Goal: Transaction & Acquisition: Book appointment/travel/reservation

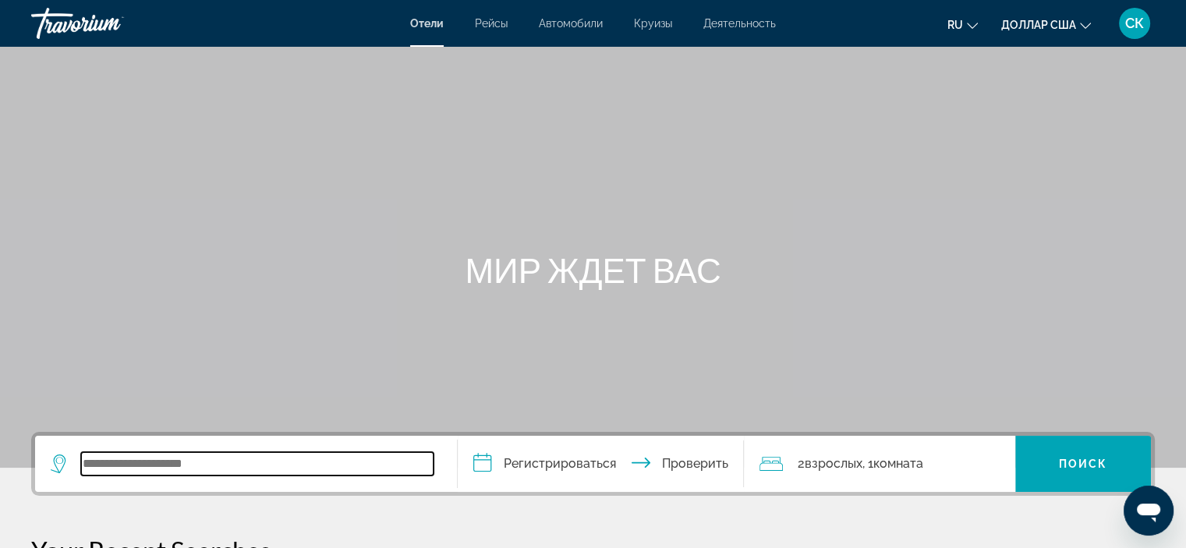
click at [243, 452] on input "Виджет поиска" at bounding box center [257, 463] width 352 height 23
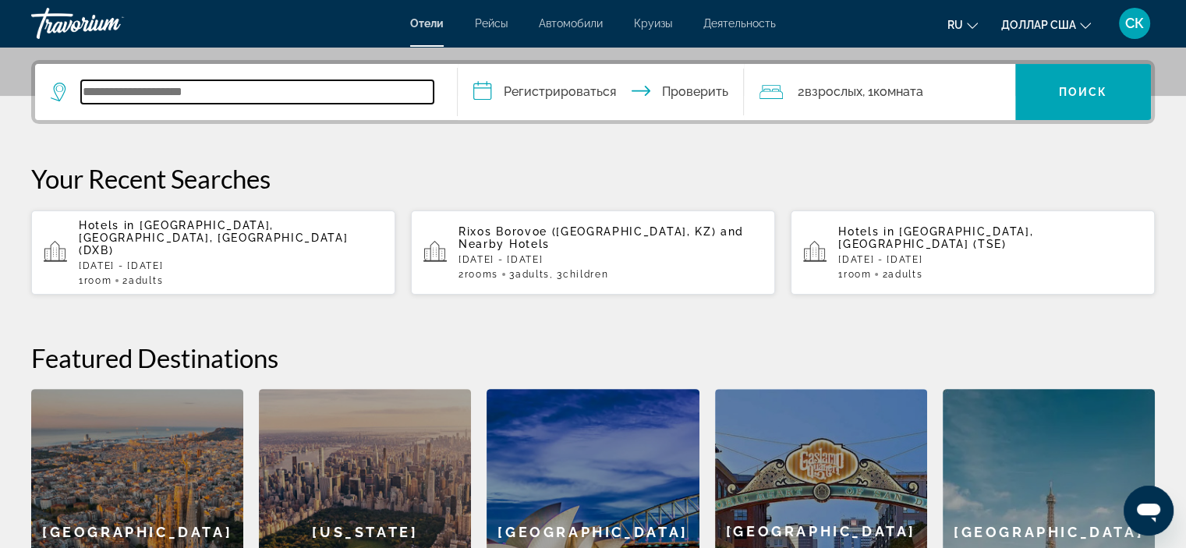
scroll to position [380, 0]
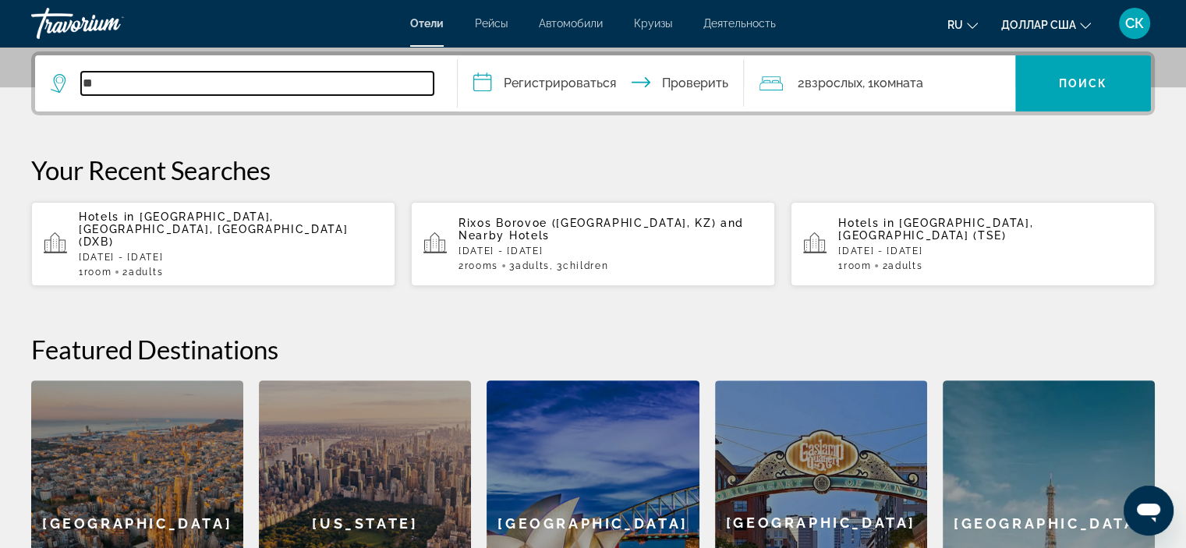
type input "*"
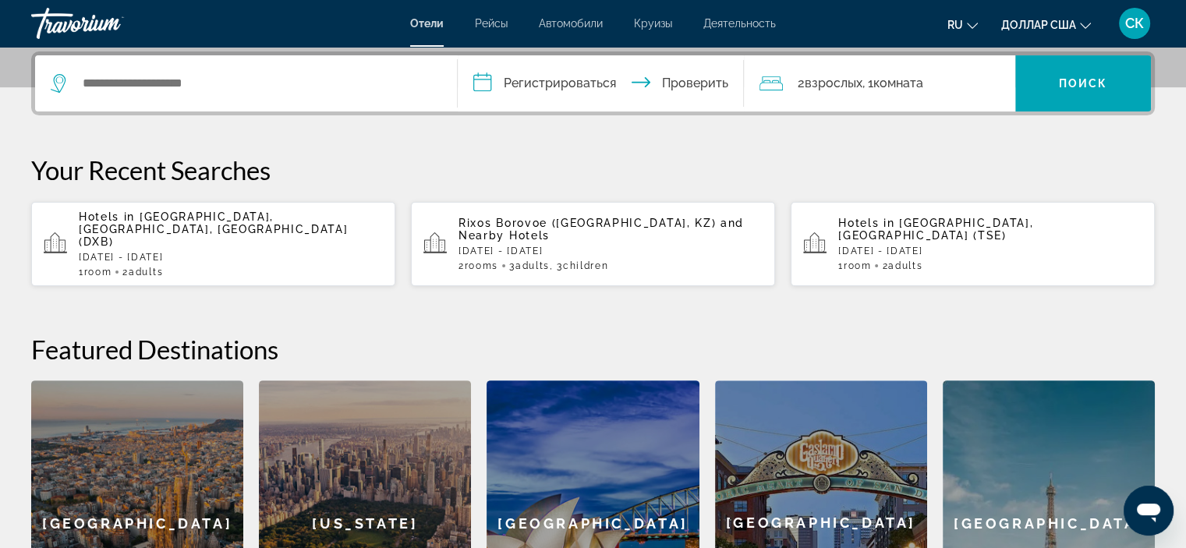
click at [342, 211] on span "[GEOGRAPHIC_DATA], [GEOGRAPHIC_DATA], [GEOGRAPHIC_DATA] (DXB)" at bounding box center [213, 228] width 269 height 37
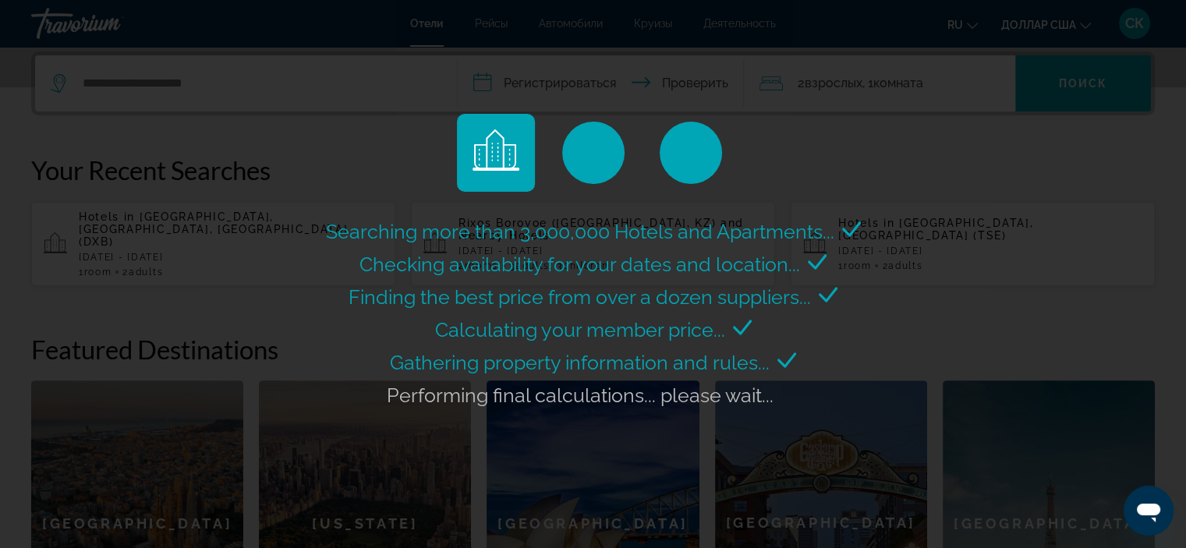
click at [384, 83] on div "Searching more than 3,000,000 Hotels and Apartments... Checking availability fo…" at bounding box center [593, 274] width 1186 height 548
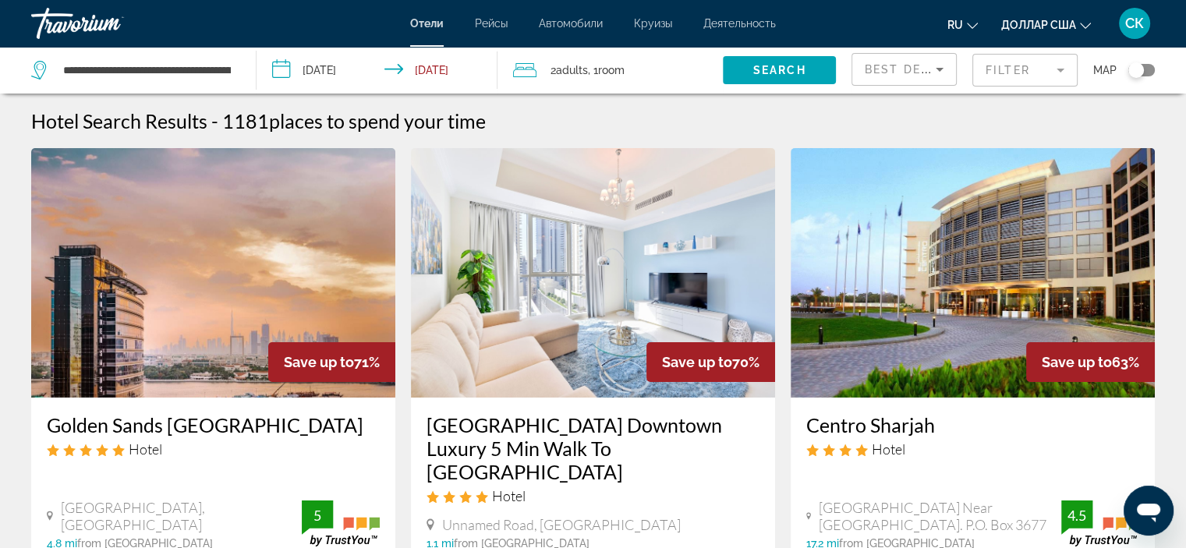
click at [405, 72] on input "**********" at bounding box center [379, 72] width 247 height 51
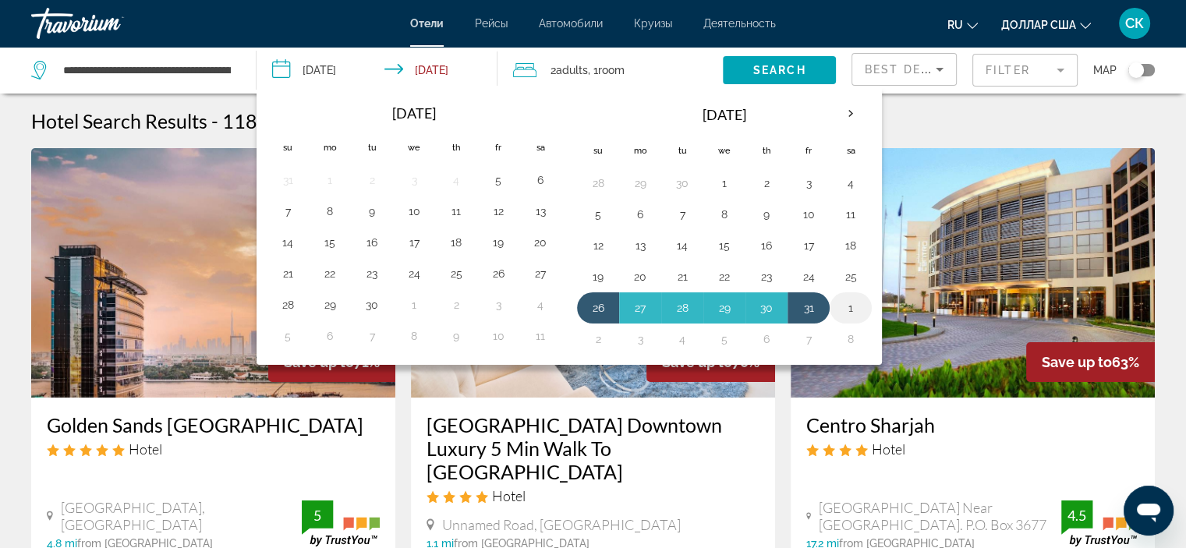
click at [840, 305] on button "1" at bounding box center [850, 308] width 25 height 22
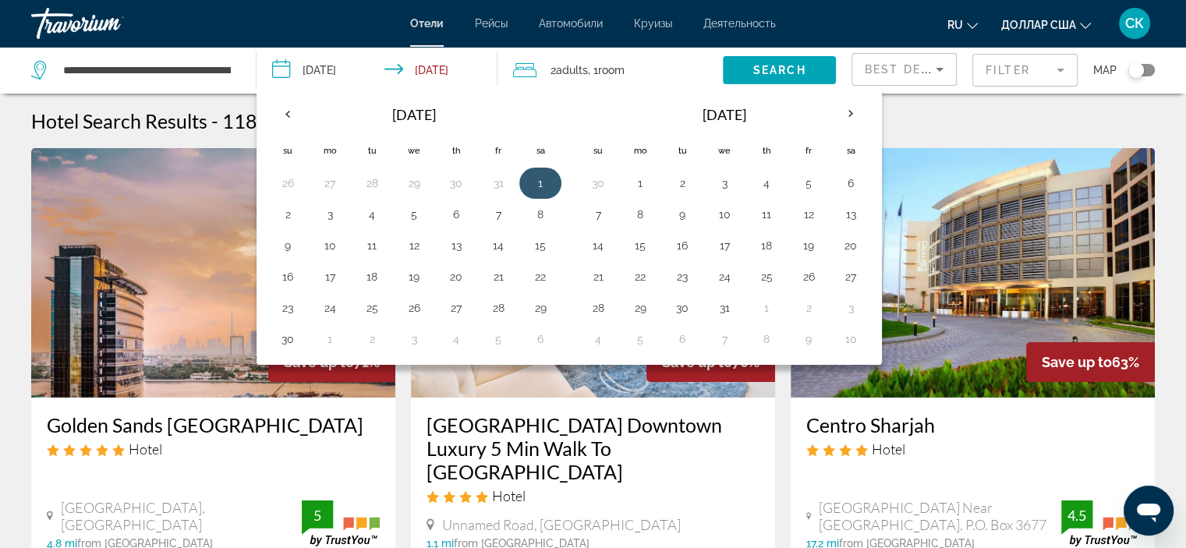
click at [544, 181] on button "1" at bounding box center [540, 183] width 25 height 22
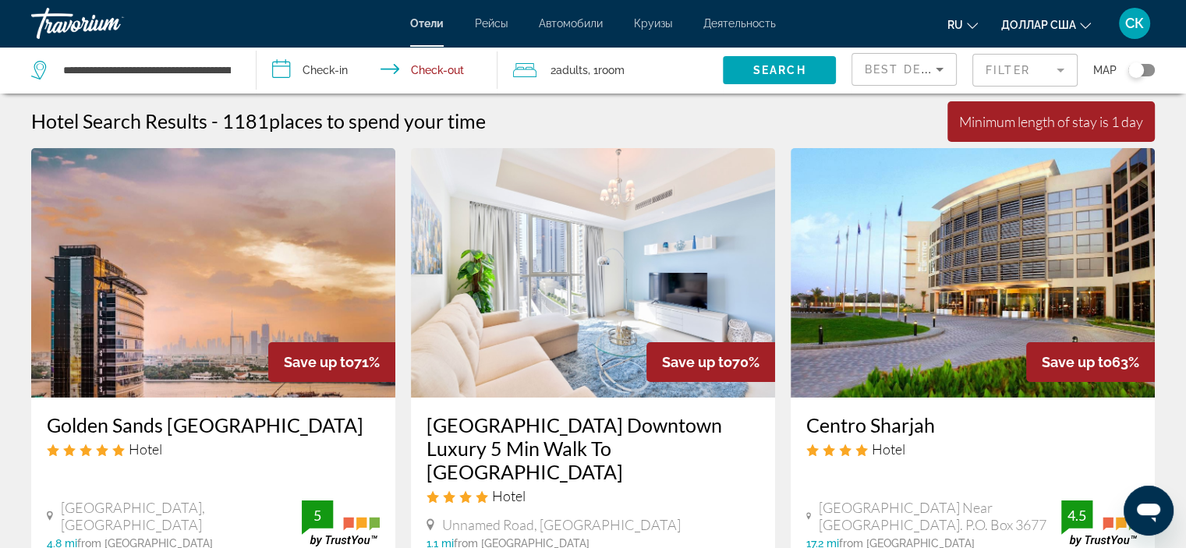
click at [387, 66] on input "**********" at bounding box center [379, 72] width 247 height 51
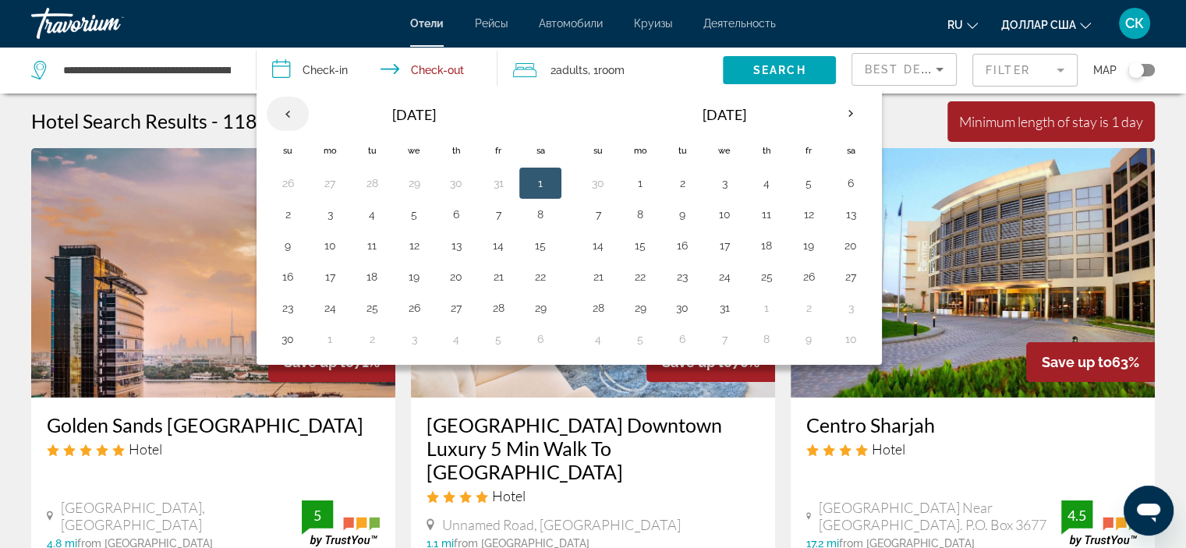
click at [299, 124] on th "Previous month" at bounding box center [288, 114] width 42 height 34
click at [285, 113] on th "Previous month" at bounding box center [288, 114] width 42 height 34
click at [602, 308] on button "26" at bounding box center [597, 308] width 25 height 22
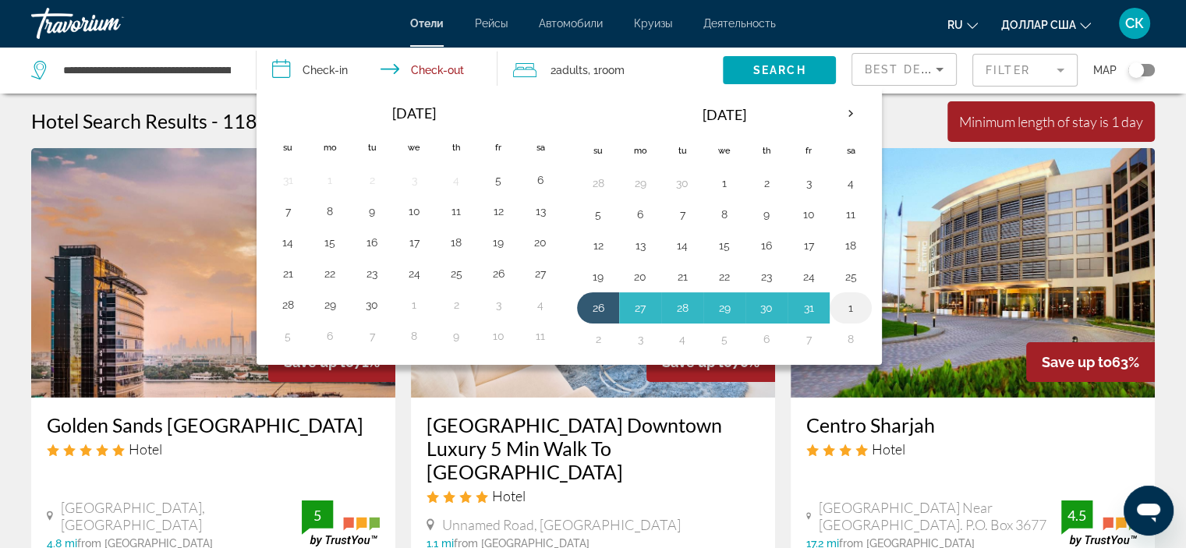
click at [843, 304] on button "1" at bounding box center [850, 308] width 25 height 22
type input "**********"
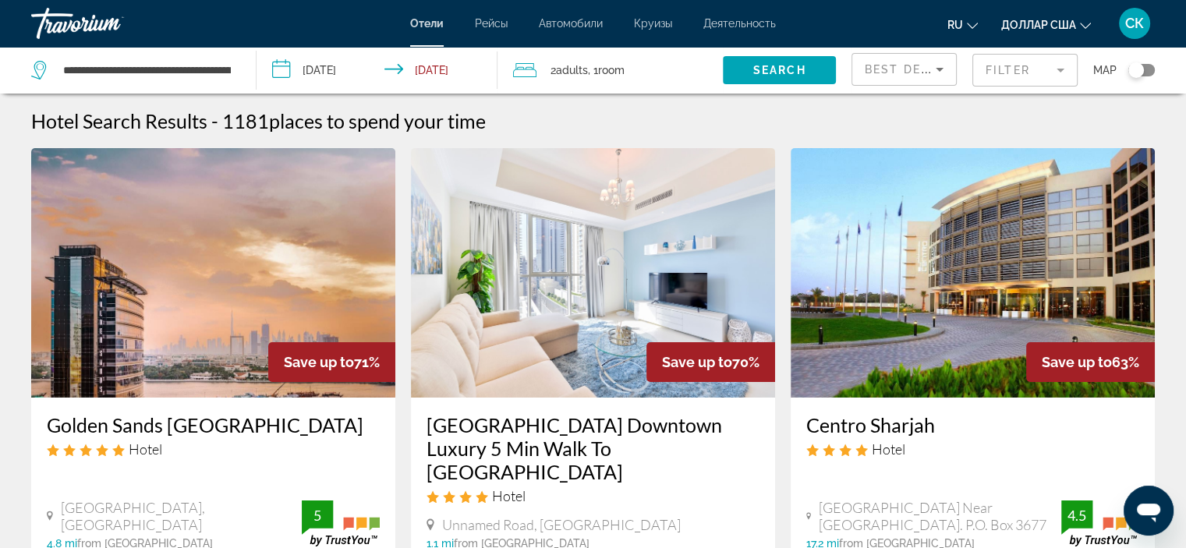
click at [687, 72] on div "2 Adult Adults , 1 Room rooms" at bounding box center [618, 70] width 210 height 22
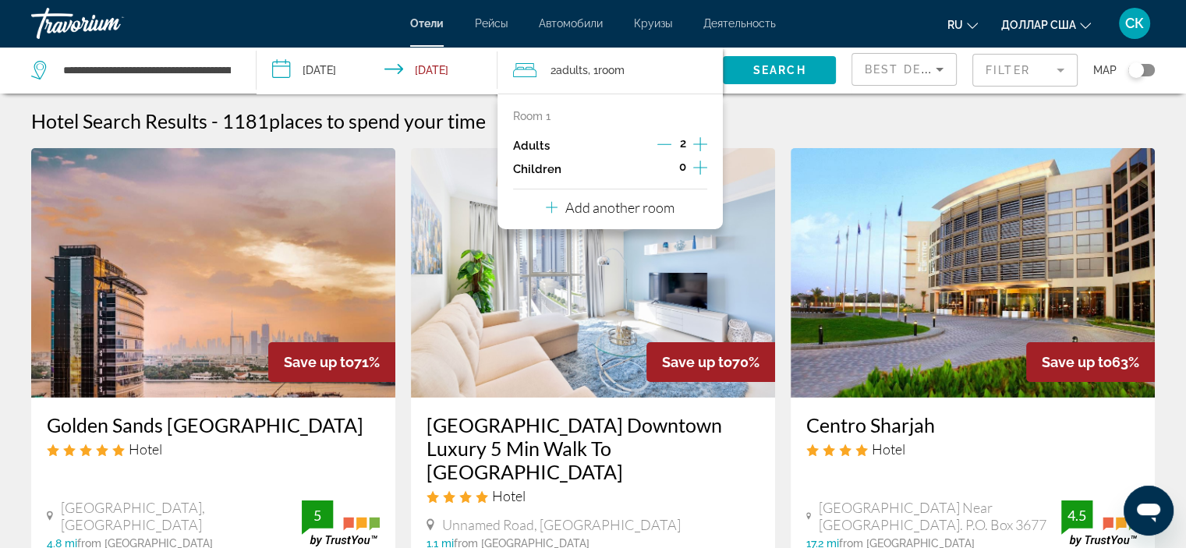
click at [702, 168] on icon "Increment children" at bounding box center [700, 168] width 14 height 14
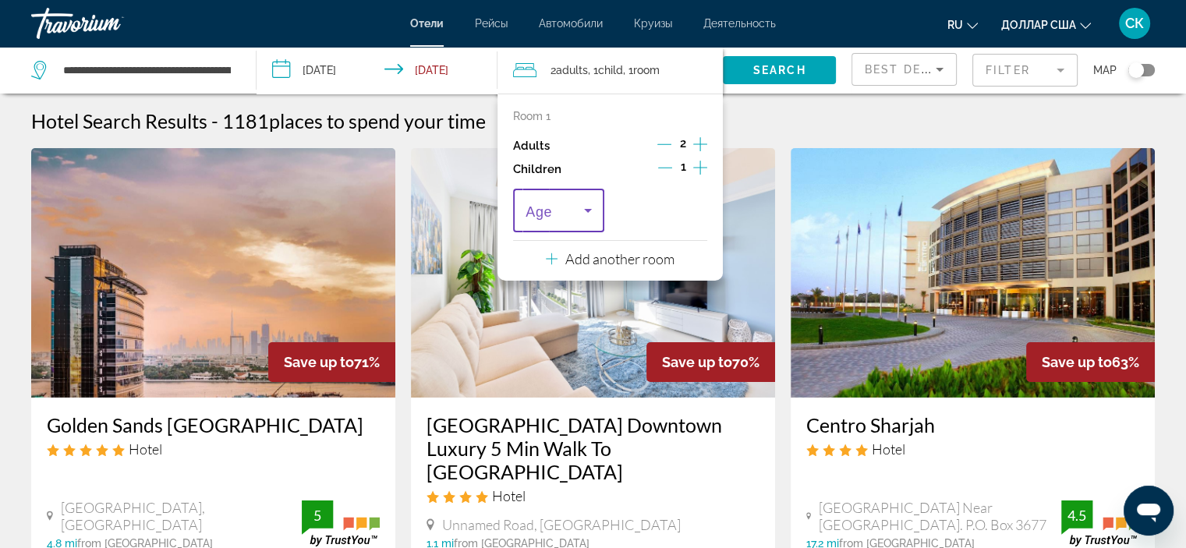
click at [585, 214] on icon "Travelers: 2 adults, 1 child" at bounding box center [587, 210] width 19 height 19
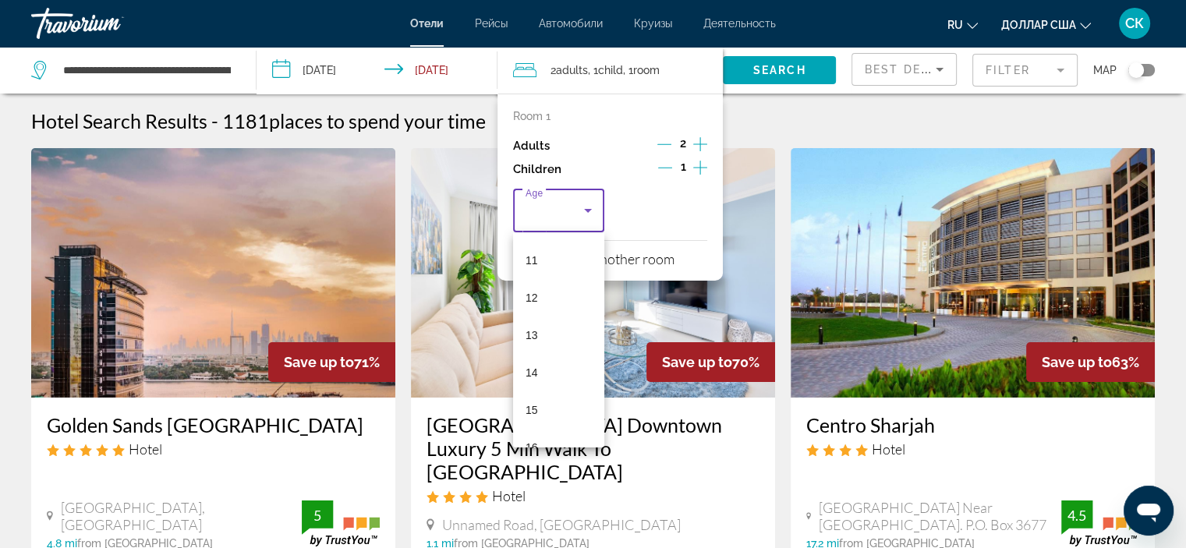
scroll to position [419, 0]
click at [533, 405] on font "15" at bounding box center [531, 400] width 12 height 12
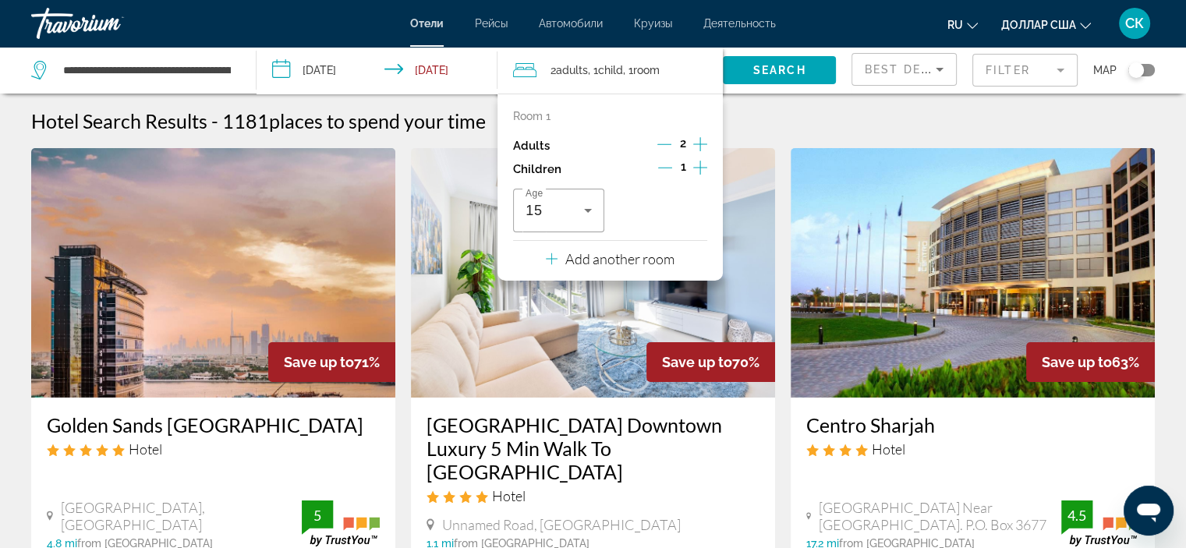
click at [949, 69] on div "Best Deals" at bounding box center [904, 69] width 104 height 31
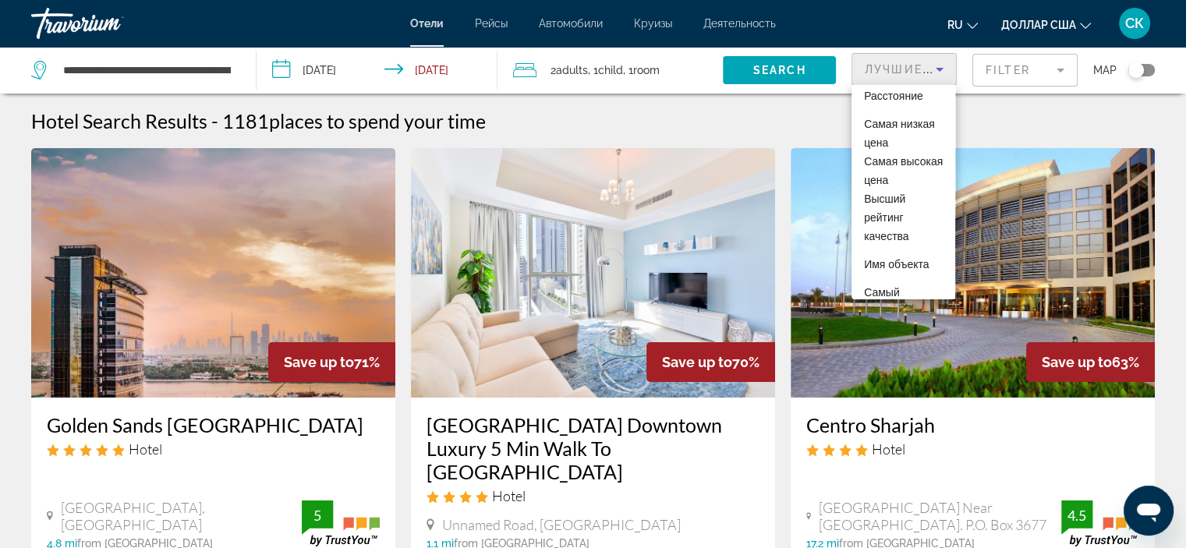
scroll to position [54, 0]
click at [898, 216] on font "Высший рейтинг качества" at bounding box center [886, 215] width 44 height 50
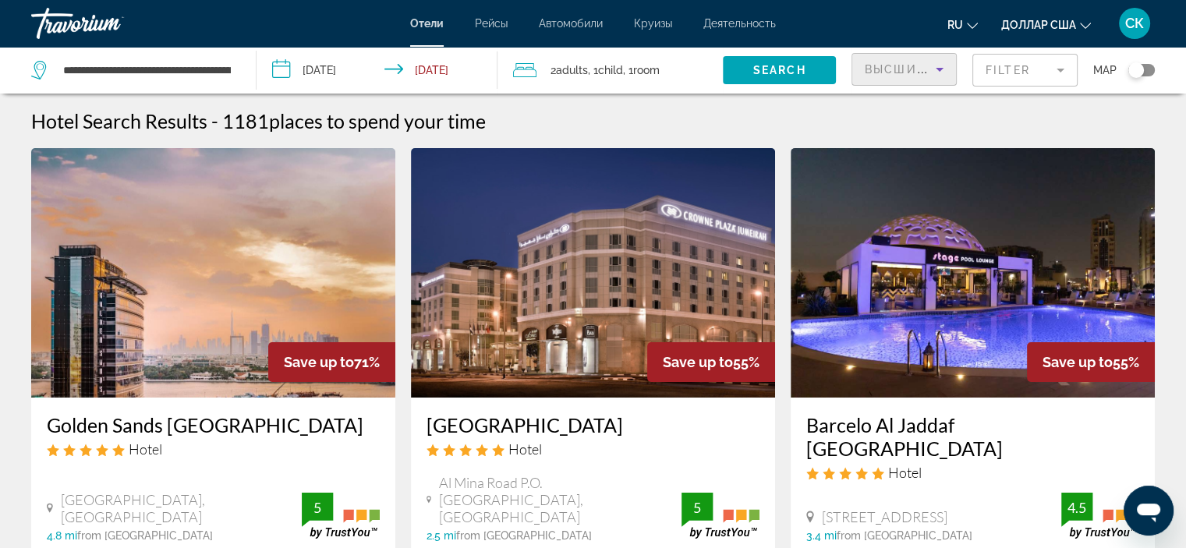
click at [1061, 69] on mat-form-field "Filter" at bounding box center [1024, 70] width 105 height 33
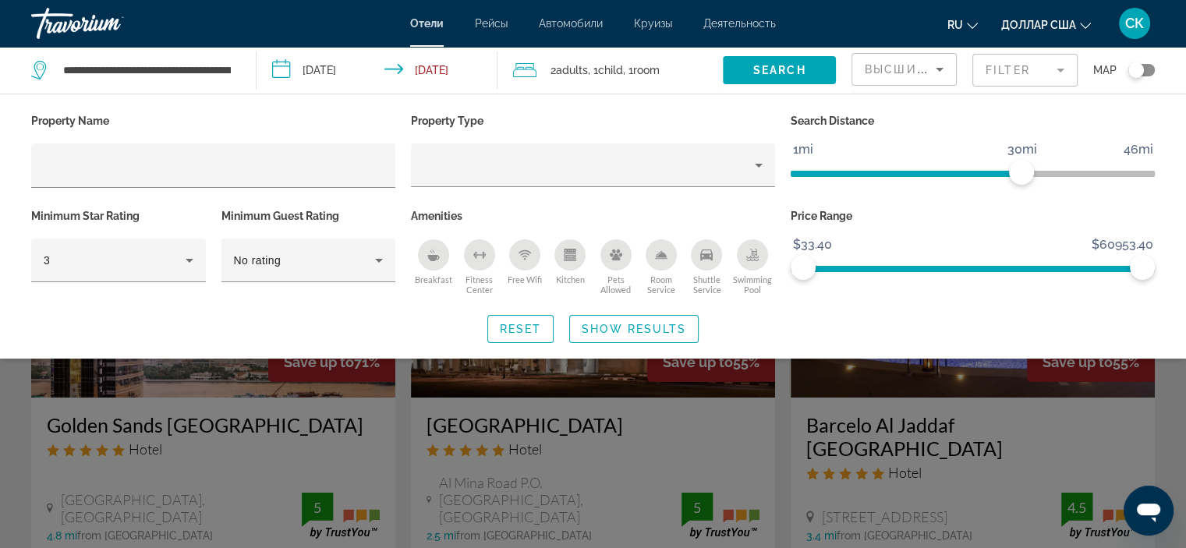
click at [444, 253] on div "Breakfast" at bounding box center [433, 254] width 31 height 31
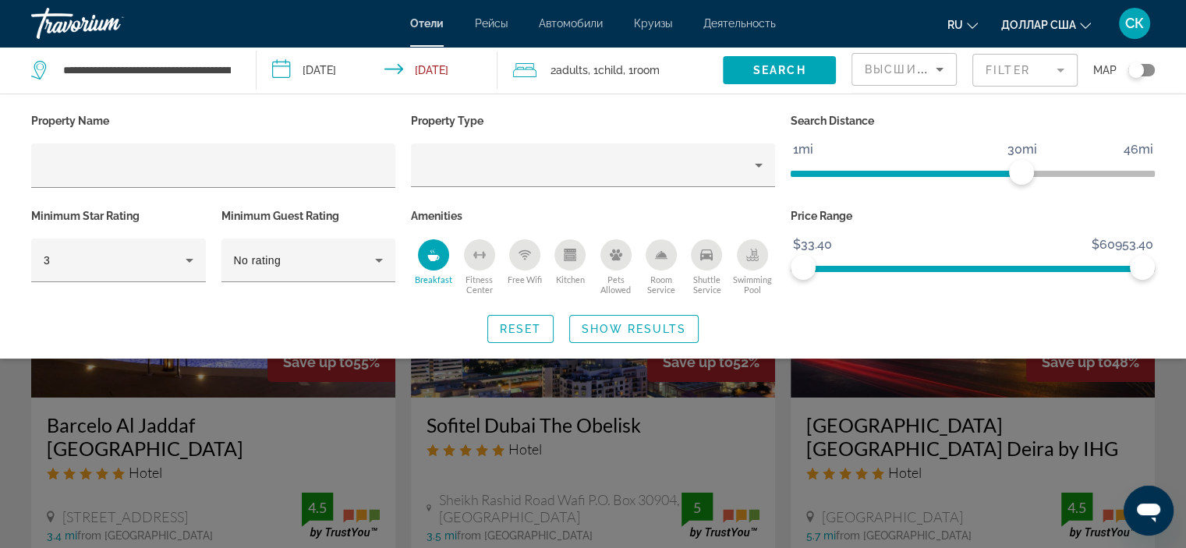
click at [520, 261] on div "Free Wifi" at bounding box center [524, 254] width 31 height 31
click at [666, 258] on icon "Room Service" at bounding box center [661, 258] width 12 height 1
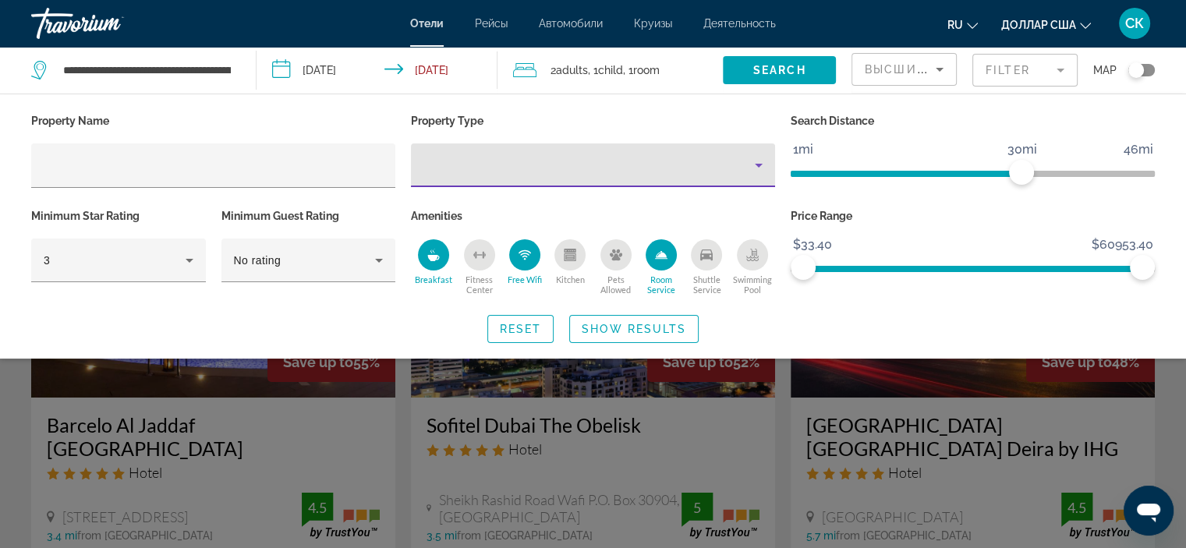
click at [761, 168] on icon "Property type" at bounding box center [758, 165] width 19 height 19
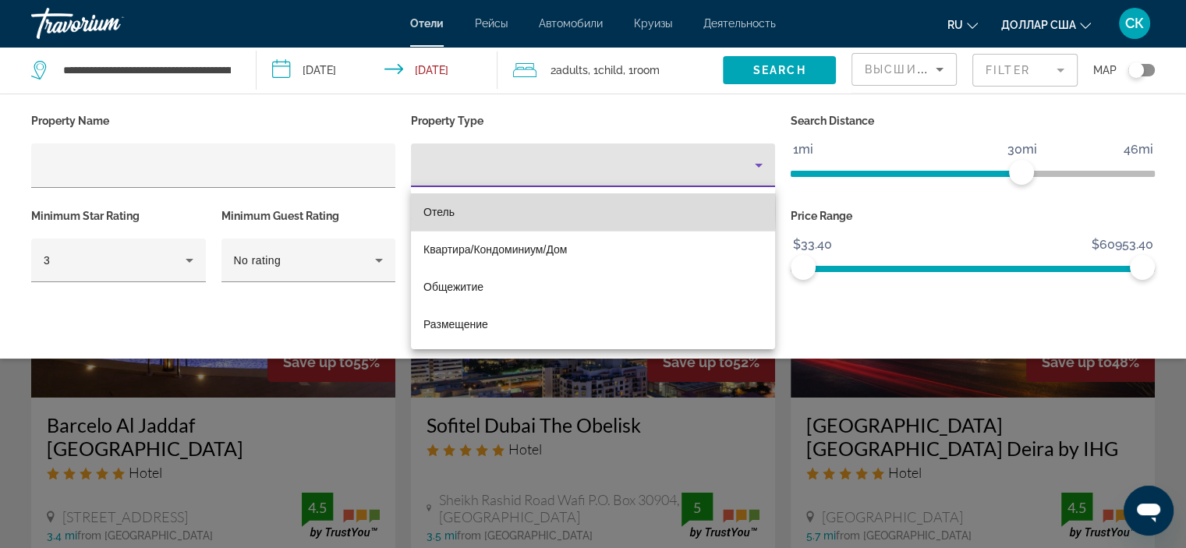
click at [493, 211] on mat-option "Отель" at bounding box center [593, 211] width 364 height 37
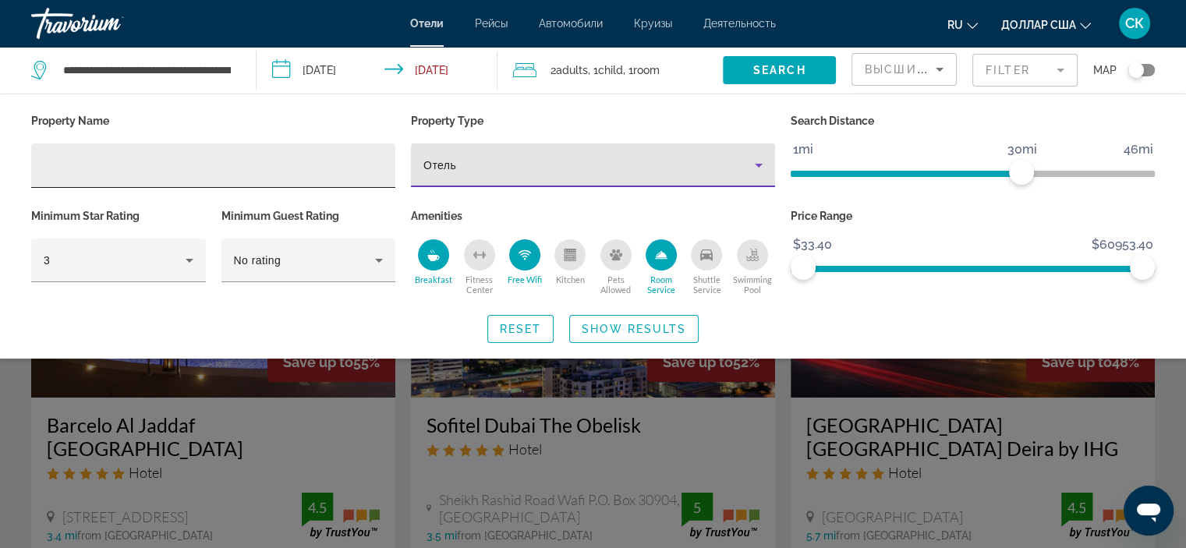
click at [374, 164] on input "Hotel Filters" at bounding box center [213, 166] width 339 height 19
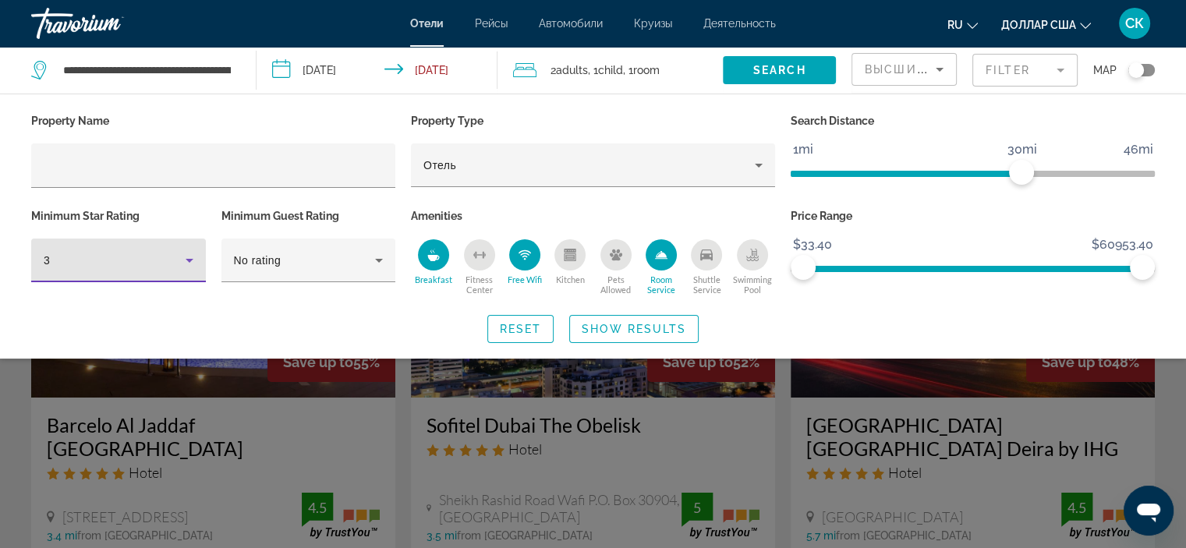
click at [195, 258] on icon "Hotel Filters" at bounding box center [189, 260] width 19 height 19
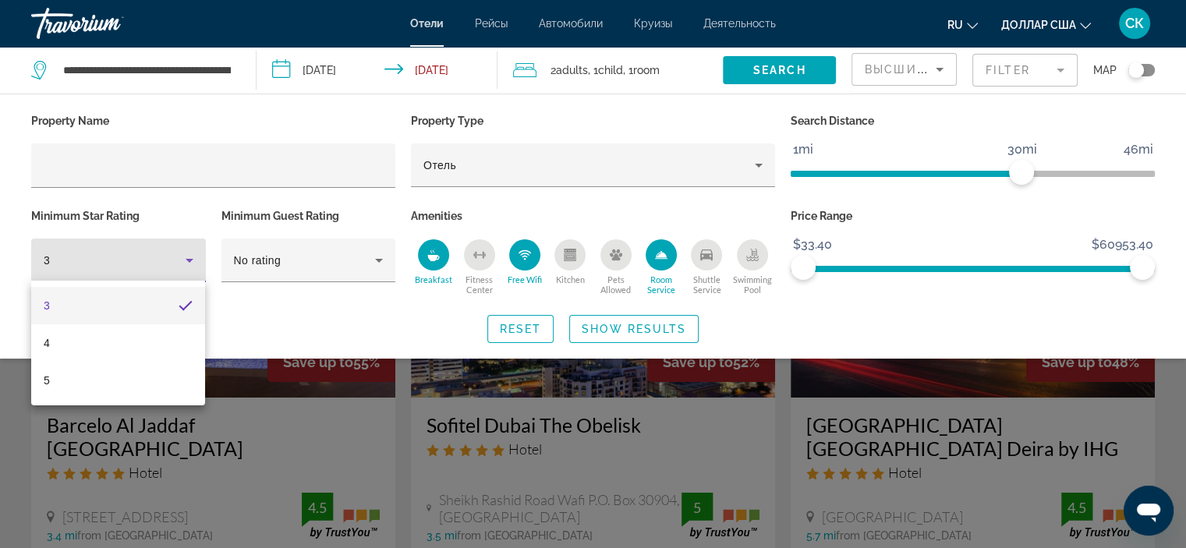
click at [377, 263] on div at bounding box center [593, 274] width 1186 height 548
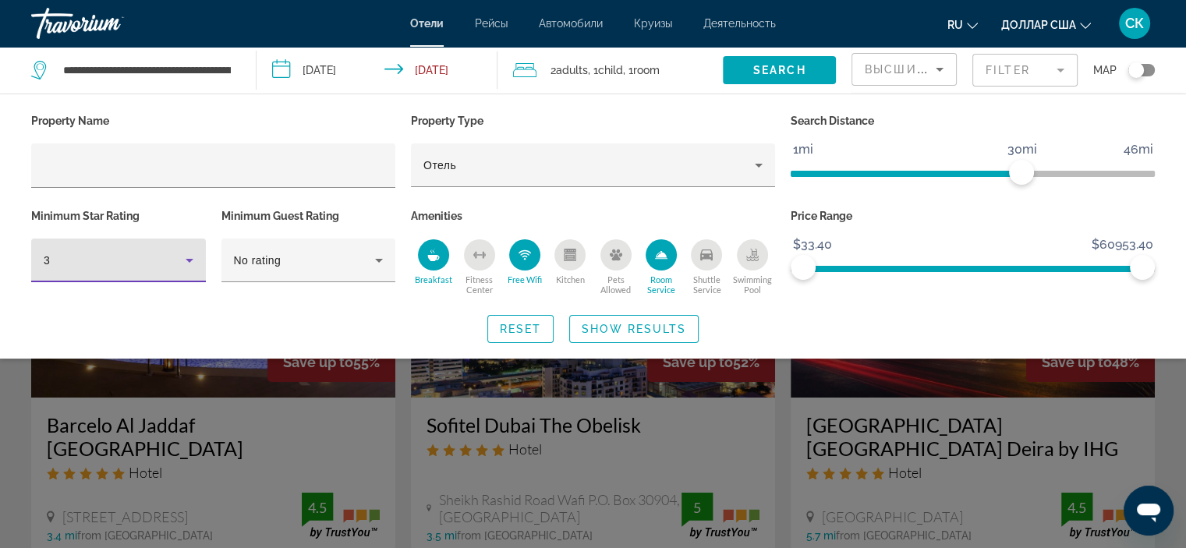
click at [198, 251] on icon "Hotel Filters" at bounding box center [189, 260] width 19 height 19
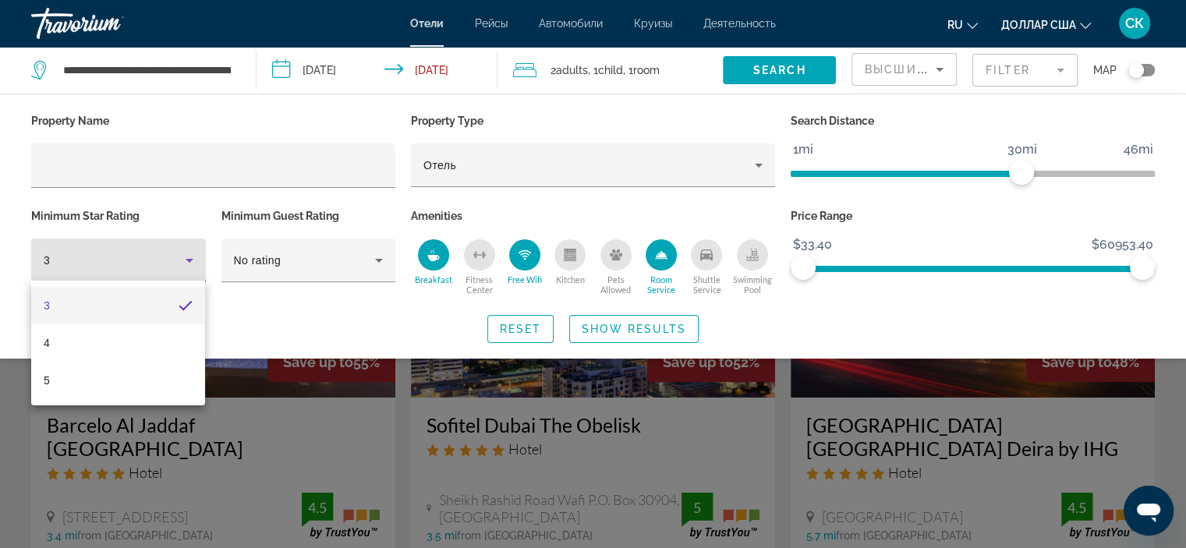
click at [1066, 74] on div at bounding box center [593, 274] width 1186 height 548
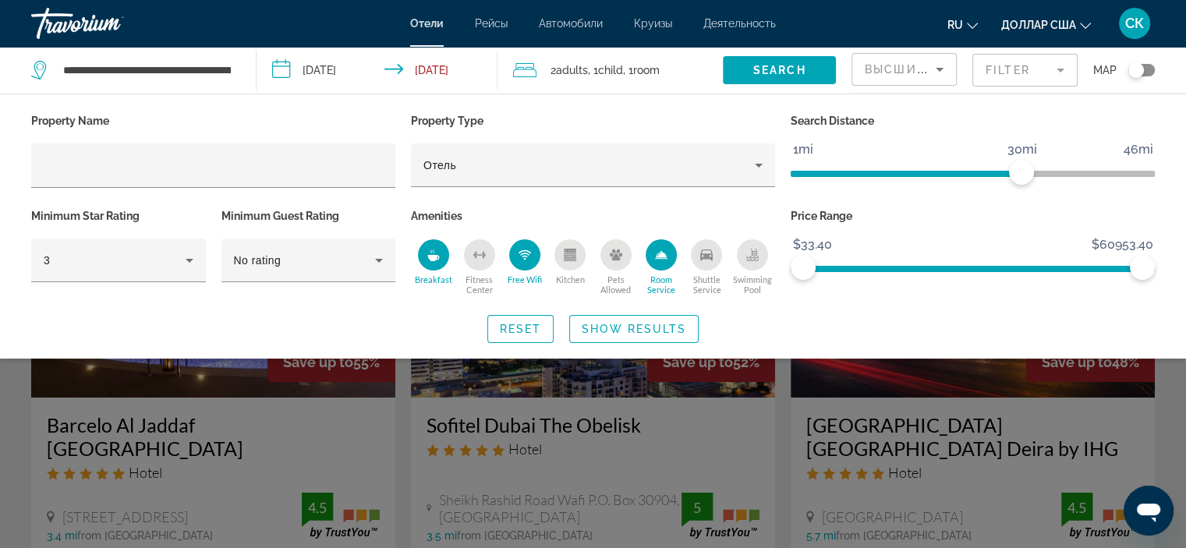
click at [1060, 66] on mat-form-field "Filter" at bounding box center [1024, 70] width 105 height 33
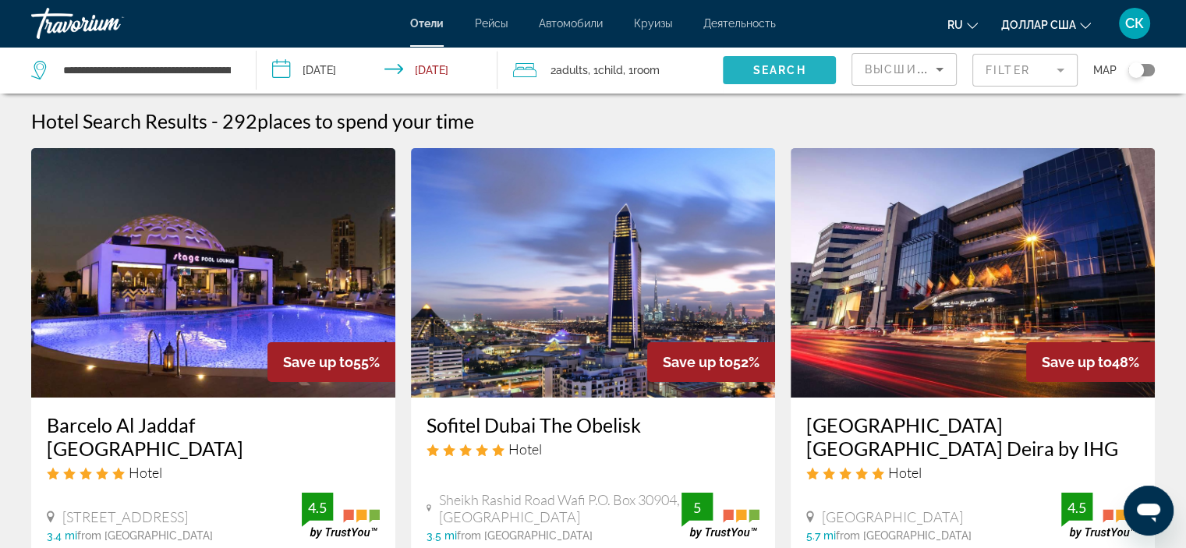
click at [807, 74] on button "Search" at bounding box center [779, 70] width 113 height 28
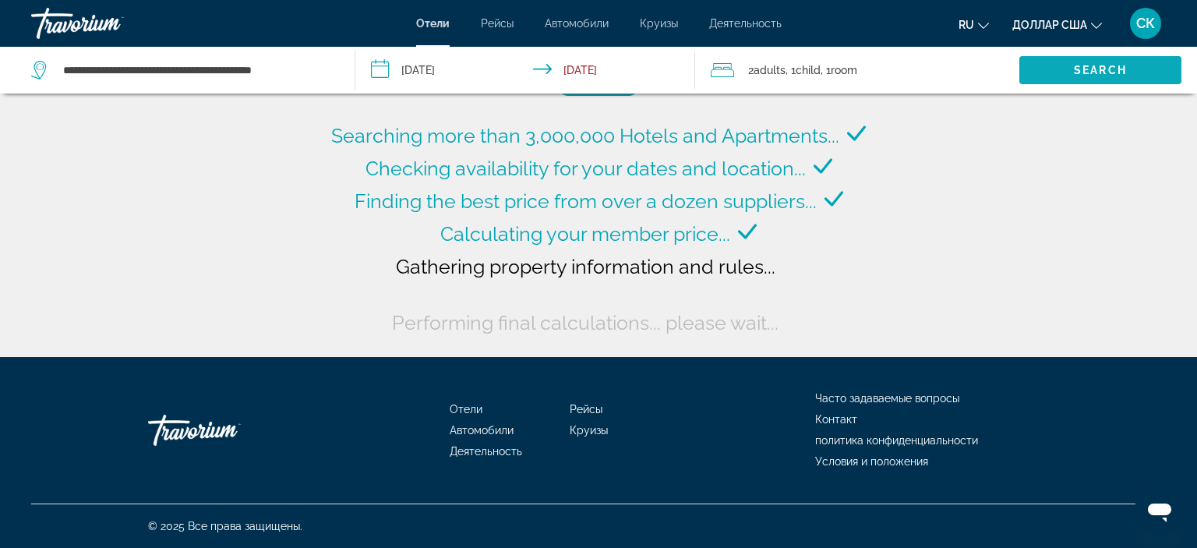
click at [1104, 71] on span "Search" at bounding box center [1100, 70] width 53 height 12
click at [1085, 69] on span "Search" at bounding box center [1100, 70] width 53 height 12
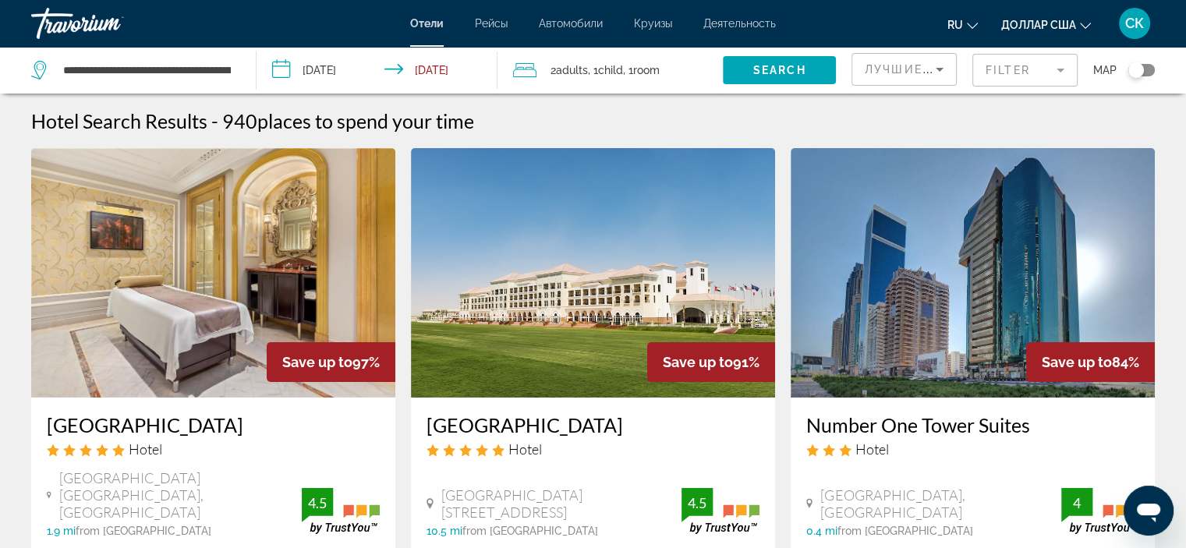
click at [278, 289] on img "Основное содержание" at bounding box center [213, 272] width 364 height 249
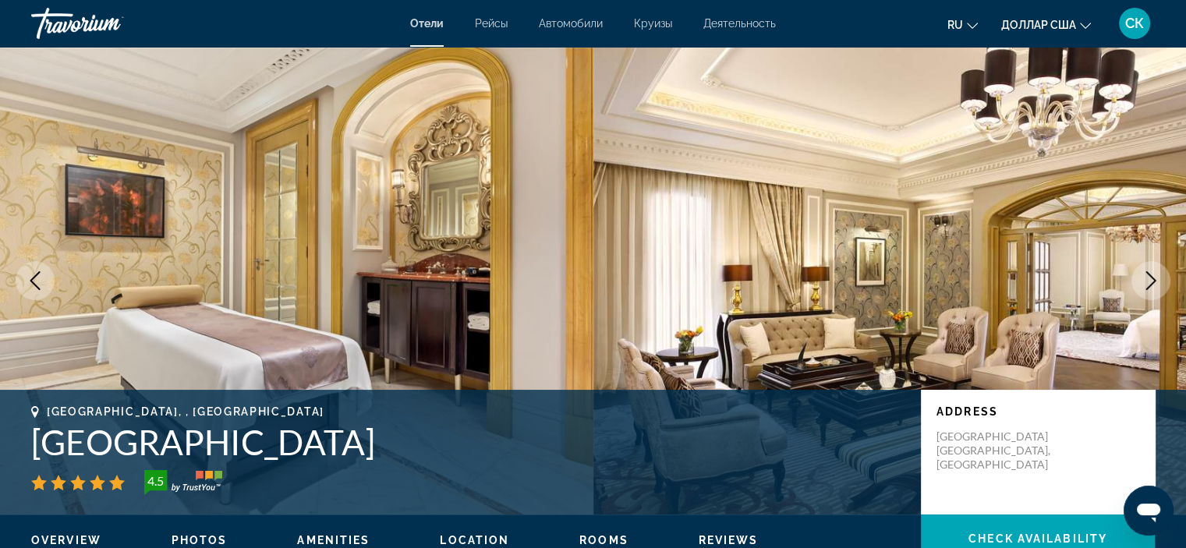
click at [1150, 283] on icon "Next image" at bounding box center [1150, 280] width 19 height 19
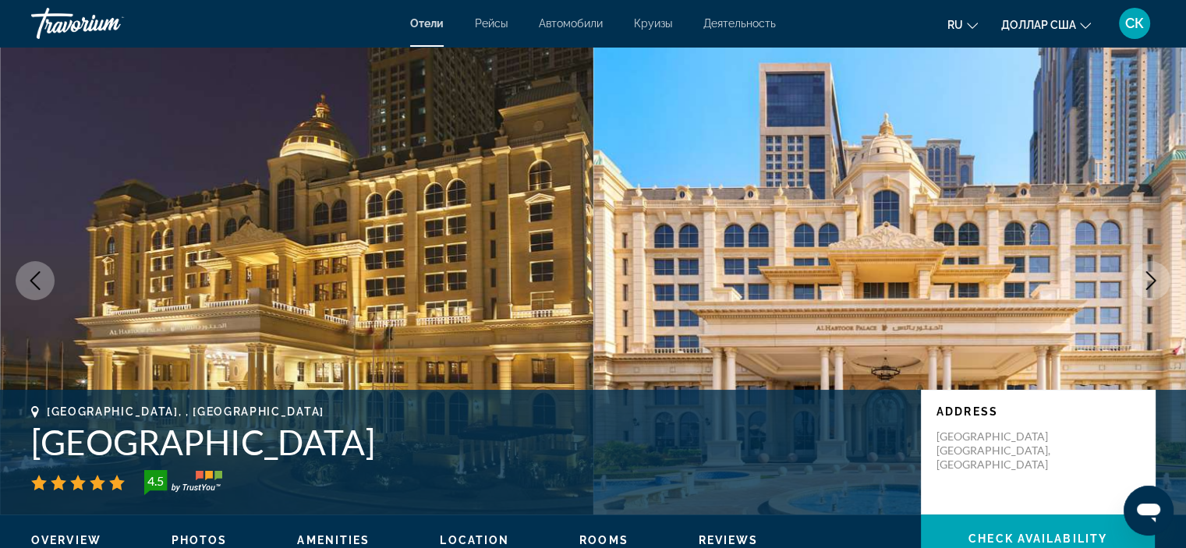
click at [1150, 283] on icon "Next image" at bounding box center [1150, 280] width 19 height 19
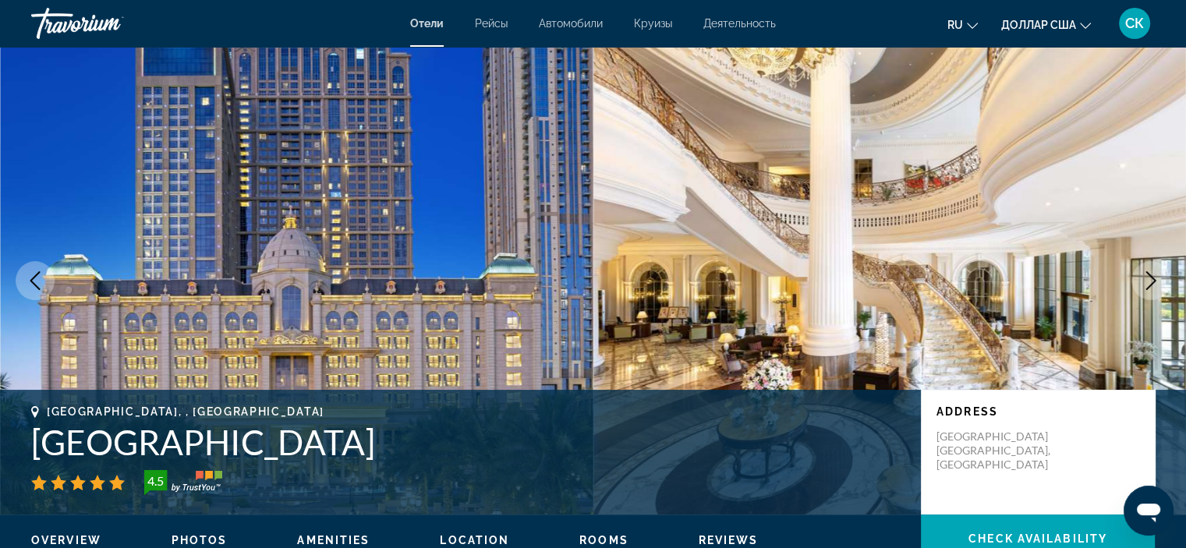
click at [1149, 279] on icon "Next image" at bounding box center [1150, 280] width 19 height 19
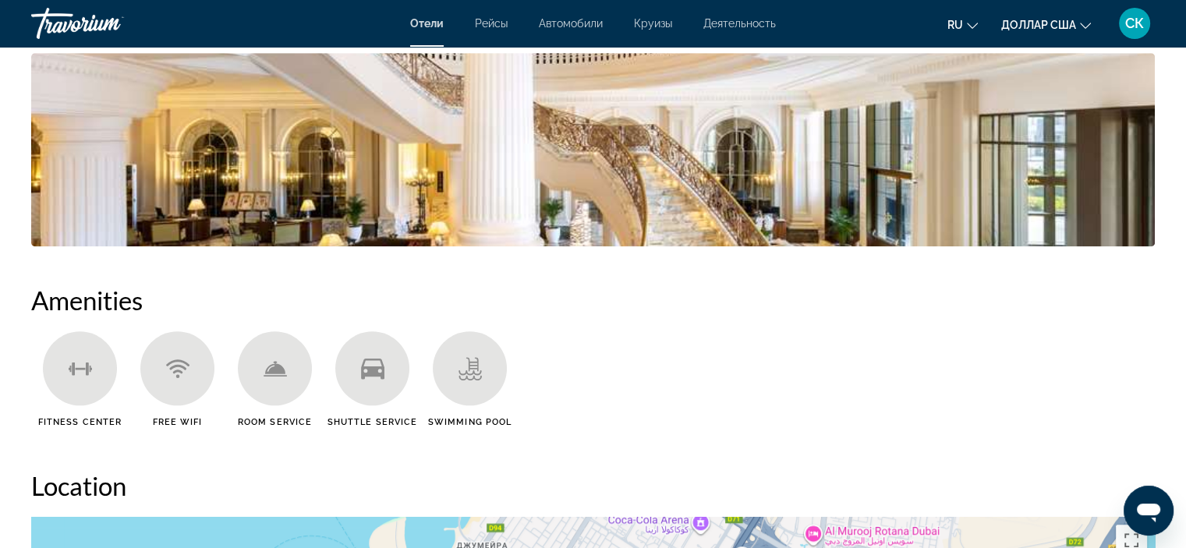
scroll to position [836, 0]
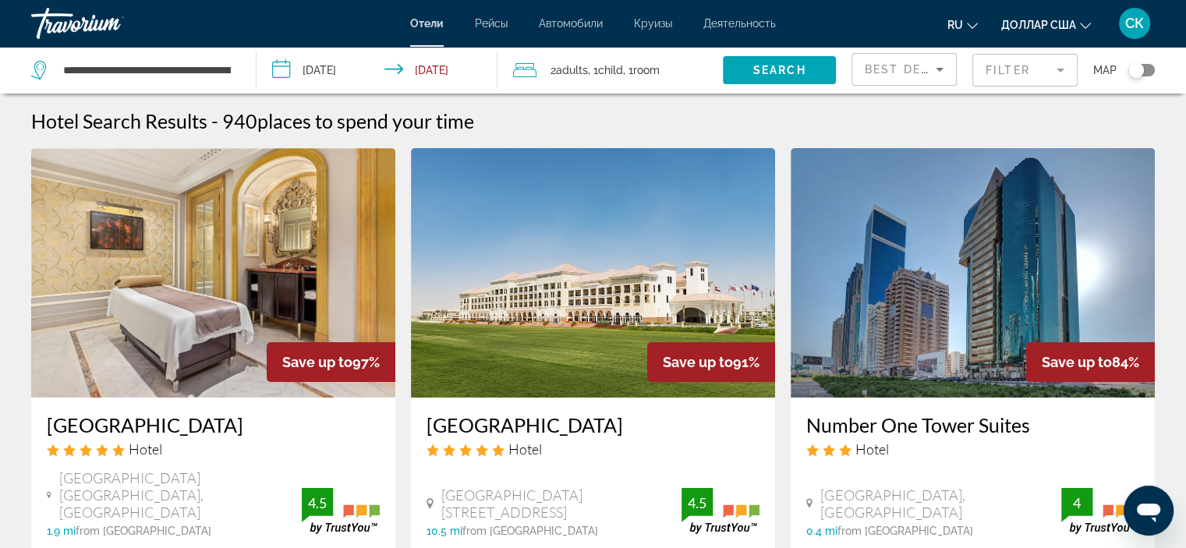
click at [630, 375] on img "Основное содержание" at bounding box center [593, 272] width 364 height 249
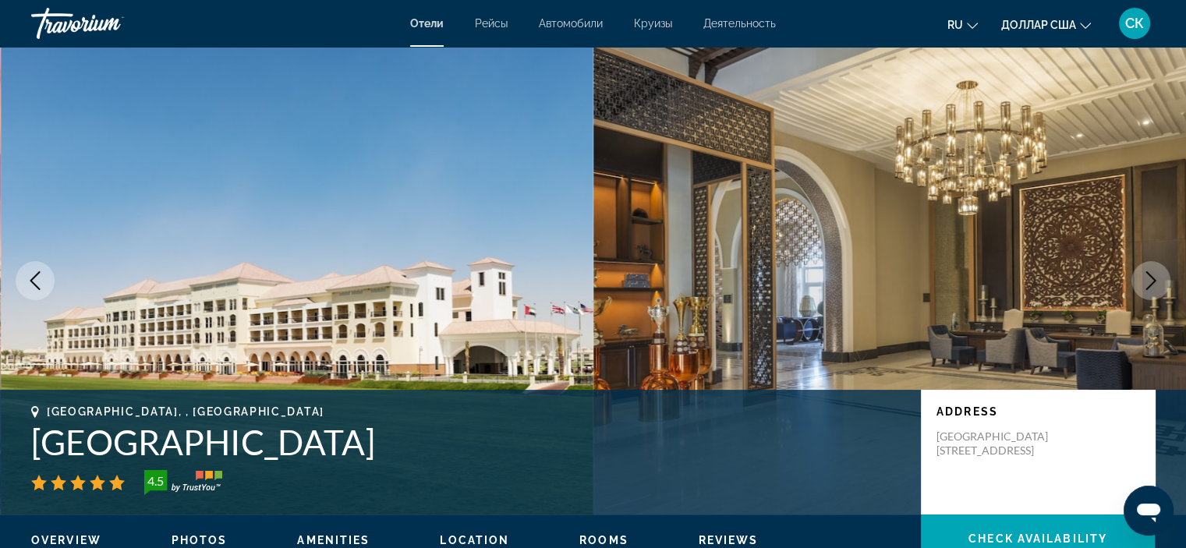
click at [1152, 276] on icon "Next image" at bounding box center [1150, 280] width 19 height 19
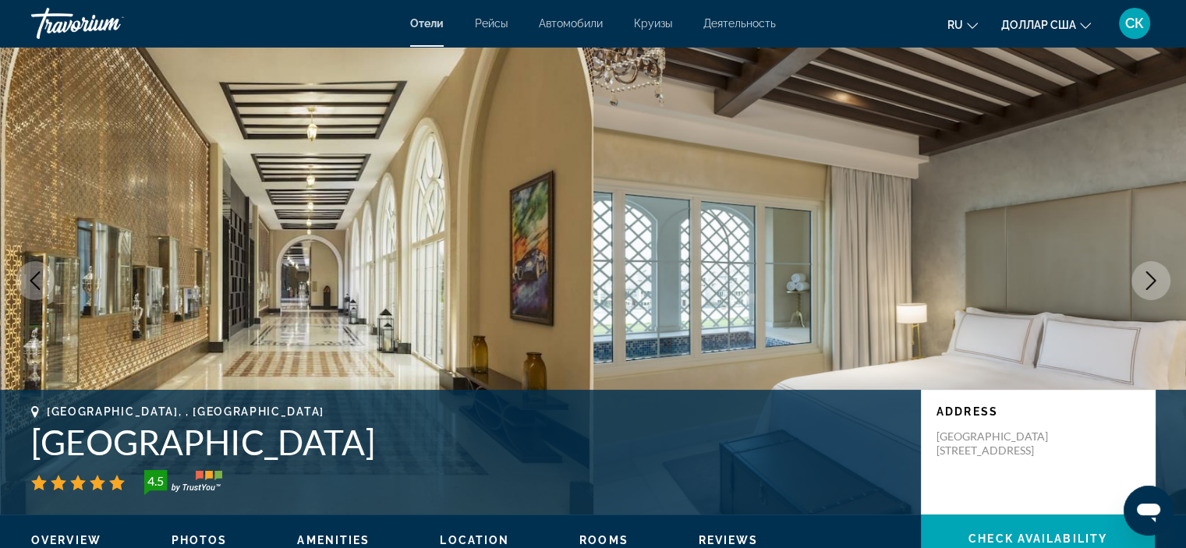
click at [1152, 276] on icon "Next image" at bounding box center [1150, 280] width 19 height 19
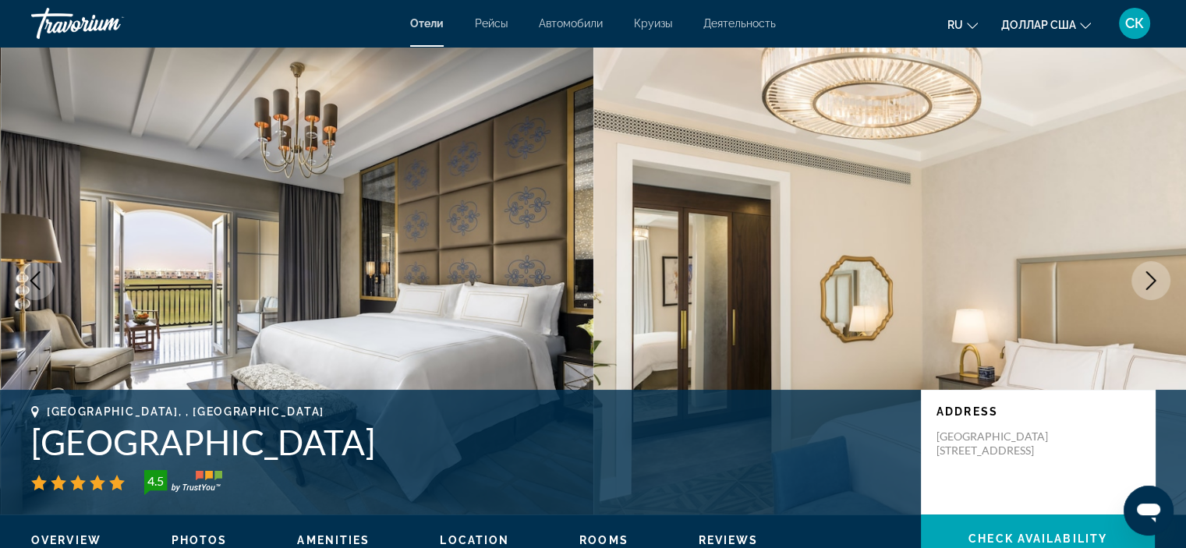
click at [1158, 277] on icon "Next image" at bounding box center [1150, 280] width 19 height 19
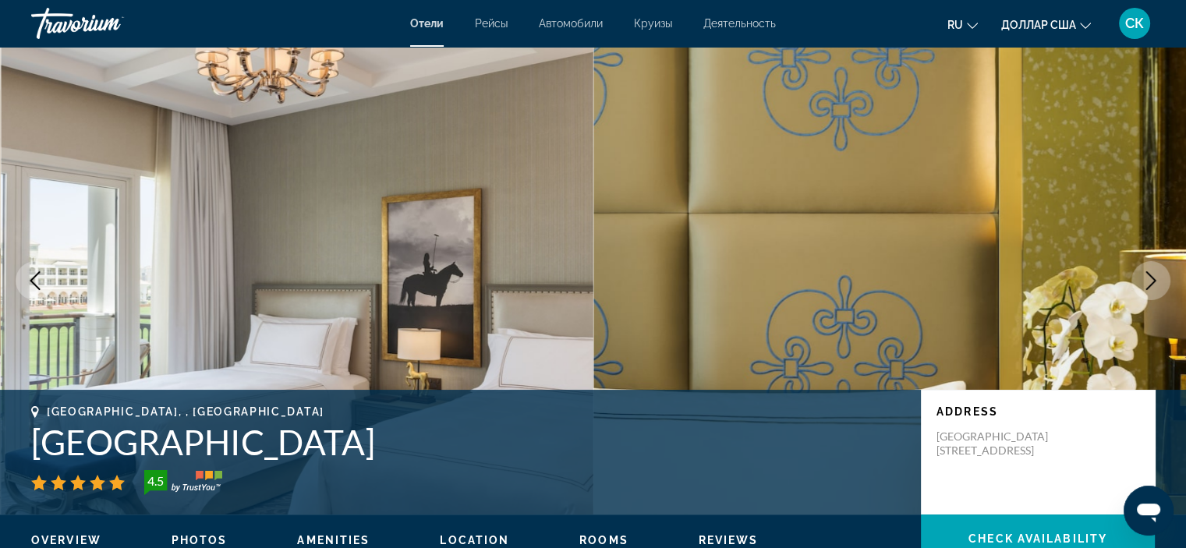
click at [1159, 277] on icon "Next image" at bounding box center [1150, 280] width 19 height 19
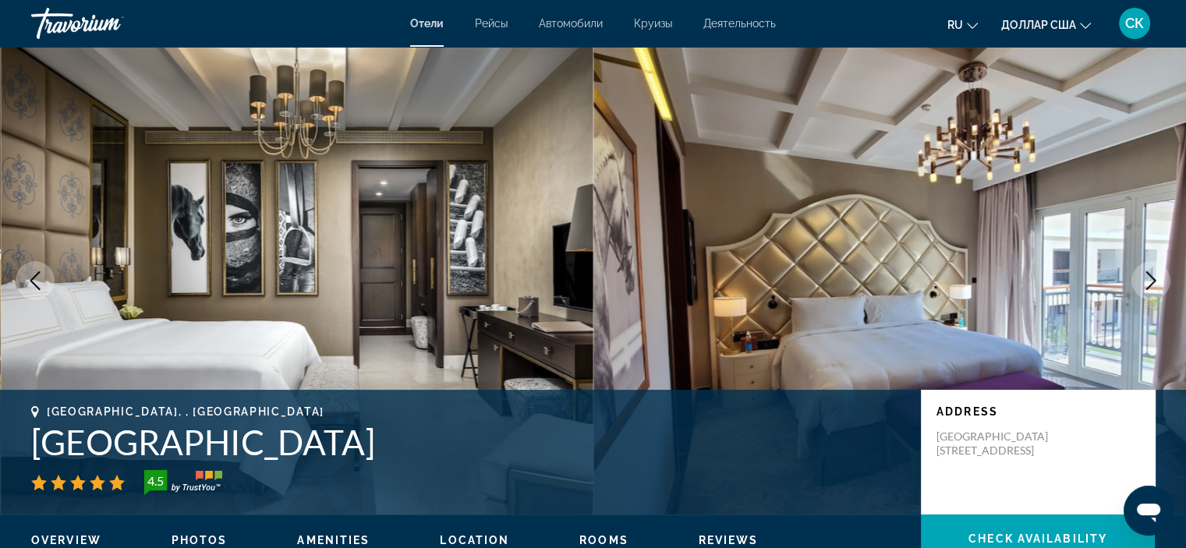
click at [1159, 277] on icon "Next image" at bounding box center [1150, 280] width 19 height 19
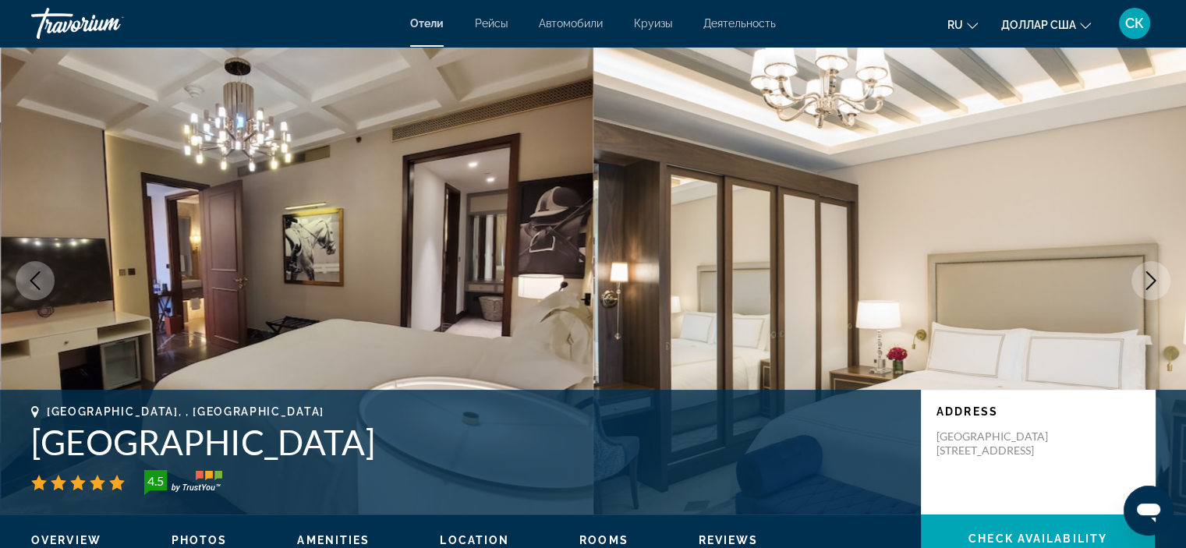
click at [1159, 277] on icon "Next image" at bounding box center [1150, 280] width 19 height 19
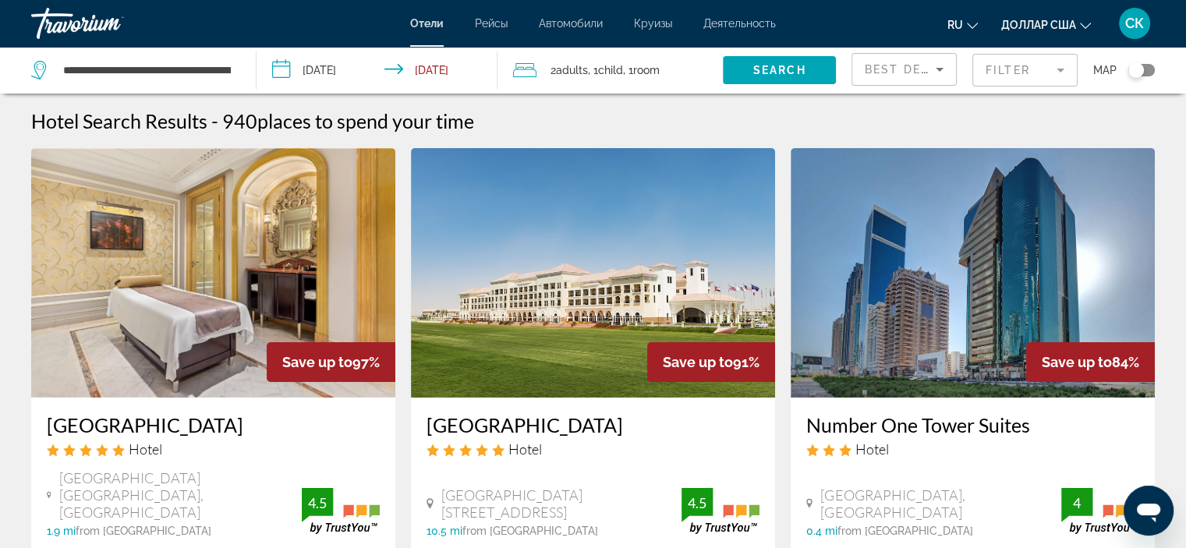
click at [928, 331] on img "Основное содержание" at bounding box center [972, 272] width 364 height 249
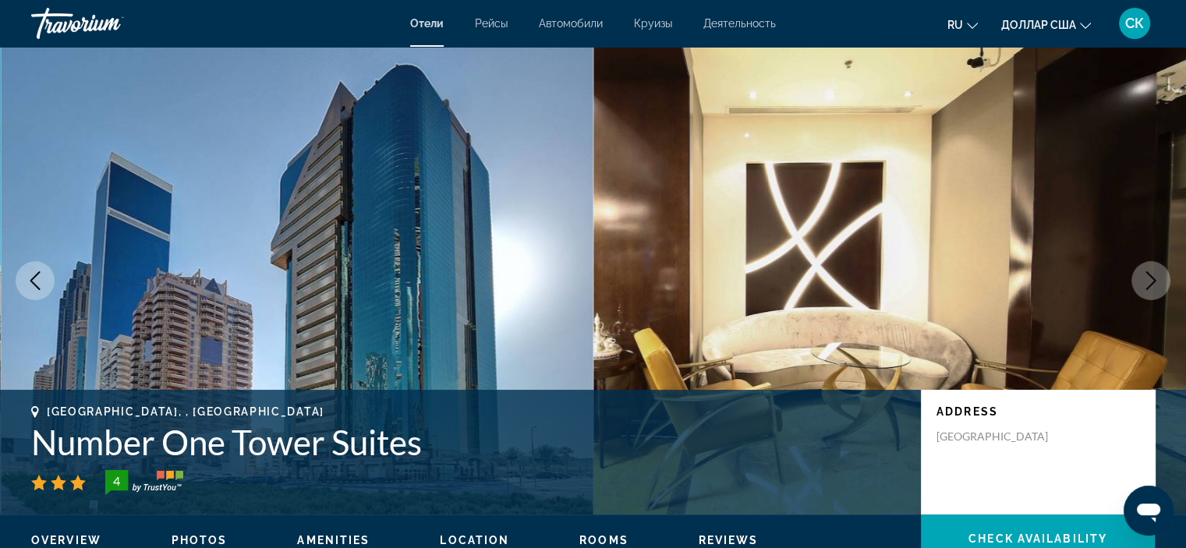
click at [1155, 281] on icon "Next image" at bounding box center [1150, 280] width 19 height 19
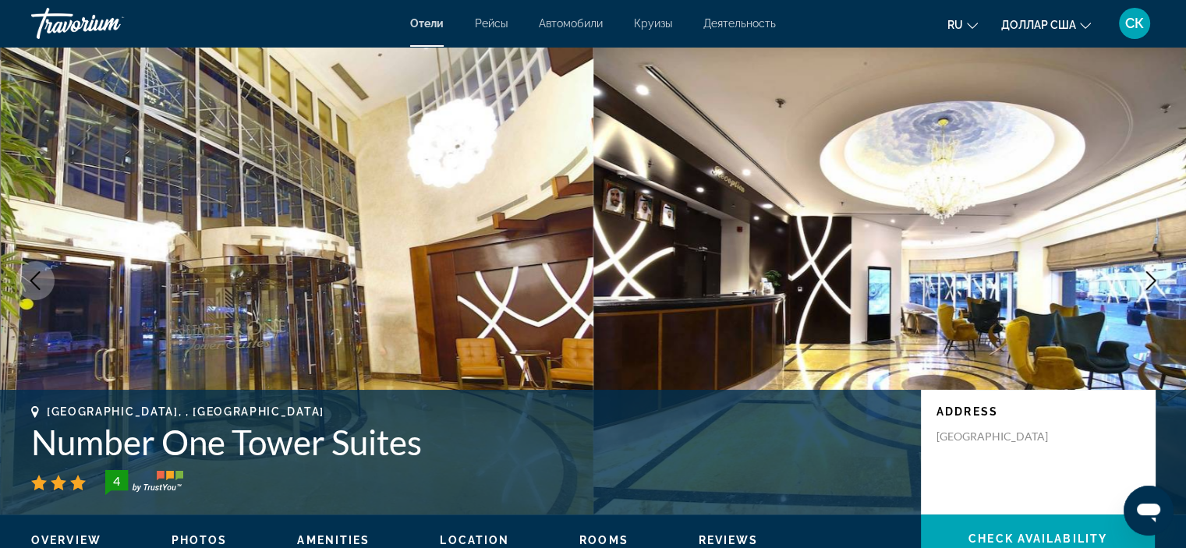
click at [1155, 281] on icon "Next image" at bounding box center [1150, 280] width 19 height 19
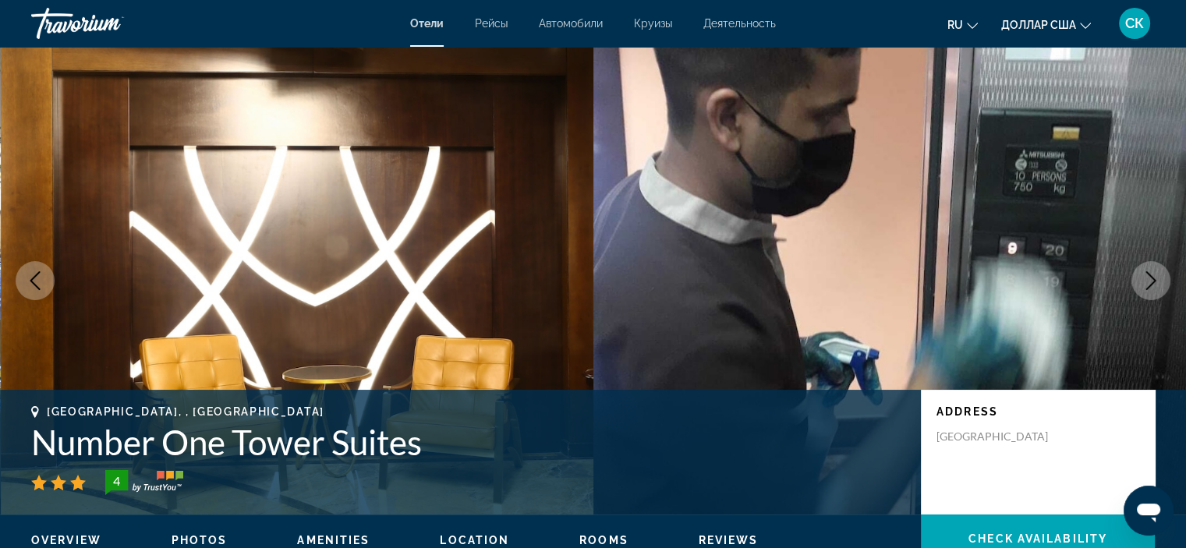
click at [1155, 281] on icon "Next image" at bounding box center [1150, 280] width 19 height 19
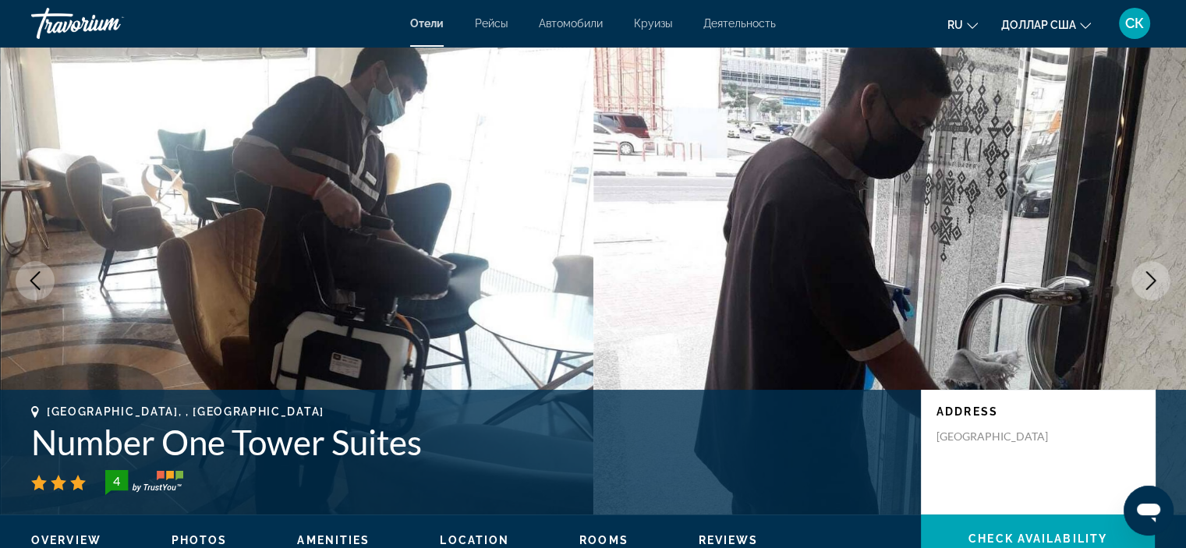
click at [1155, 281] on icon "Next image" at bounding box center [1150, 280] width 19 height 19
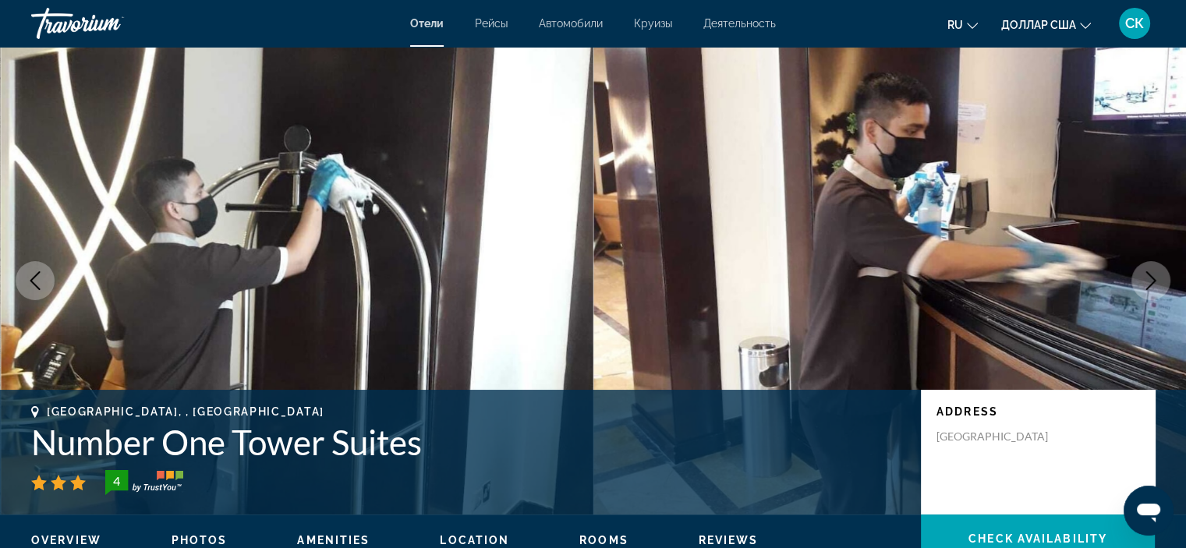
click at [1155, 281] on icon "Next image" at bounding box center [1150, 280] width 19 height 19
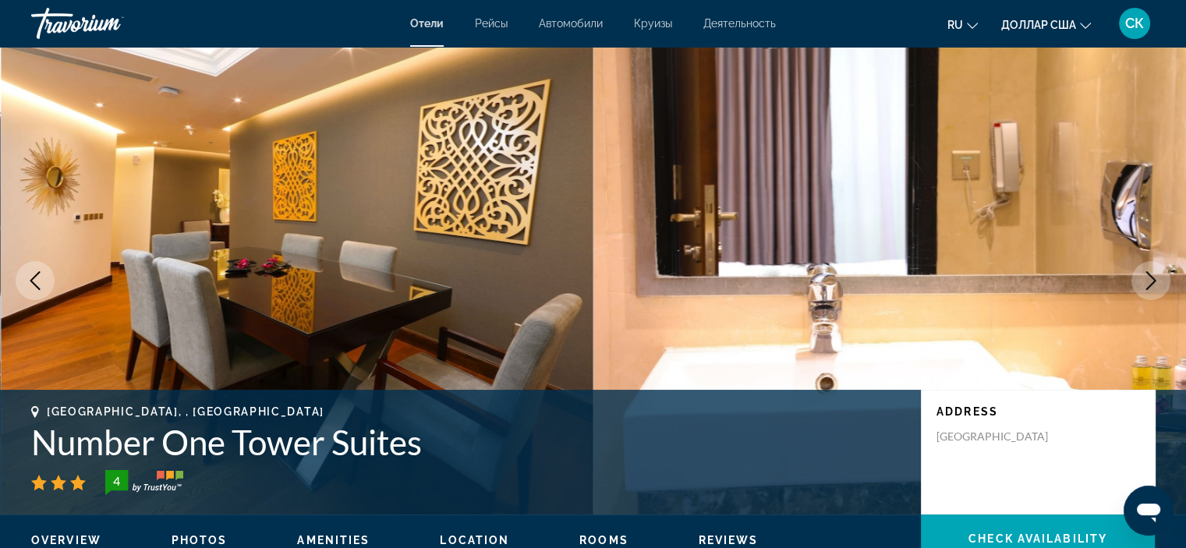
click at [1155, 281] on icon "Next image" at bounding box center [1150, 280] width 19 height 19
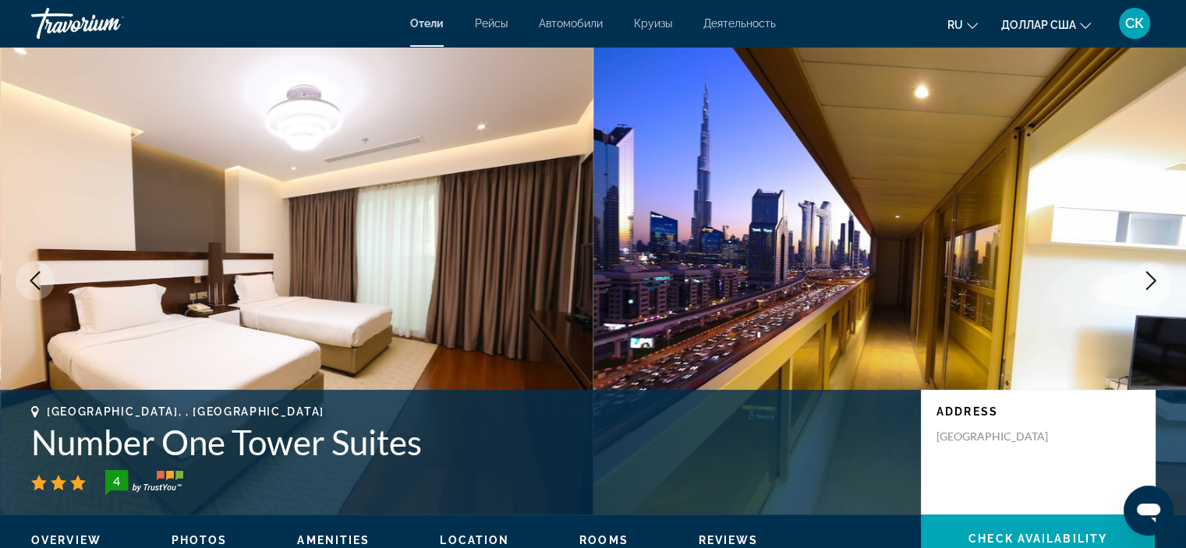
click at [1155, 281] on icon "Next image" at bounding box center [1150, 280] width 19 height 19
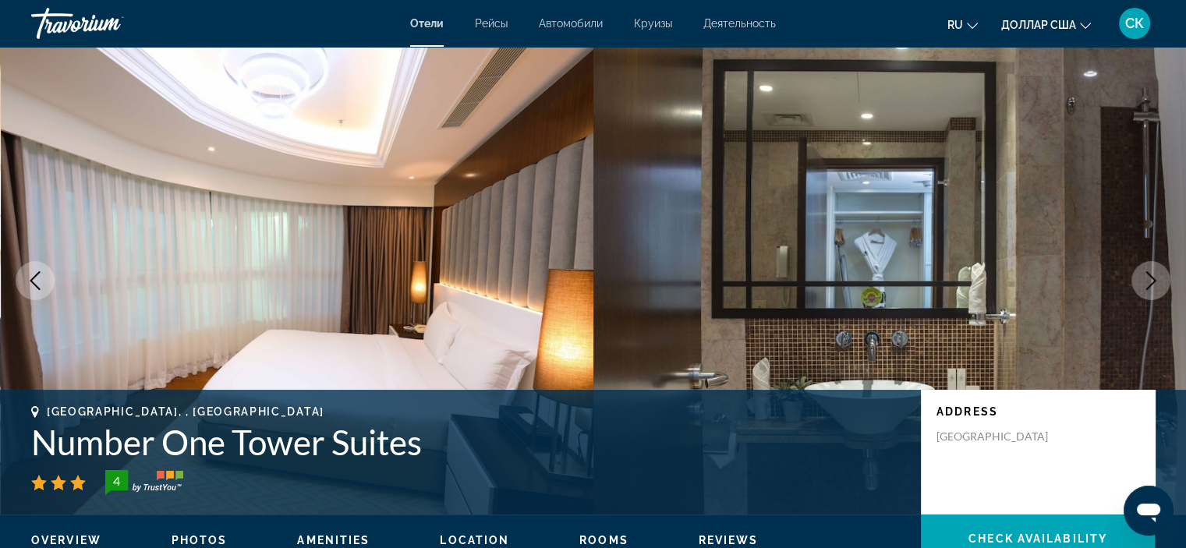
click at [1155, 281] on icon "Next image" at bounding box center [1150, 280] width 19 height 19
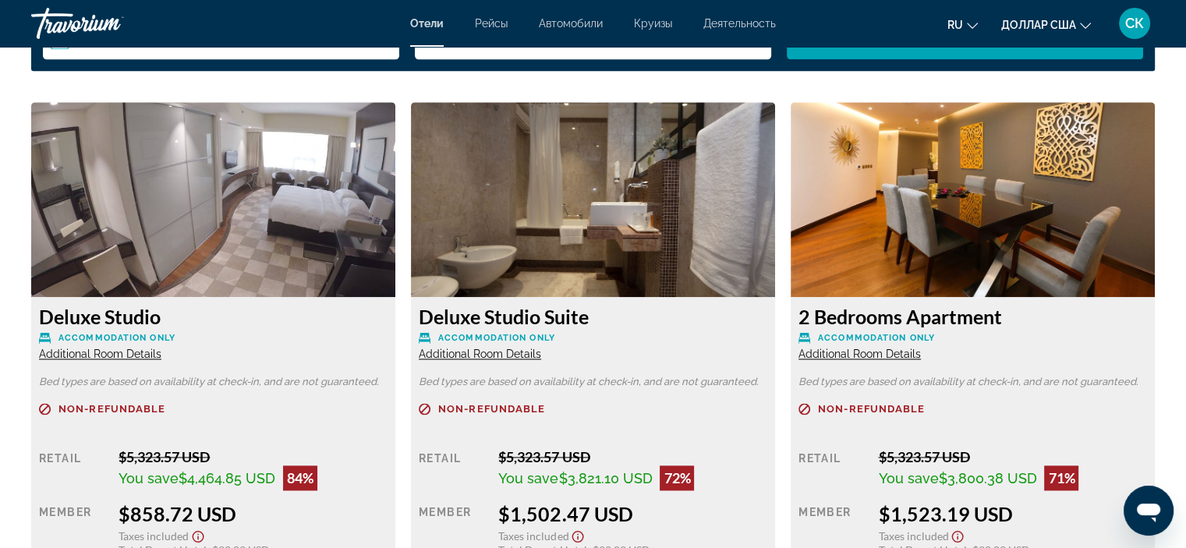
scroll to position [2043, 0]
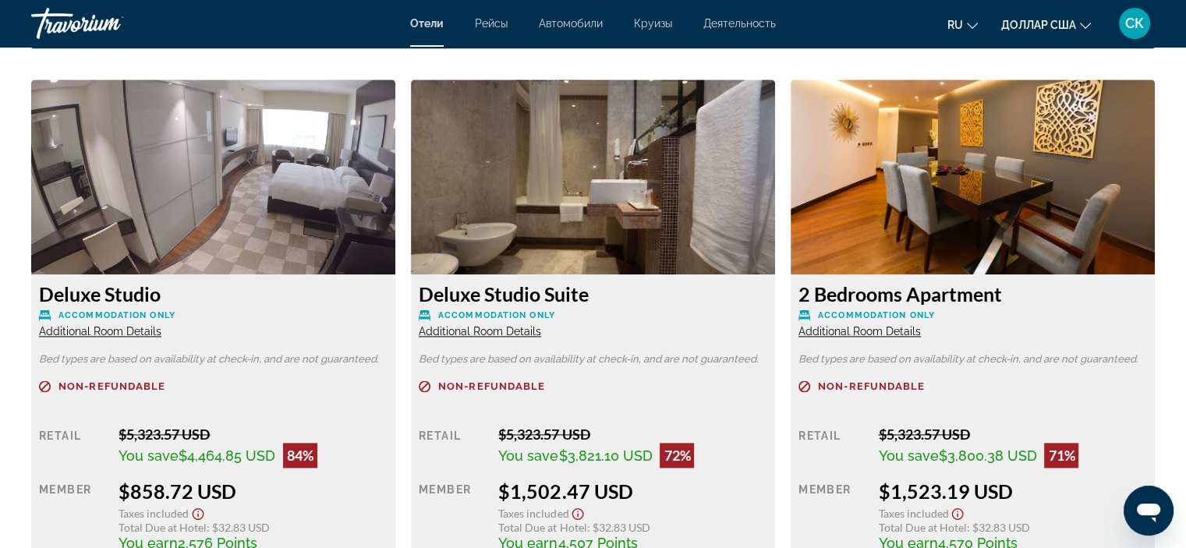
click at [293, 181] on img "Основное содержание" at bounding box center [213, 177] width 364 height 195
click at [118, 290] on h3 "Deluxe Studio" at bounding box center [213, 293] width 348 height 23
click at [69, 292] on h3 "Deluxe Studio" at bounding box center [213, 293] width 348 height 23
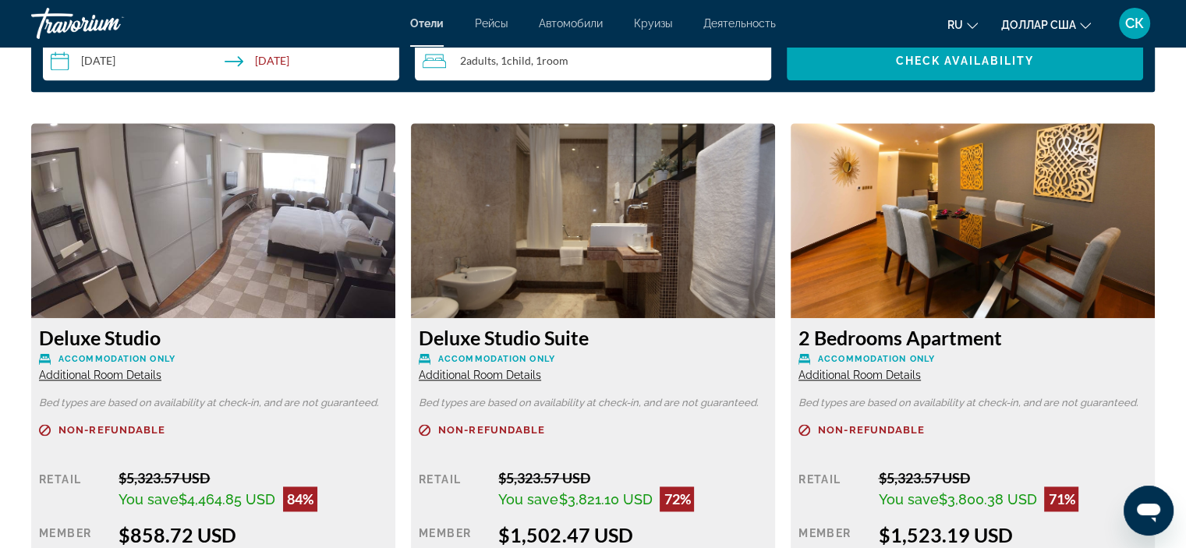
scroll to position [1172, 0]
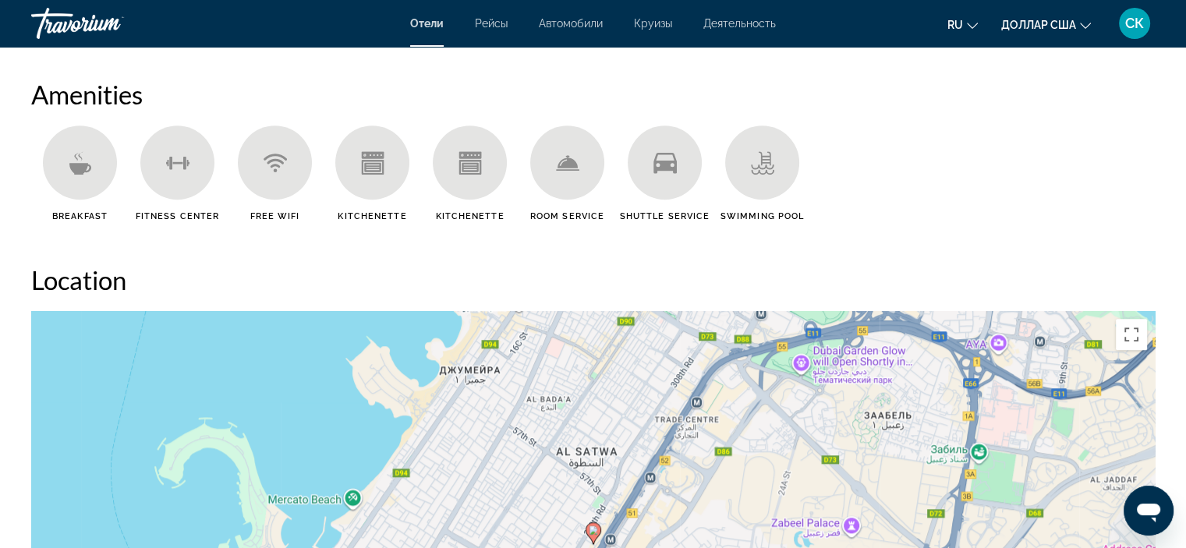
drag, startPoint x: 420, startPoint y: 5, endPoint x: 1121, endPoint y: 117, distance: 709.6
click at [1121, 117] on div "Amenities Breakfast [GEOGRAPHIC_DATA] Free WiFi Kitchenette Kitchenette Room Se…" at bounding box center [592, 156] width 1123 height 154
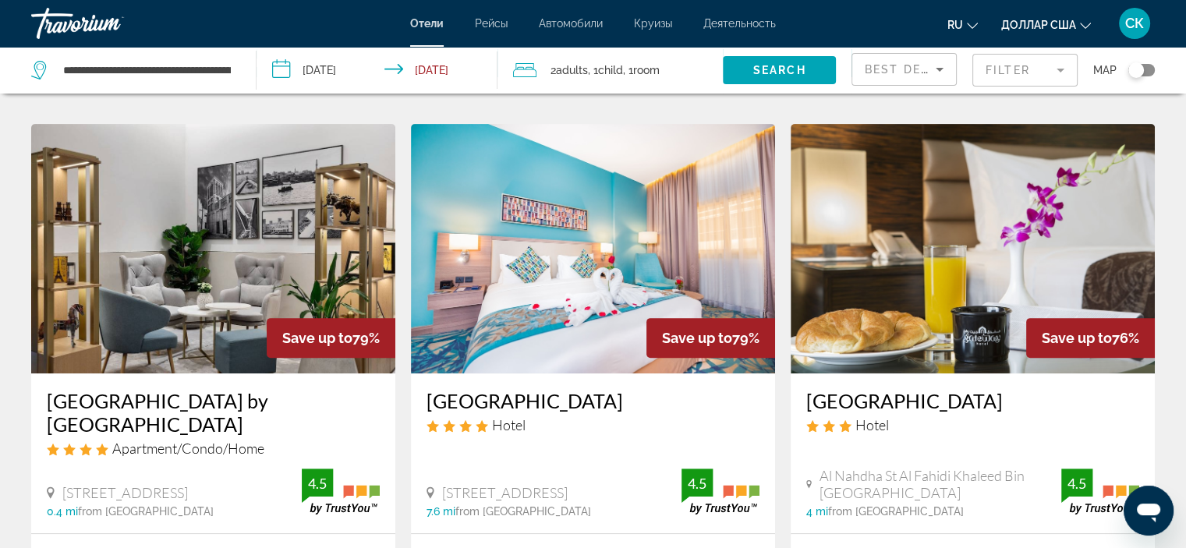
scroll to position [592, 0]
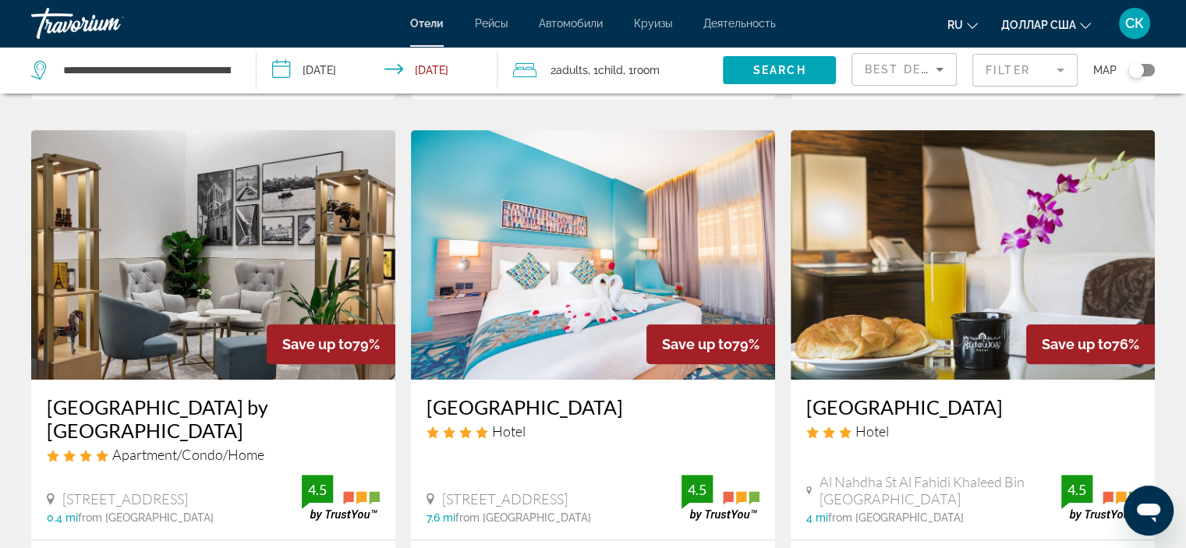
click at [557, 279] on img "Основное содержание" at bounding box center [593, 254] width 364 height 249
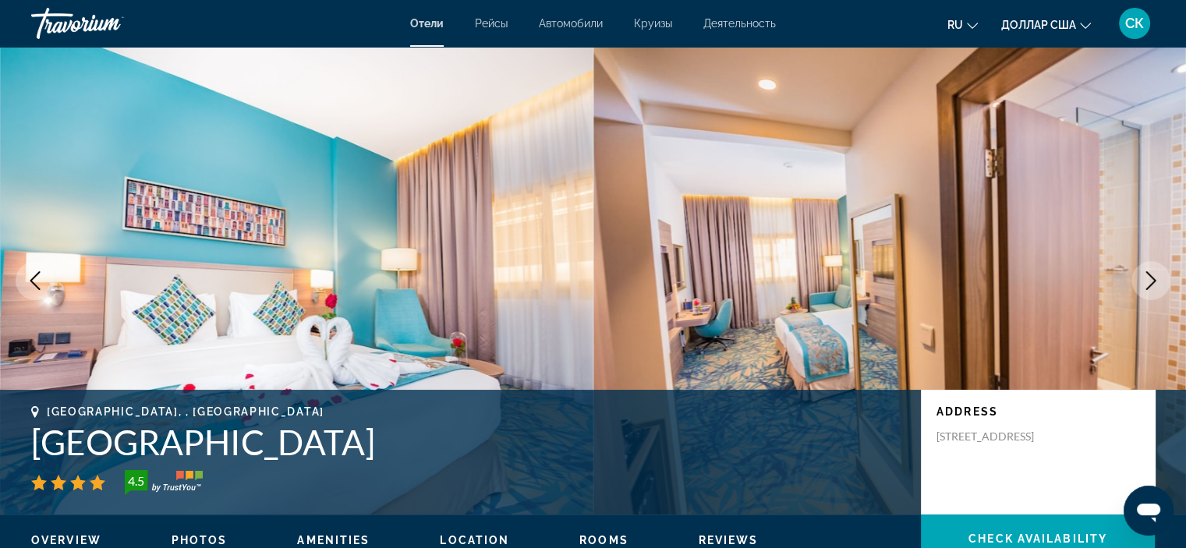
click at [1151, 278] on icon "Next image" at bounding box center [1151, 280] width 10 height 19
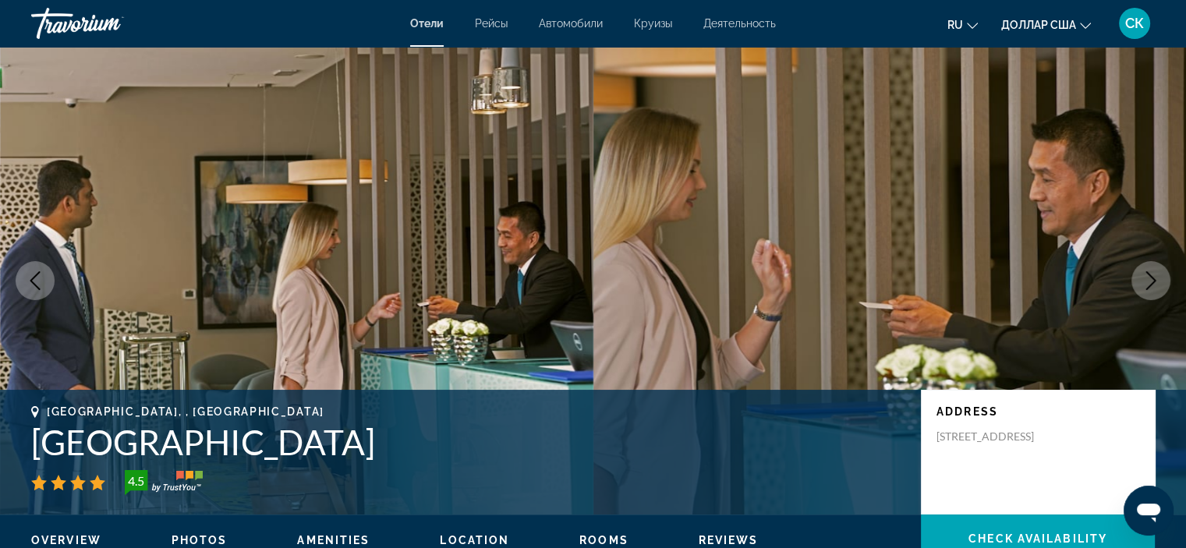
click at [1151, 278] on icon "Next image" at bounding box center [1151, 280] width 10 height 19
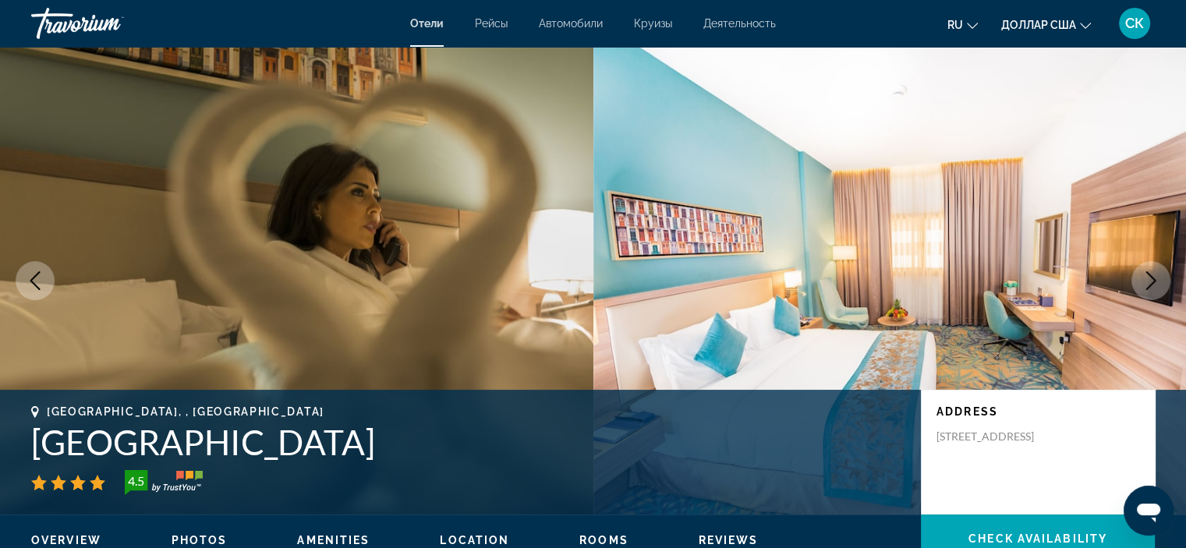
click at [1151, 278] on icon "Next image" at bounding box center [1151, 280] width 10 height 19
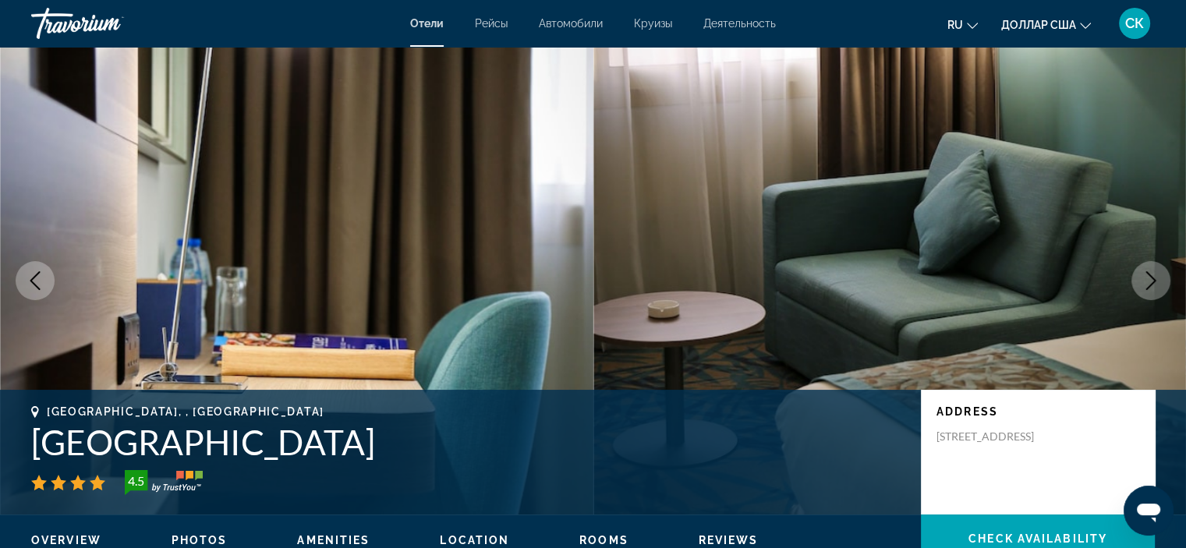
click at [1151, 278] on icon "Next image" at bounding box center [1151, 280] width 10 height 19
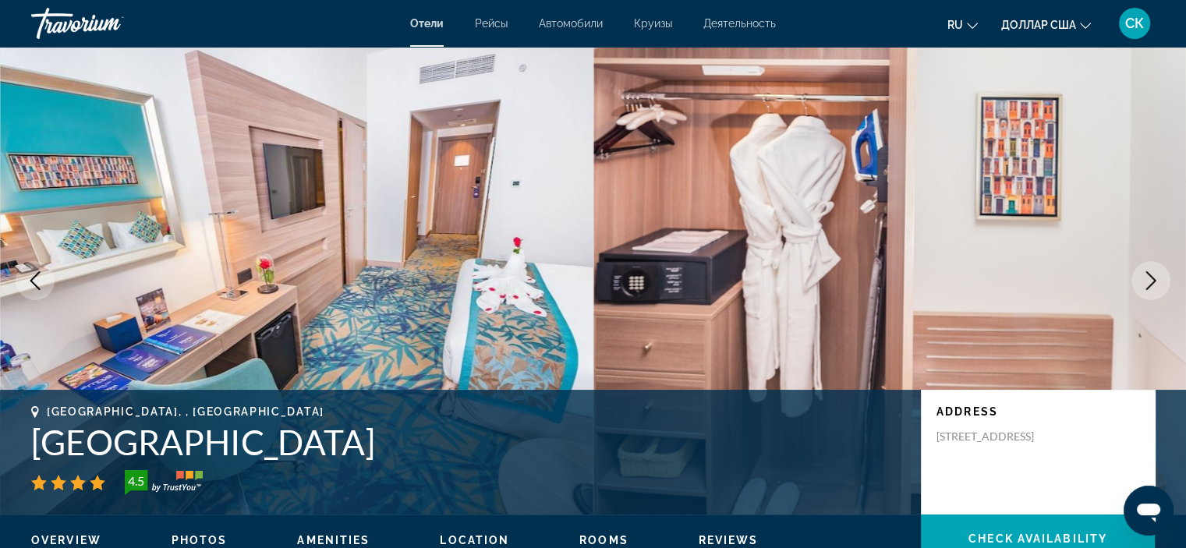
click at [1151, 278] on icon "Next image" at bounding box center [1151, 280] width 10 height 19
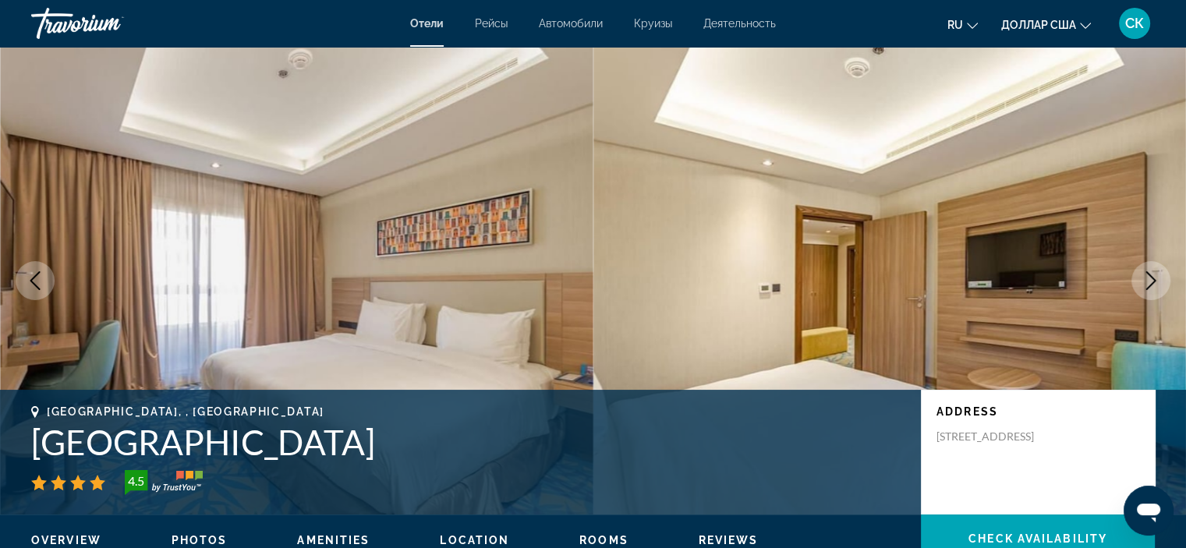
click at [1151, 278] on icon "Next image" at bounding box center [1151, 280] width 10 height 19
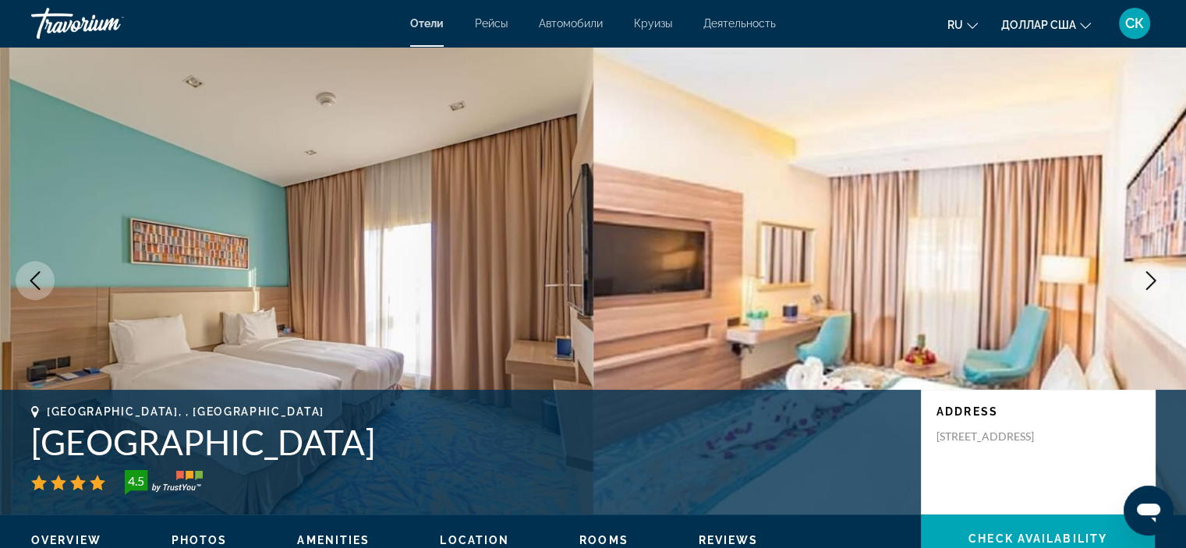
click at [1151, 278] on icon "Next image" at bounding box center [1151, 280] width 10 height 19
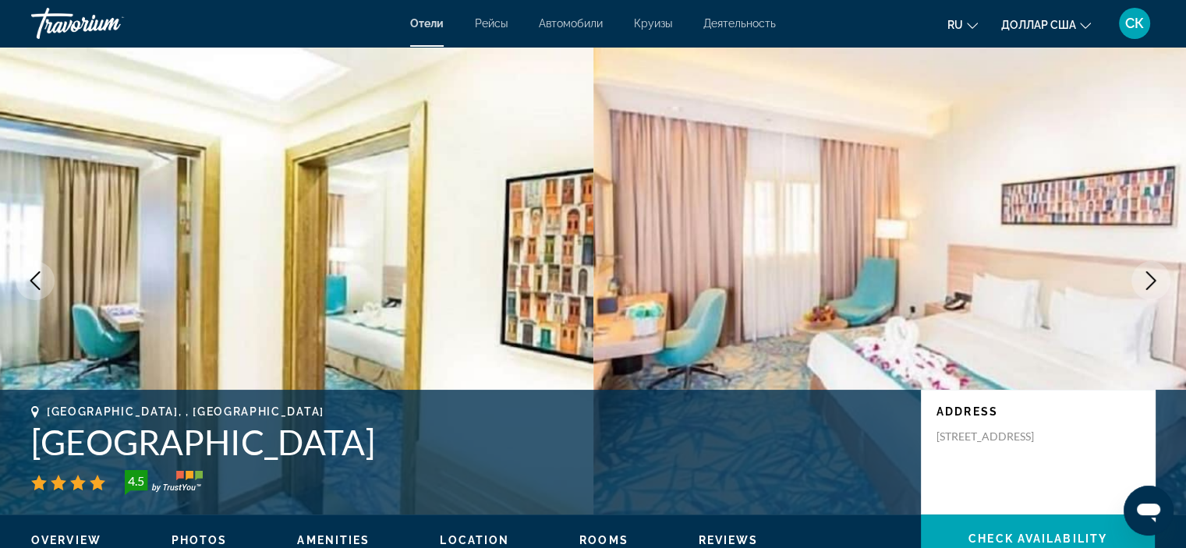
click at [1151, 280] on icon "Next image" at bounding box center [1150, 280] width 19 height 19
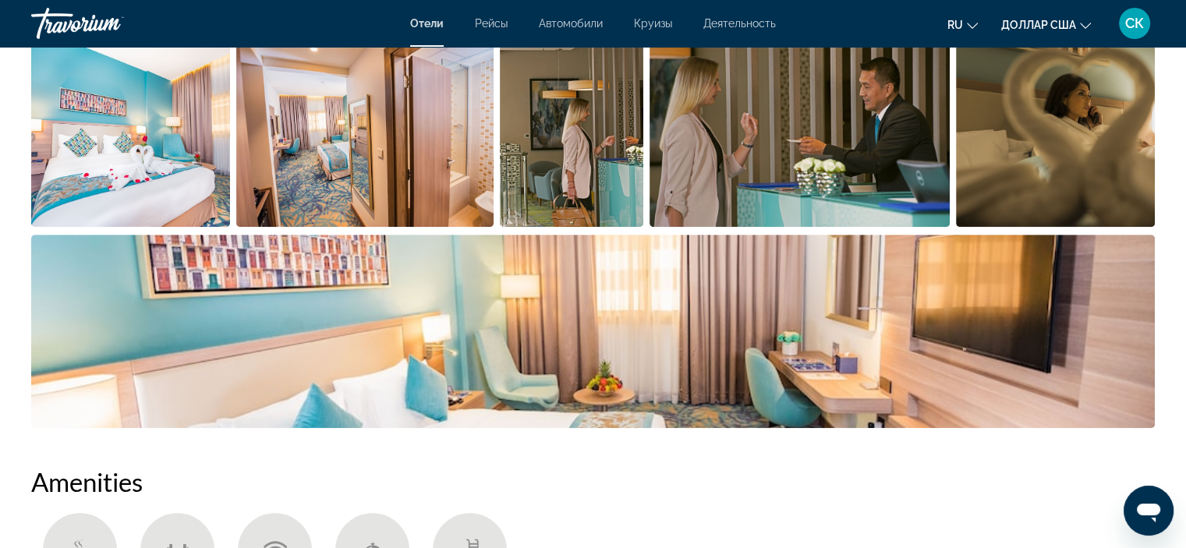
scroll to position [833, 0]
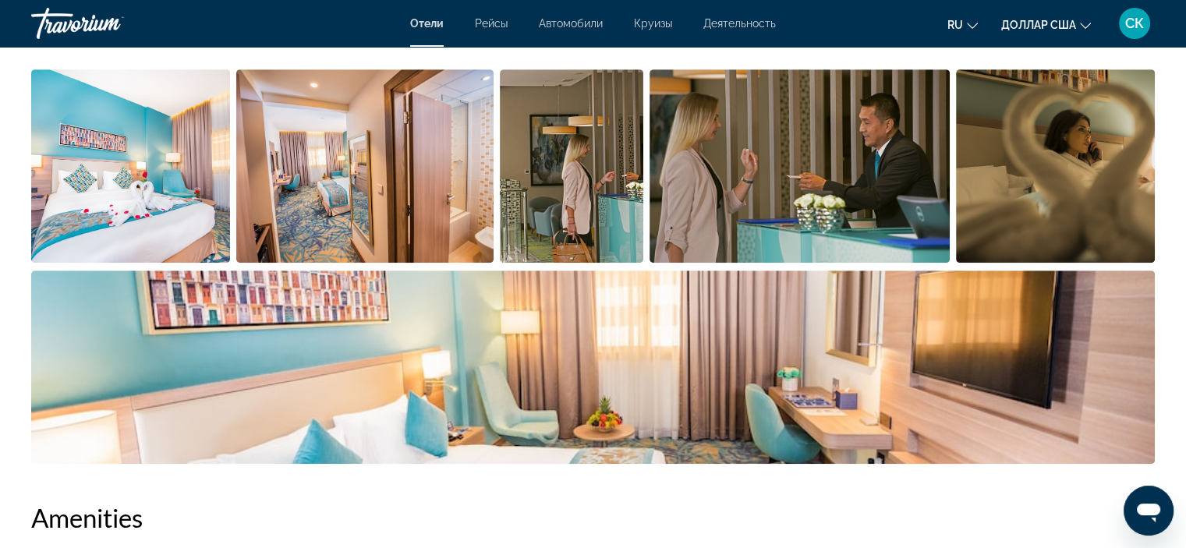
click at [1054, 194] on img "Open full-screen image slider" at bounding box center [1055, 165] width 199 height 193
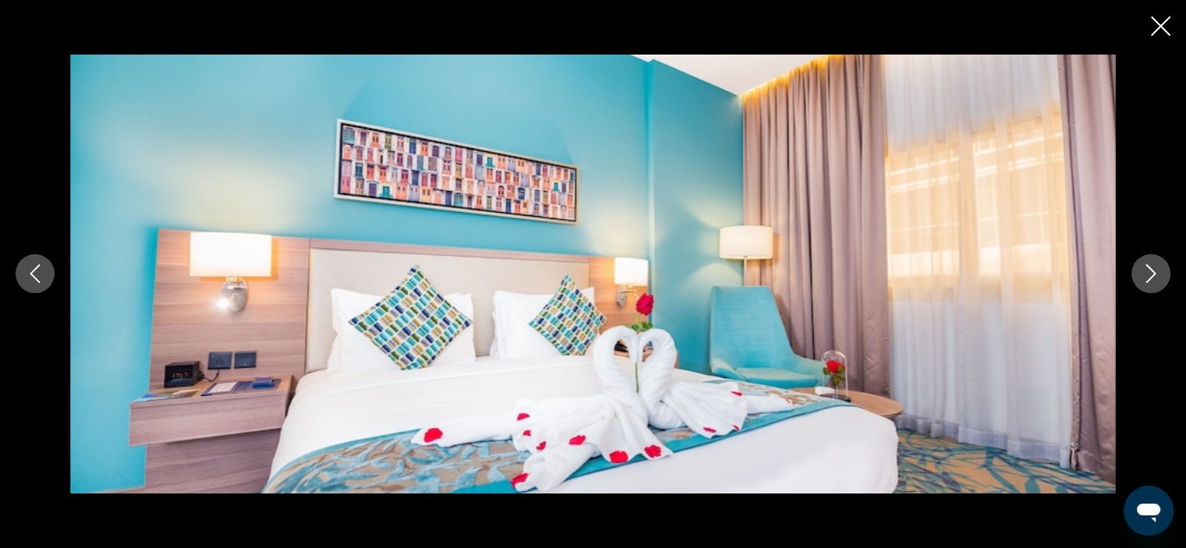
click at [1157, 269] on icon "Next image" at bounding box center [1150, 273] width 19 height 19
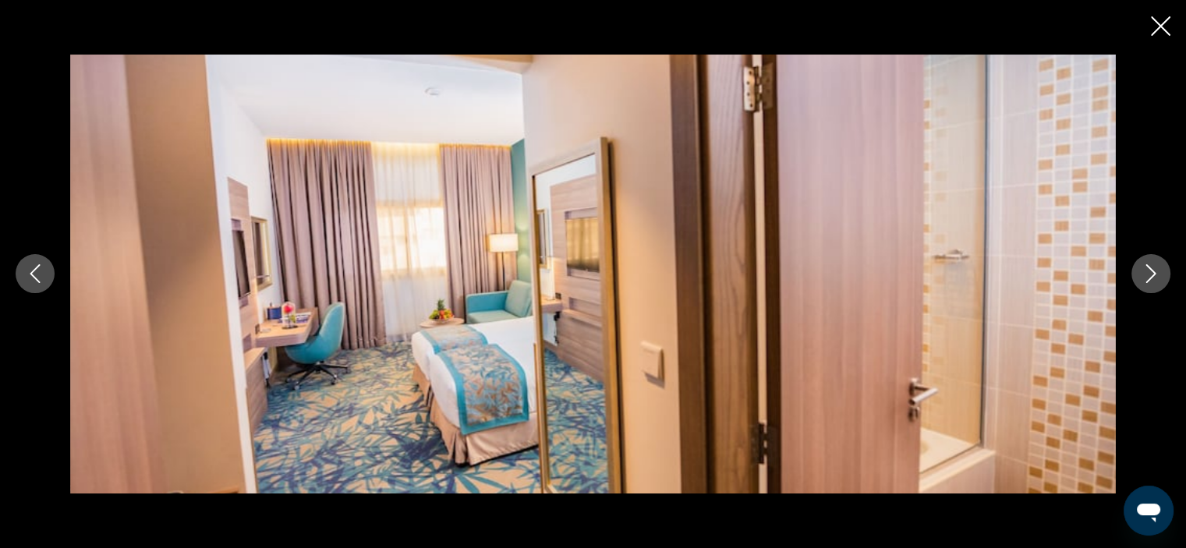
click at [1158, 270] on icon "Next image" at bounding box center [1150, 273] width 19 height 19
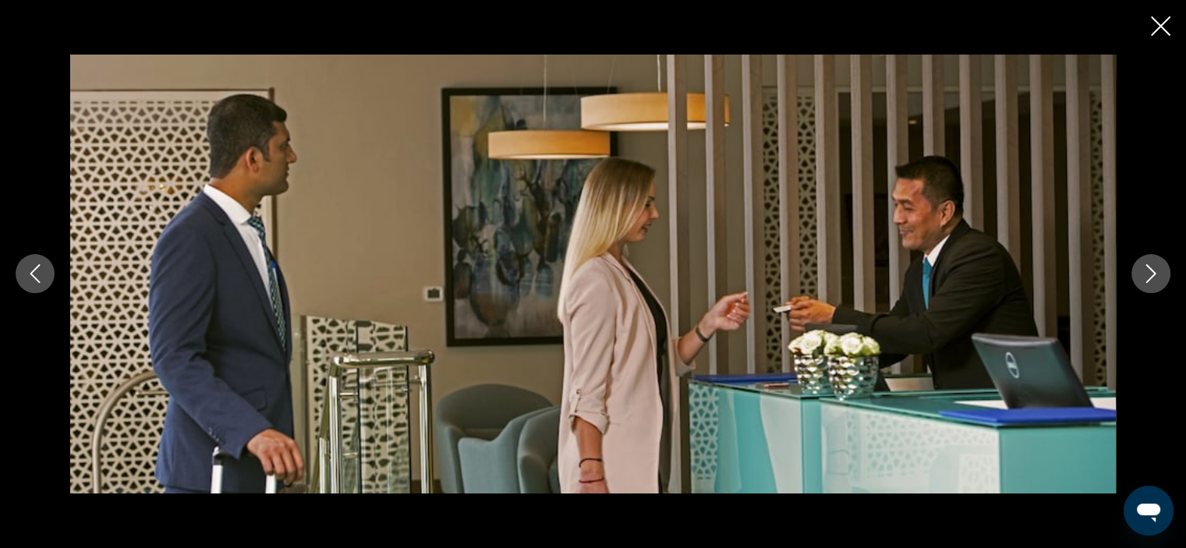
click at [1158, 270] on icon "Next image" at bounding box center [1150, 273] width 19 height 19
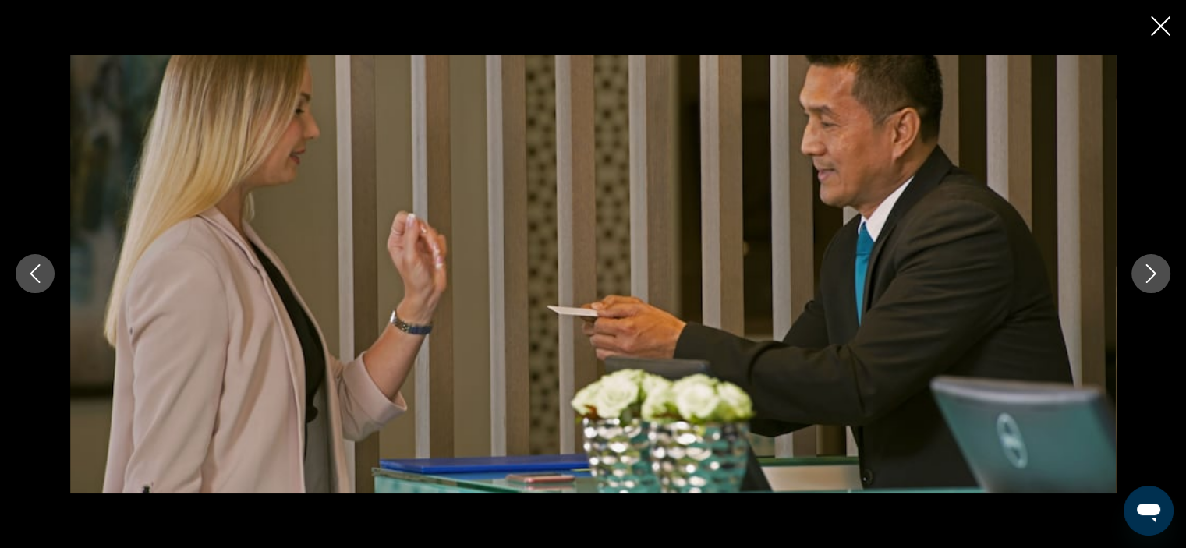
click at [1158, 270] on icon "Next image" at bounding box center [1150, 273] width 19 height 19
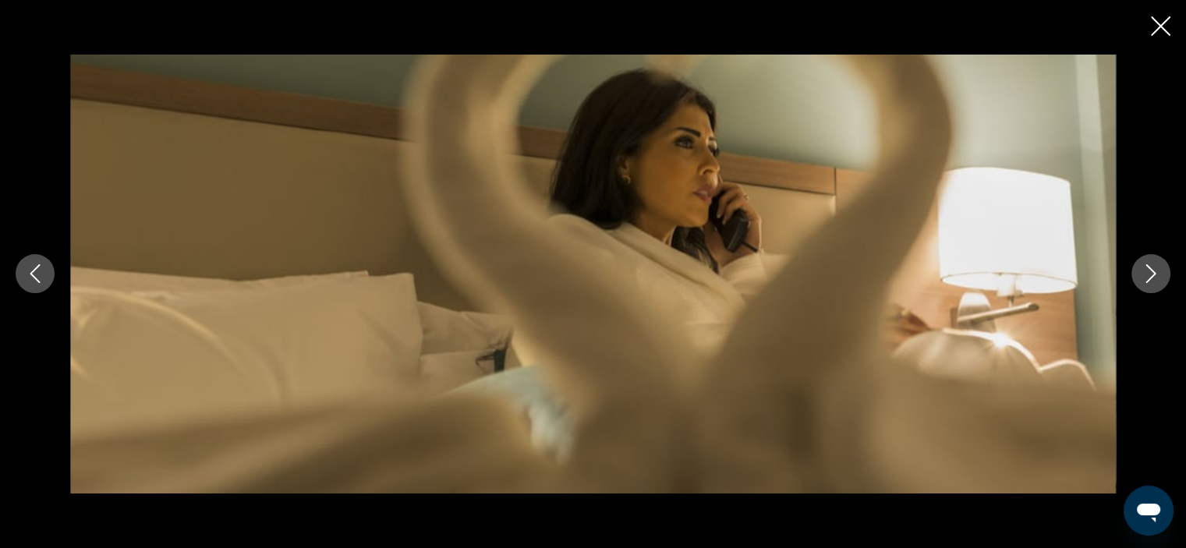
click at [1158, 270] on icon "Next image" at bounding box center [1150, 273] width 19 height 19
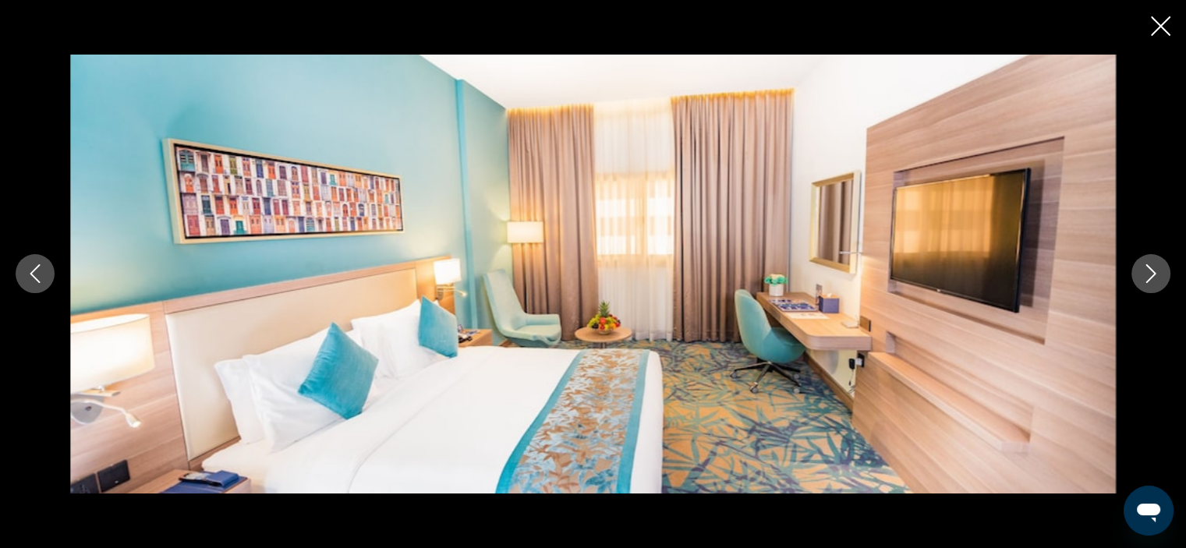
click at [1158, 270] on icon "Next image" at bounding box center [1150, 273] width 19 height 19
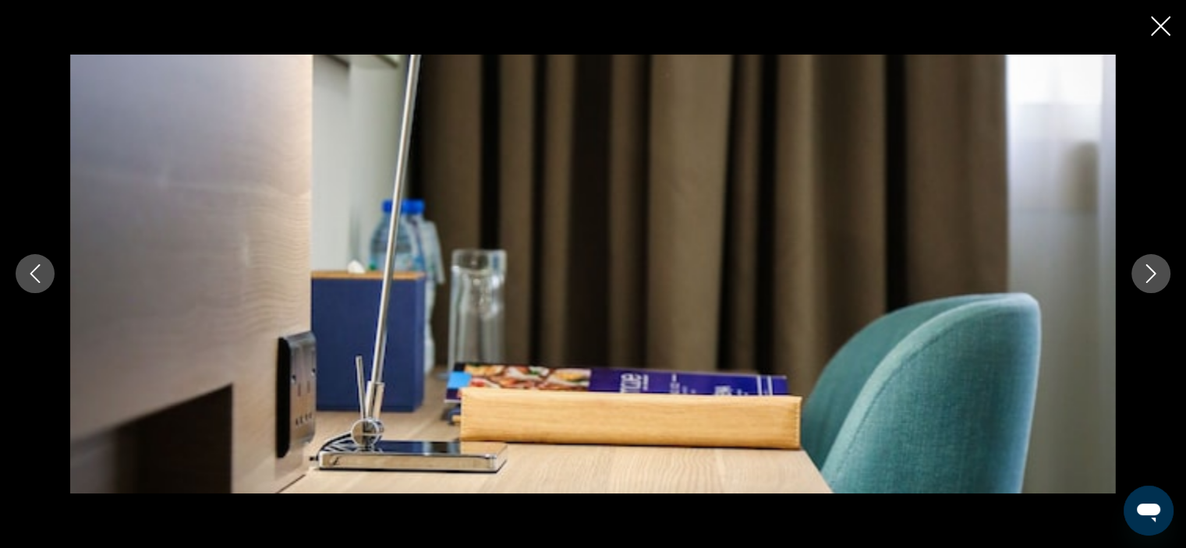
click at [1158, 270] on icon "Next image" at bounding box center [1150, 273] width 19 height 19
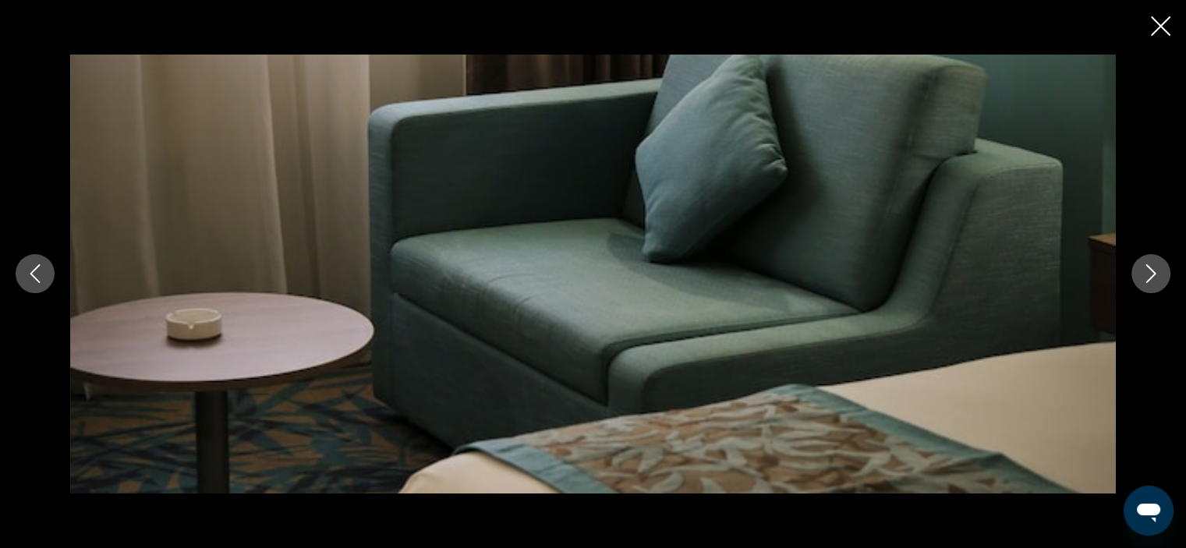
click at [1158, 270] on icon "Next image" at bounding box center [1150, 273] width 19 height 19
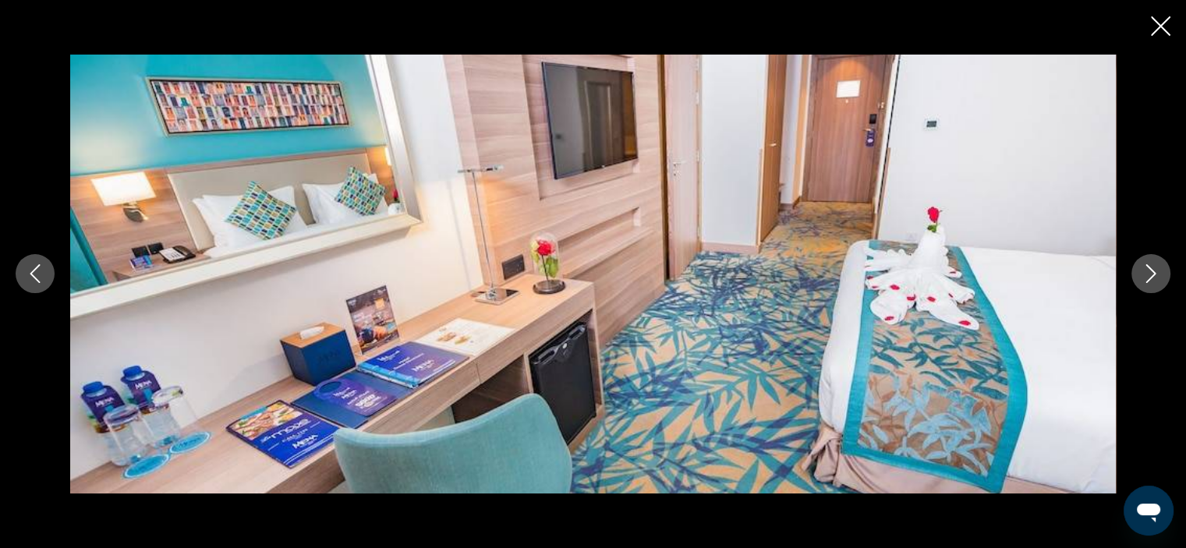
click at [1158, 270] on icon "Next image" at bounding box center [1150, 273] width 19 height 19
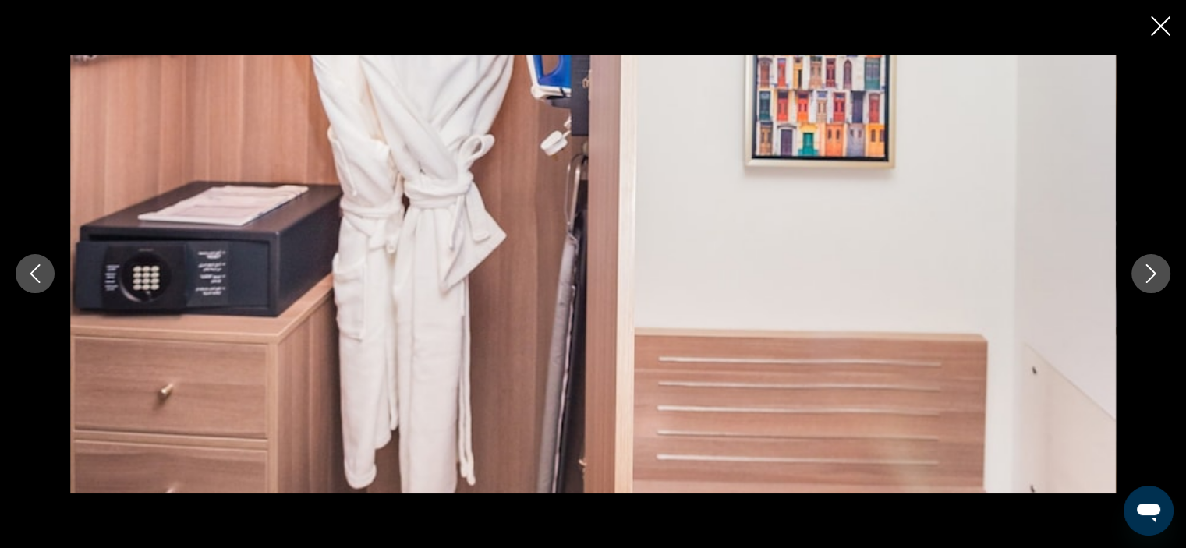
click at [1158, 270] on icon "Next image" at bounding box center [1150, 273] width 19 height 19
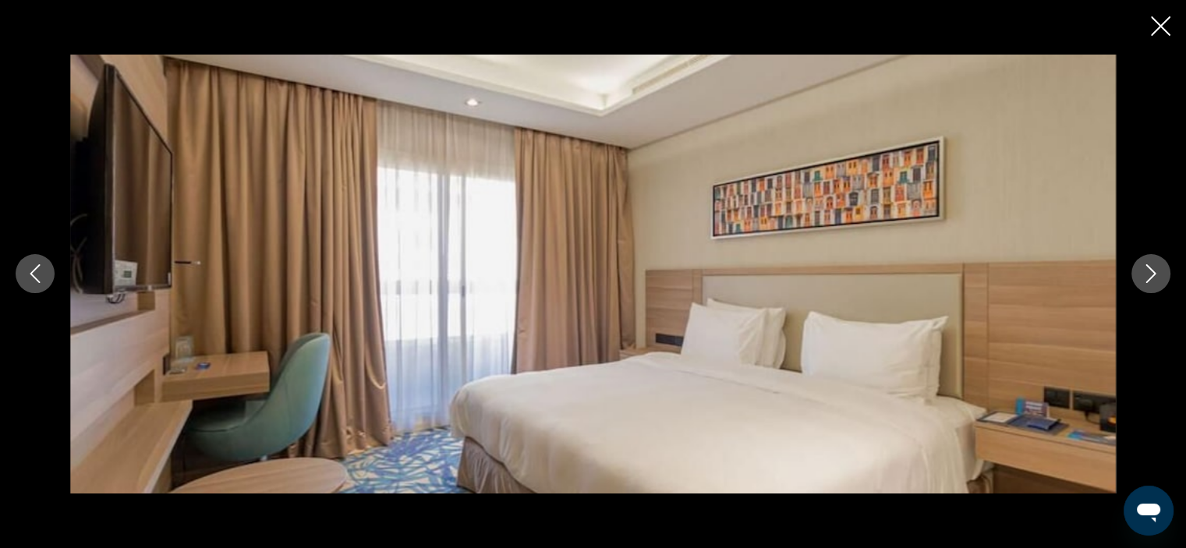
click at [1158, 270] on icon "Next image" at bounding box center [1150, 273] width 19 height 19
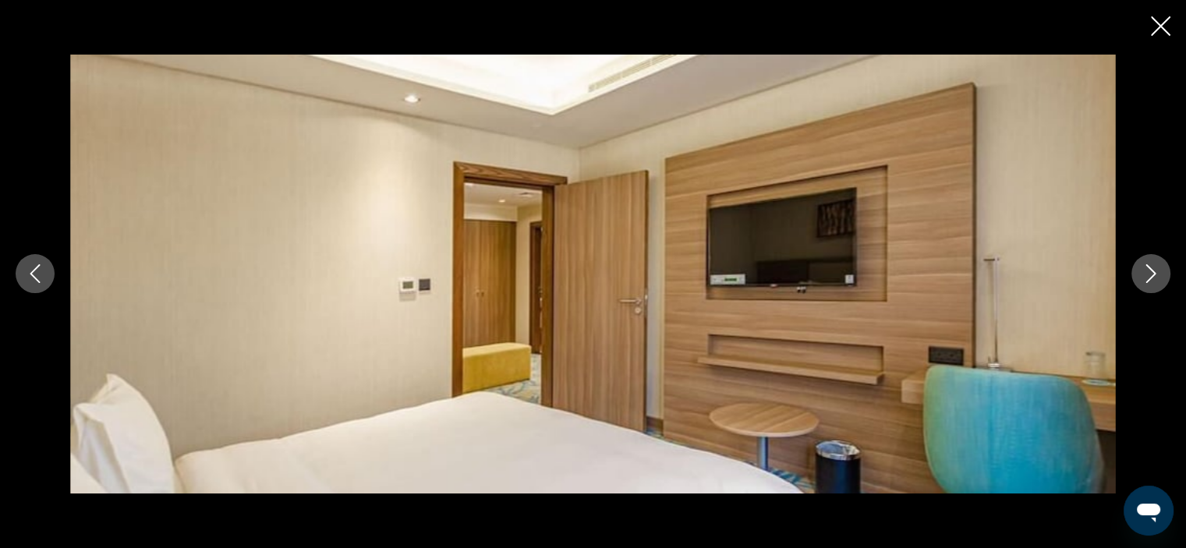
click at [1158, 270] on icon "Next image" at bounding box center [1150, 273] width 19 height 19
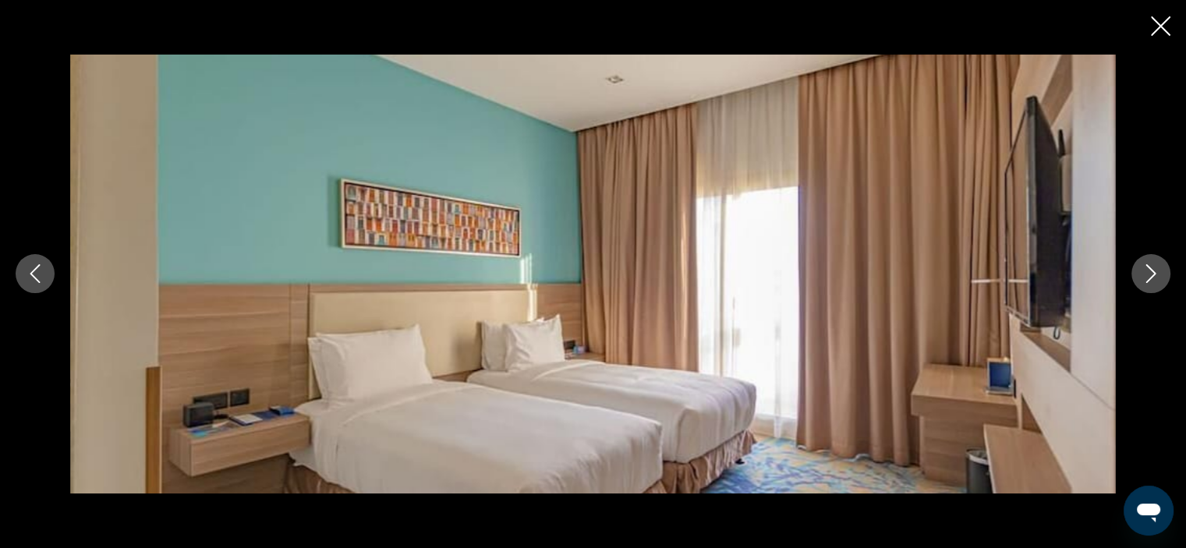
click at [1158, 270] on icon "Next image" at bounding box center [1150, 273] width 19 height 19
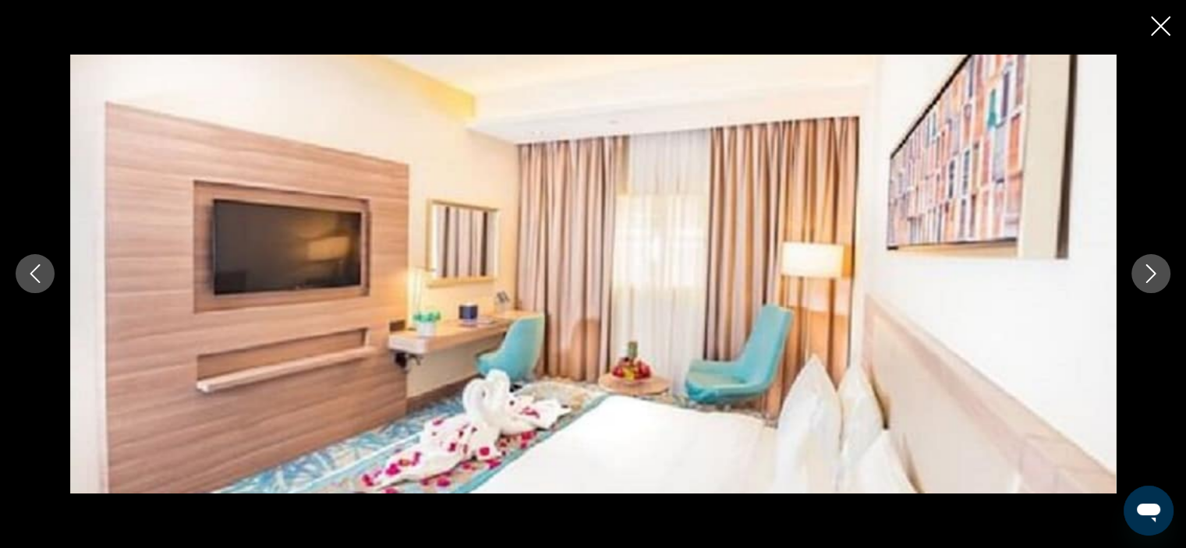
click at [1158, 270] on icon "Next image" at bounding box center [1150, 273] width 19 height 19
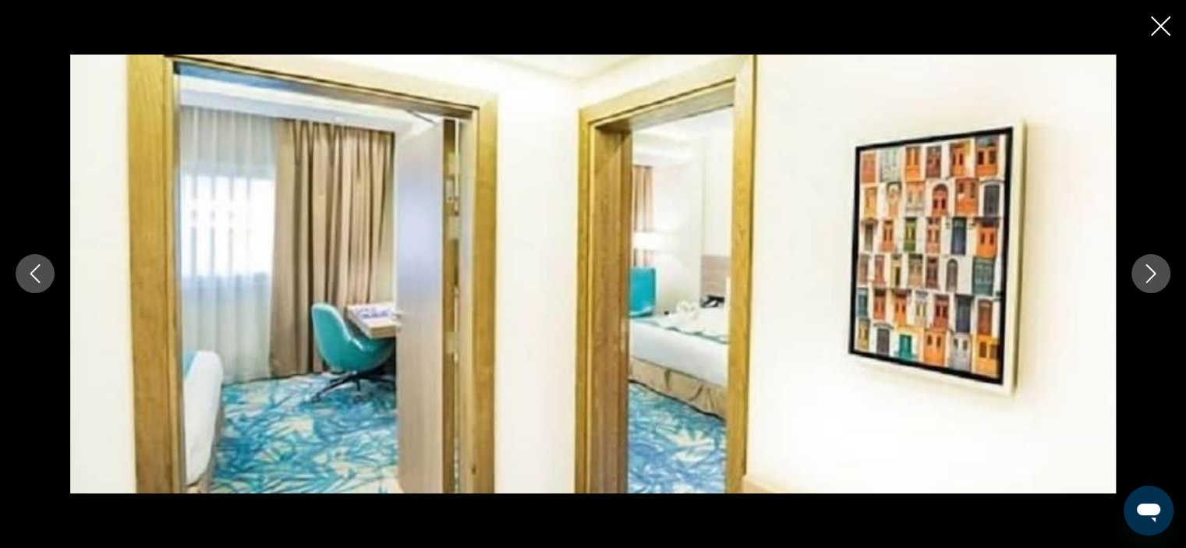
click at [1158, 270] on icon "Next image" at bounding box center [1150, 273] width 19 height 19
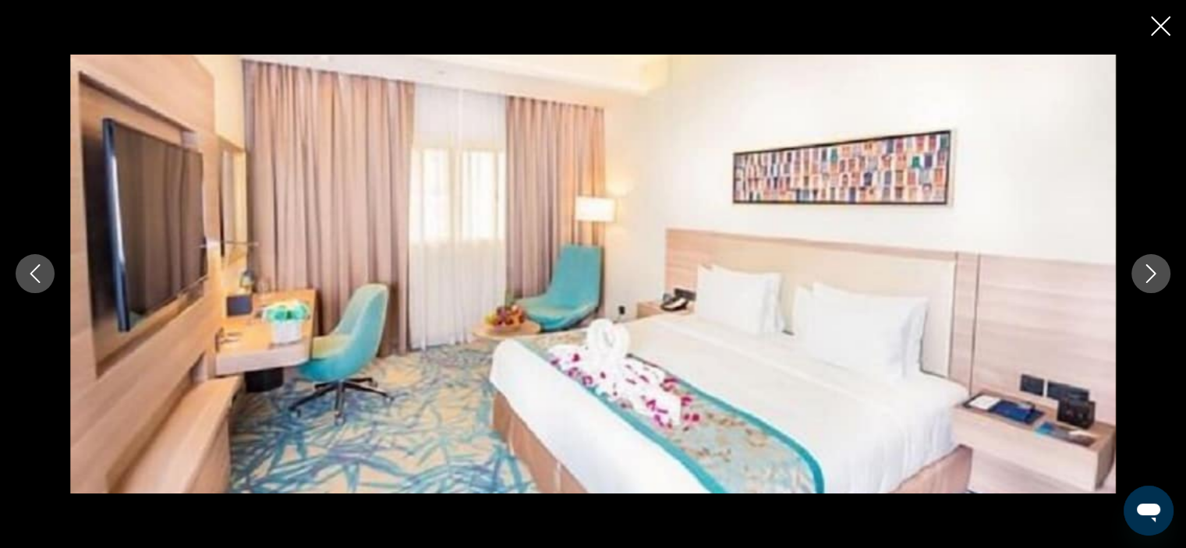
click at [1158, 270] on icon "Next image" at bounding box center [1150, 273] width 19 height 19
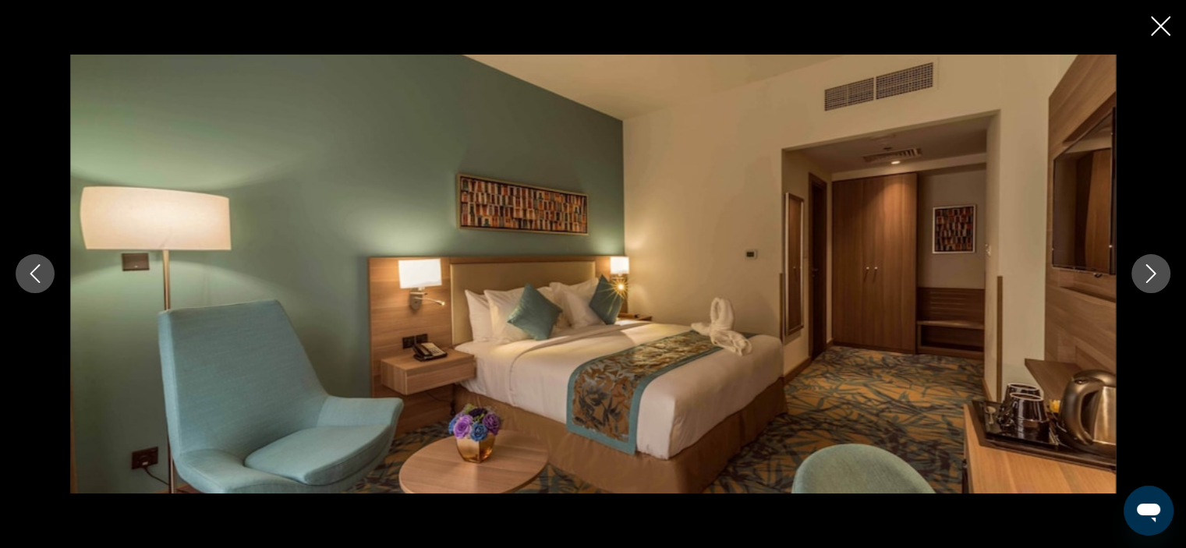
click at [1158, 270] on icon "Next image" at bounding box center [1150, 273] width 19 height 19
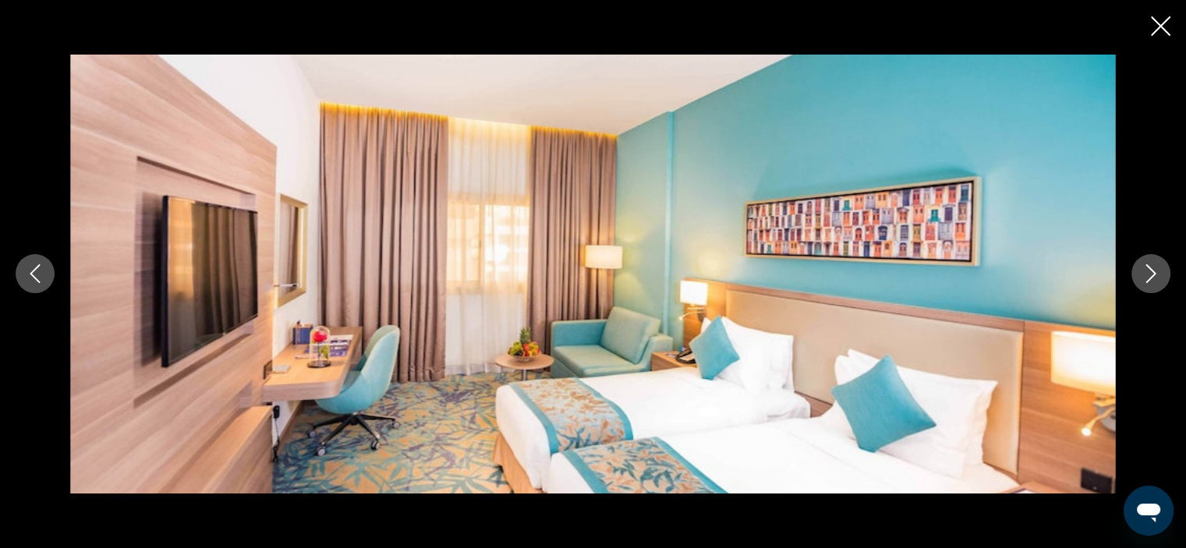
click at [1158, 263] on button "Next image" at bounding box center [1150, 273] width 39 height 39
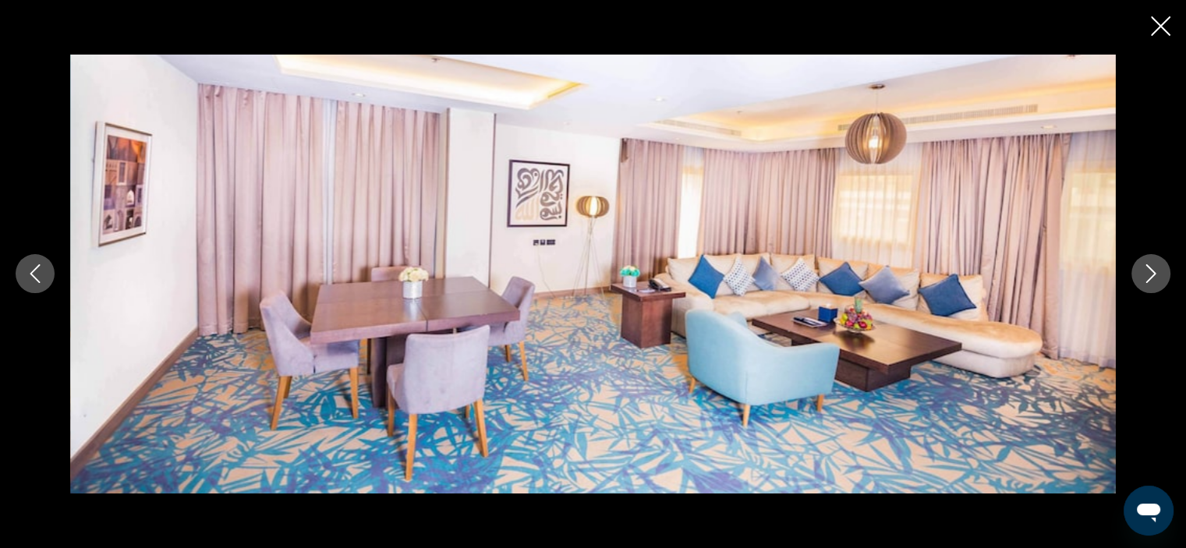
click at [1155, 274] on icon "Next image" at bounding box center [1150, 273] width 19 height 19
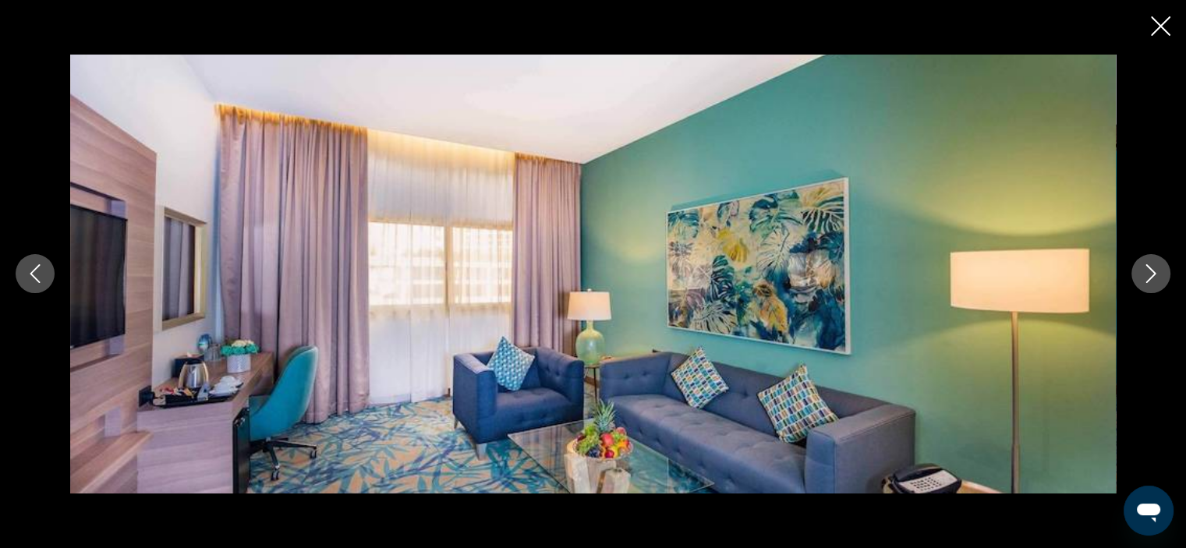
click at [1155, 274] on icon "Next image" at bounding box center [1150, 273] width 19 height 19
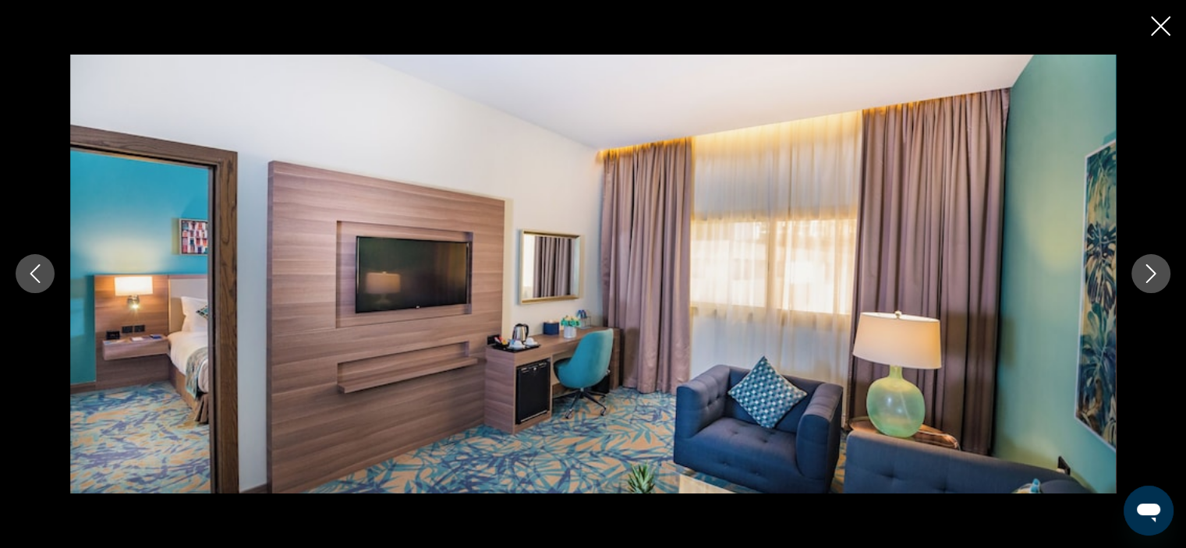
click at [1155, 274] on icon "Next image" at bounding box center [1150, 273] width 19 height 19
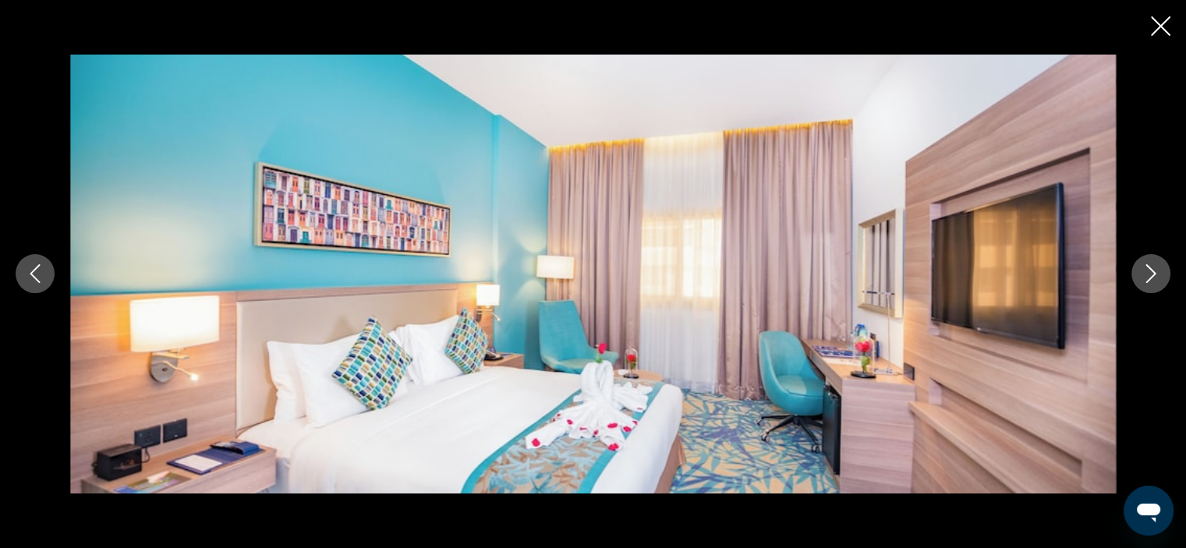
click at [1155, 274] on icon "Next image" at bounding box center [1150, 273] width 19 height 19
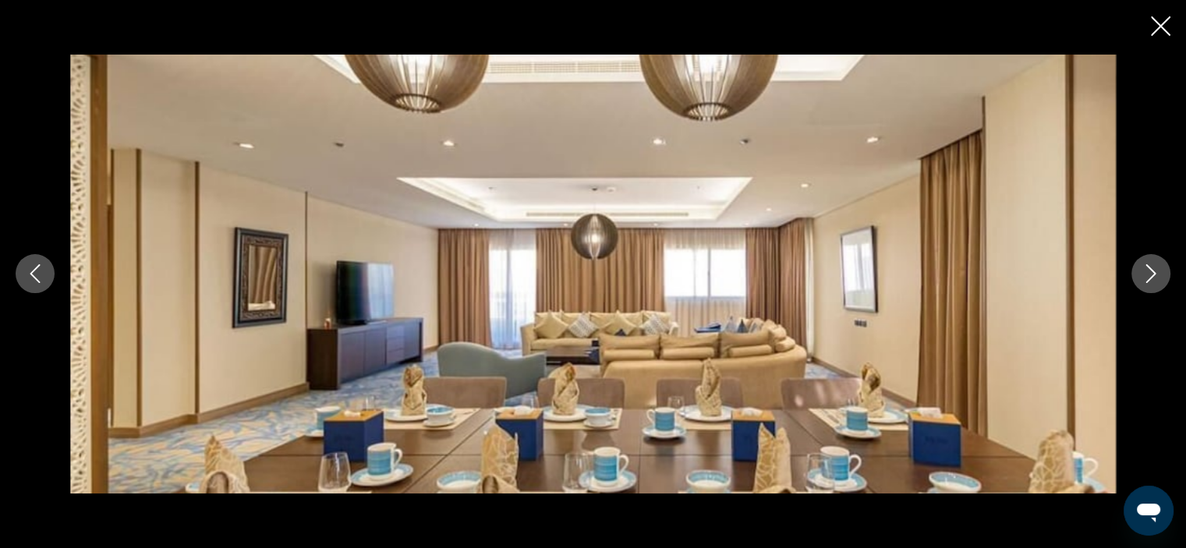
click at [1155, 274] on icon "Next image" at bounding box center [1150, 273] width 19 height 19
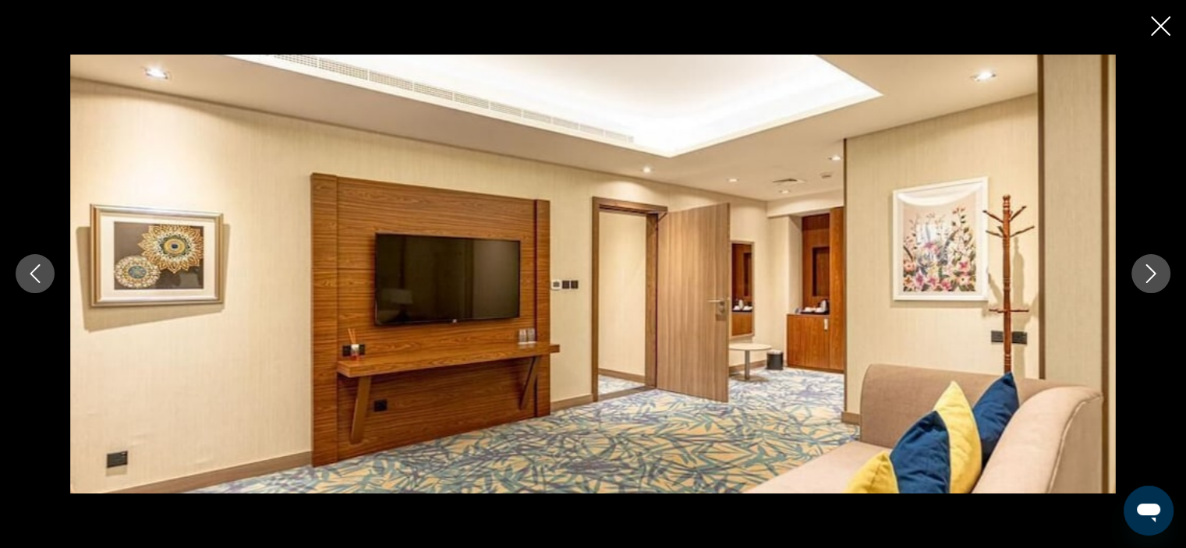
click at [1155, 274] on icon "Next image" at bounding box center [1150, 273] width 19 height 19
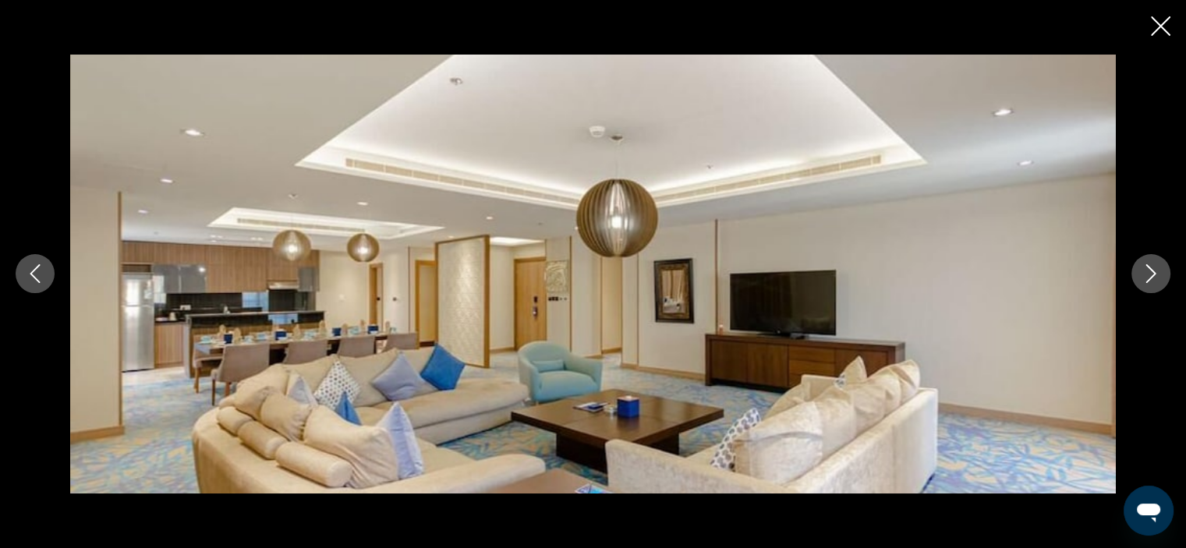
click at [1155, 274] on icon "Next image" at bounding box center [1150, 273] width 19 height 19
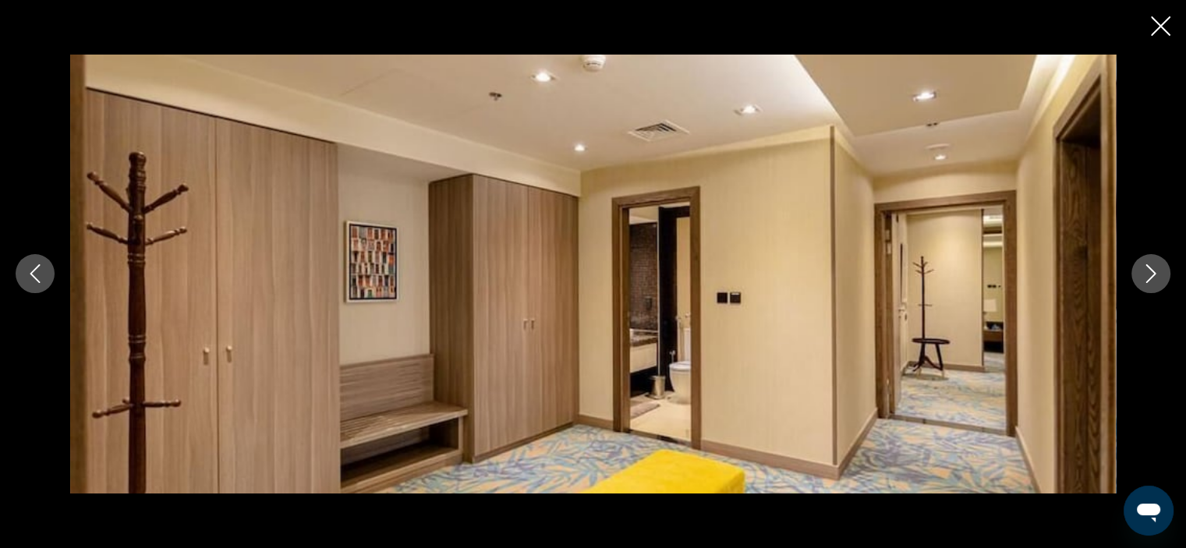
click at [1155, 274] on icon "Next image" at bounding box center [1150, 273] width 19 height 19
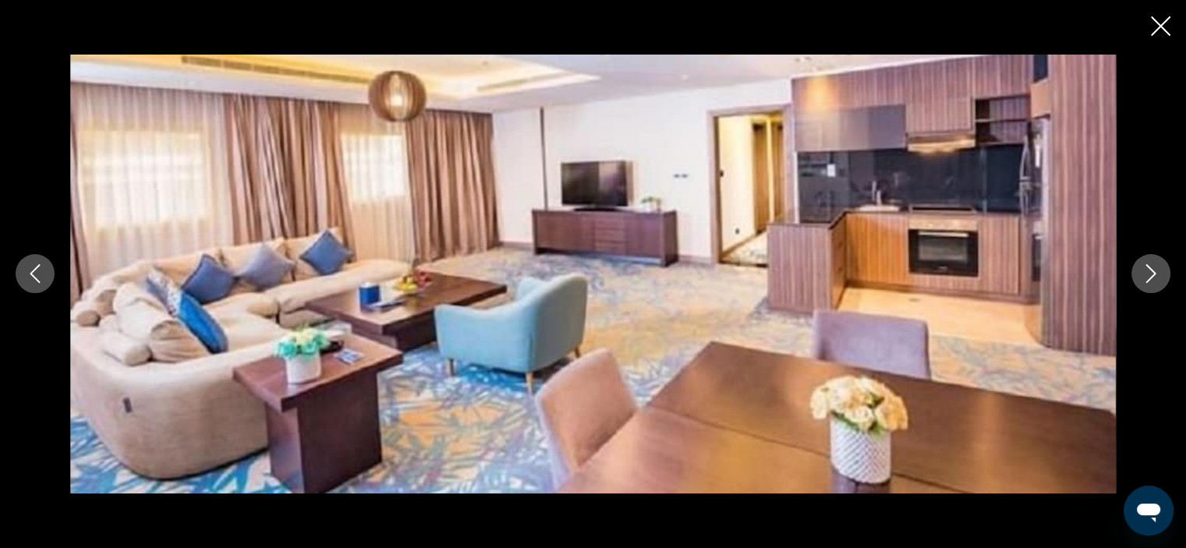
click at [1155, 274] on icon "Next image" at bounding box center [1150, 273] width 19 height 19
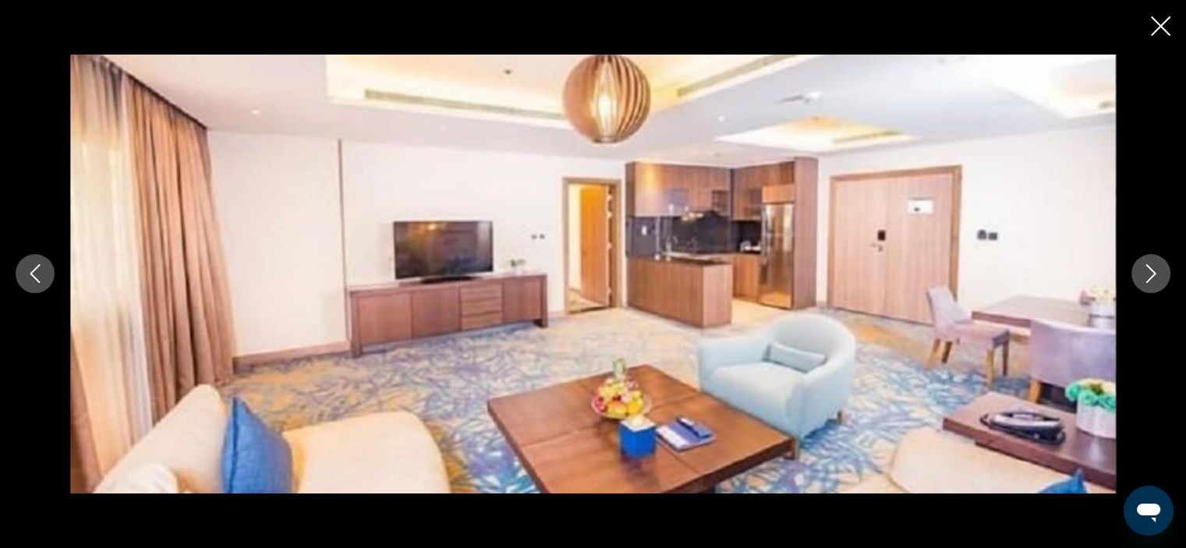
click at [1155, 274] on icon "Next image" at bounding box center [1150, 273] width 19 height 19
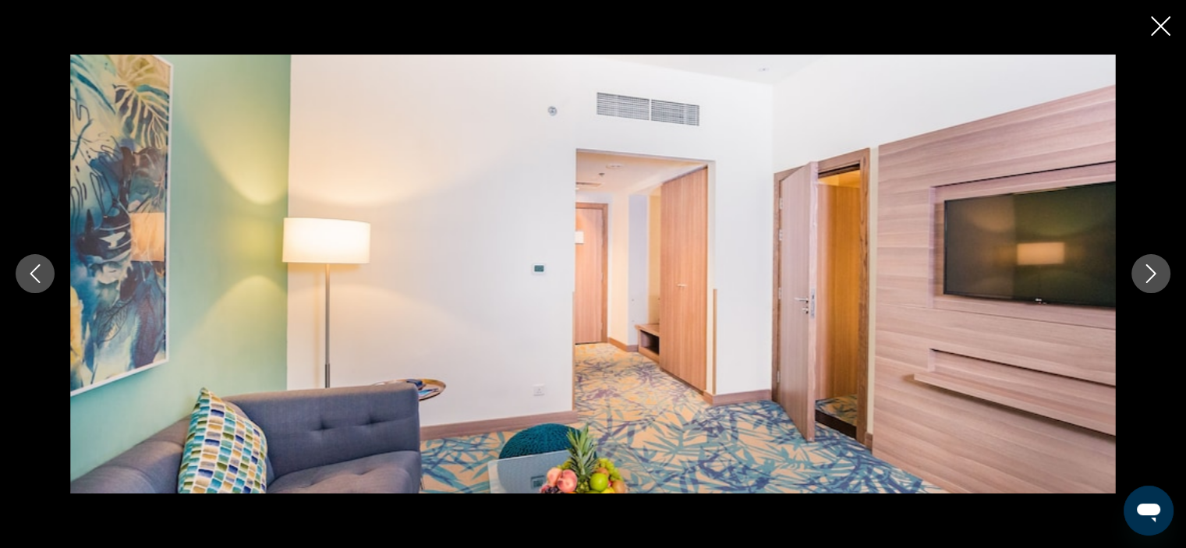
click at [1155, 274] on icon "Next image" at bounding box center [1150, 273] width 19 height 19
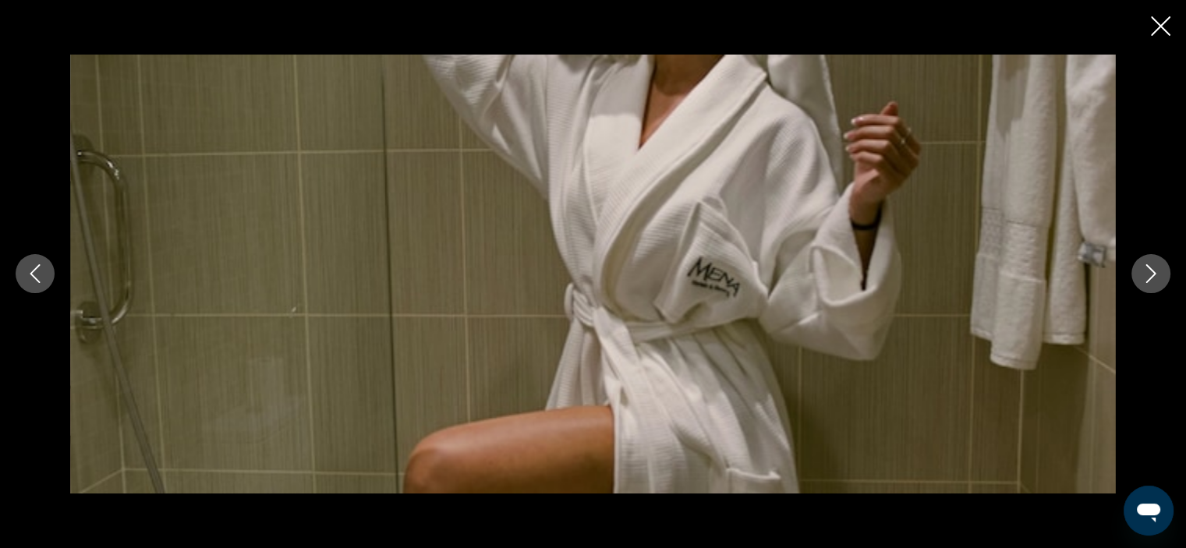
click at [1155, 274] on icon "Next image" at bounding box center [1150, 273] width 19 height 19
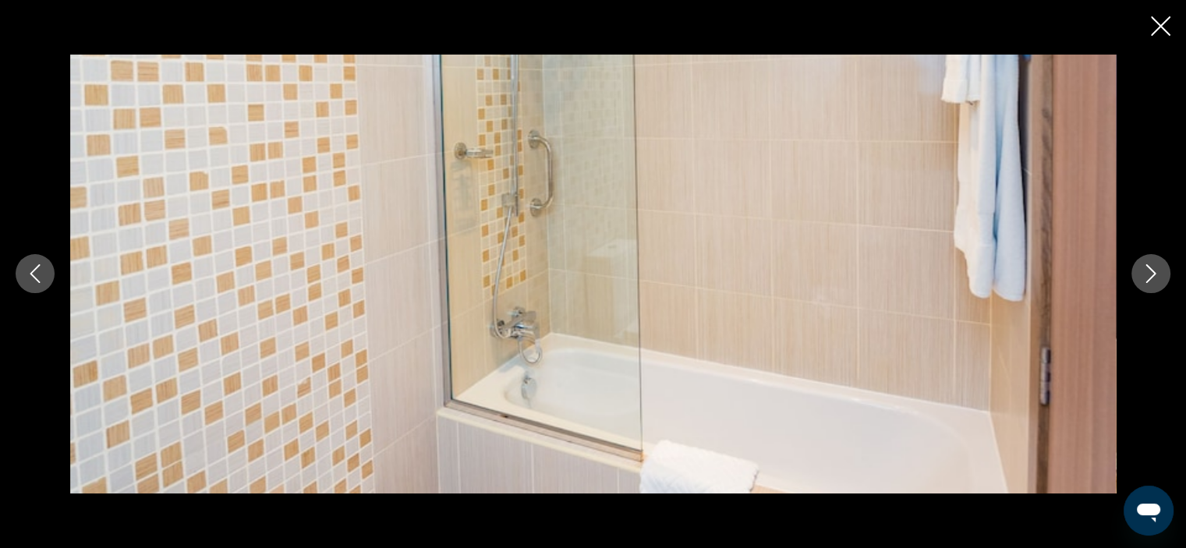
click at [1155, 274] on icon "Next image" at bounding box center [1150, 273] width 19 height 19
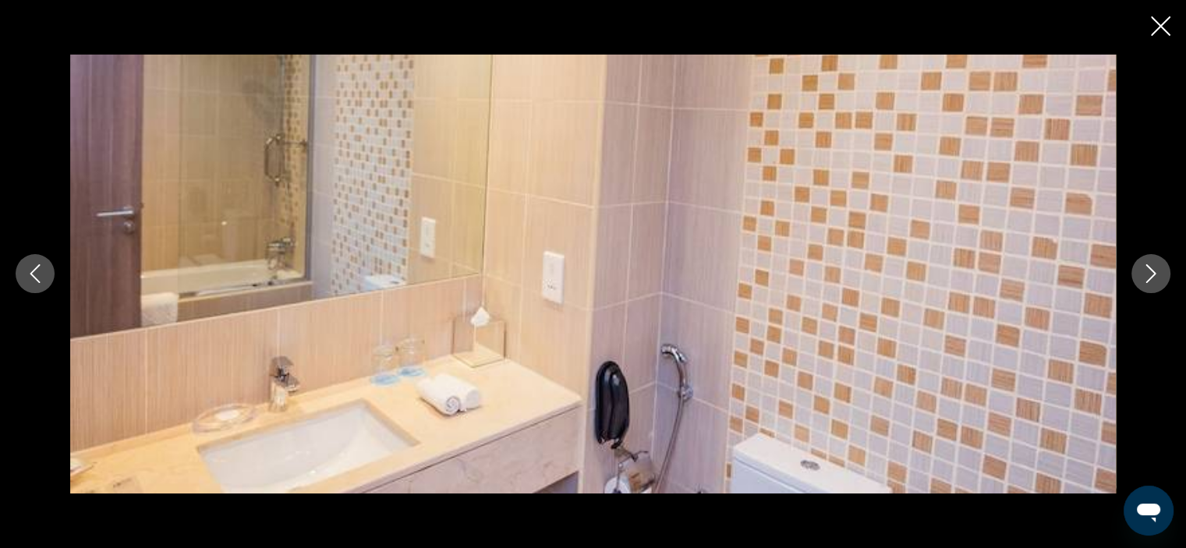
click at [1155, 274] on icon "Next image" at bounding box center [1150, 273] width 19 height 19
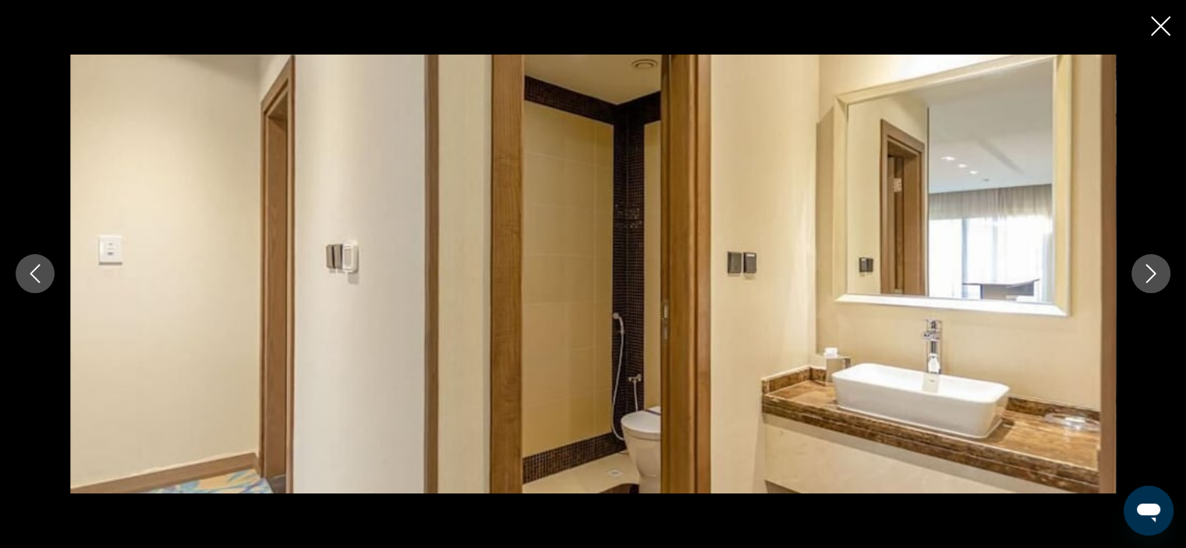
click at [1155, 274] on icon "Next image" at bounding box center [1150, 273] width 19 height 19
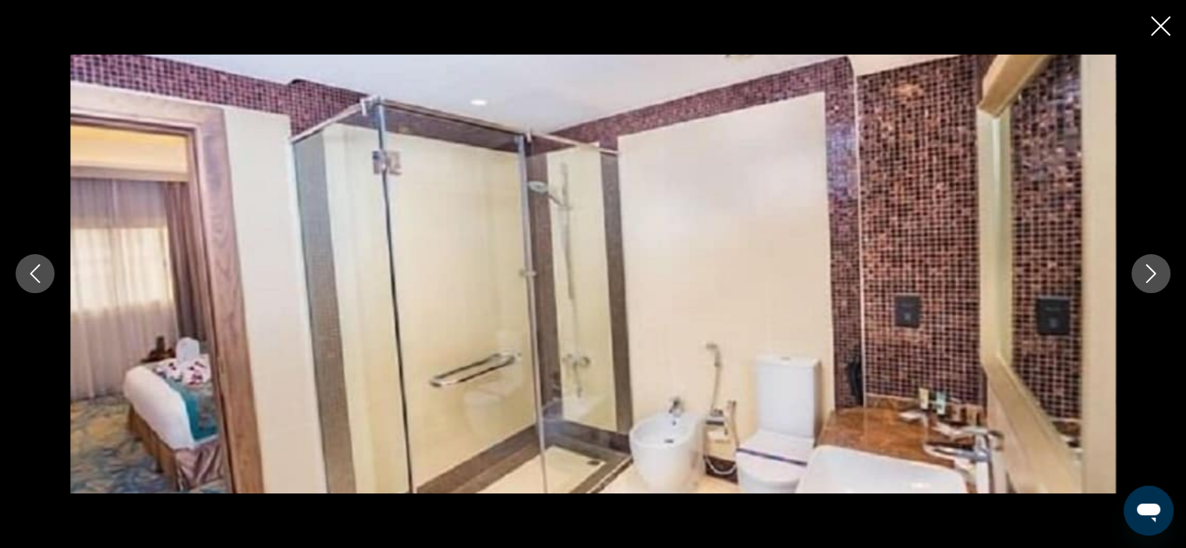
click at [1155, 274] on icon "Next image" at bounding box center [1150, 273] width 19 height 19
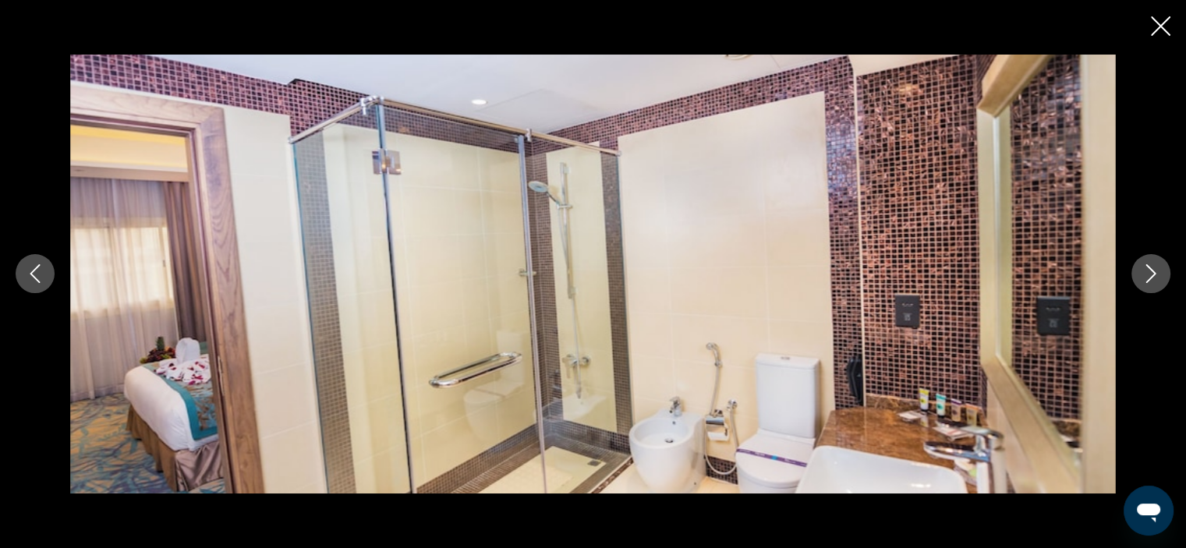
click at [1155, 274] on icon "Next image" at bounding box center [1150, 273] width 19 height 19
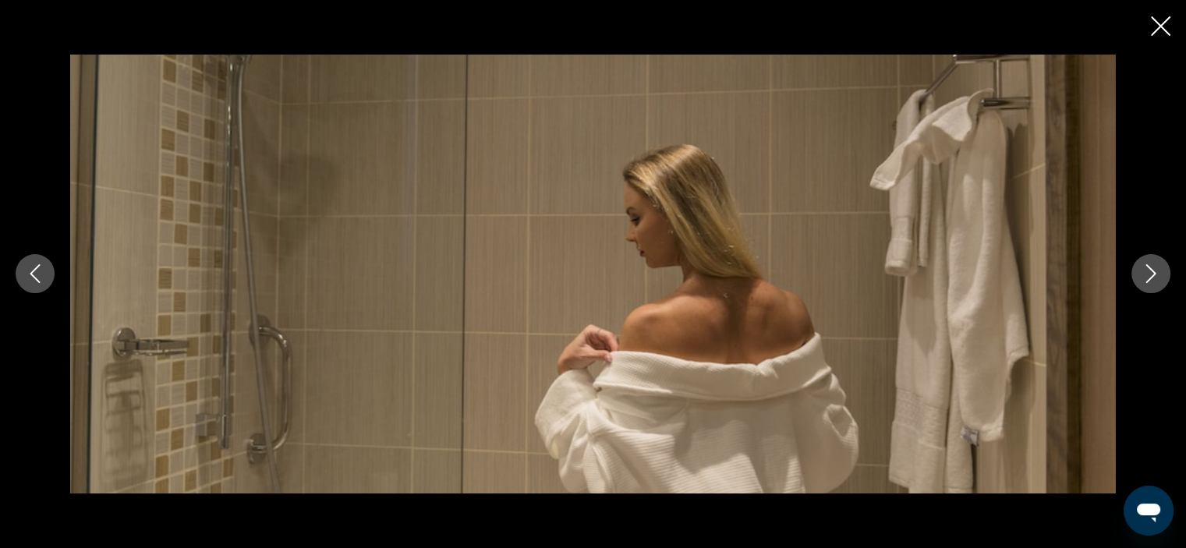
click at [1155, 274] on icon "Next image" at bounding box center [1150, 273] width 19 height 19
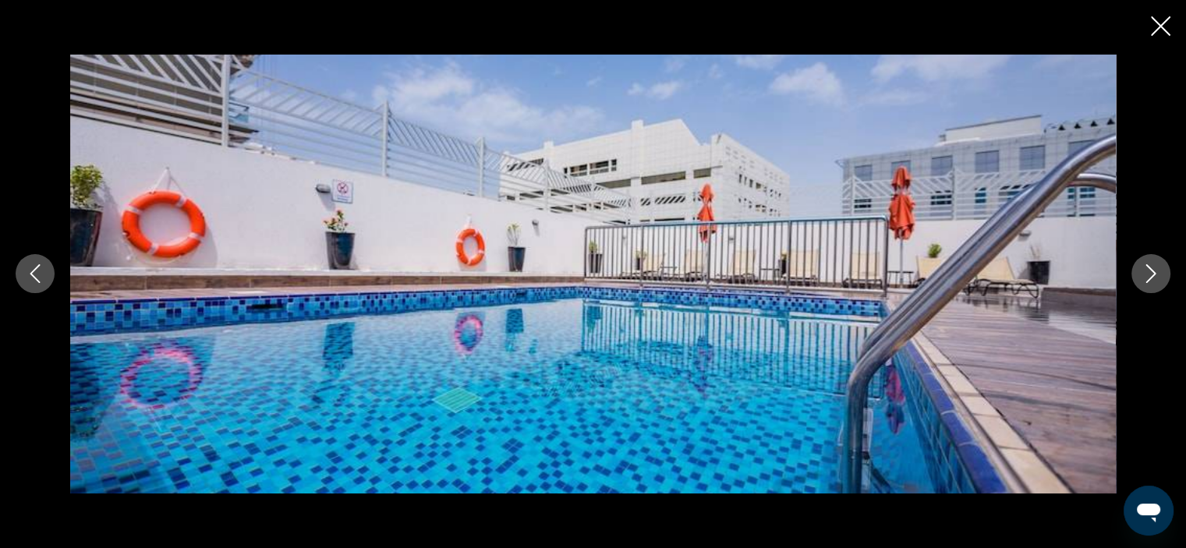
click at [1155, 274] on icon "Next image" at bounding box center [1150, 273] width 19 height 19
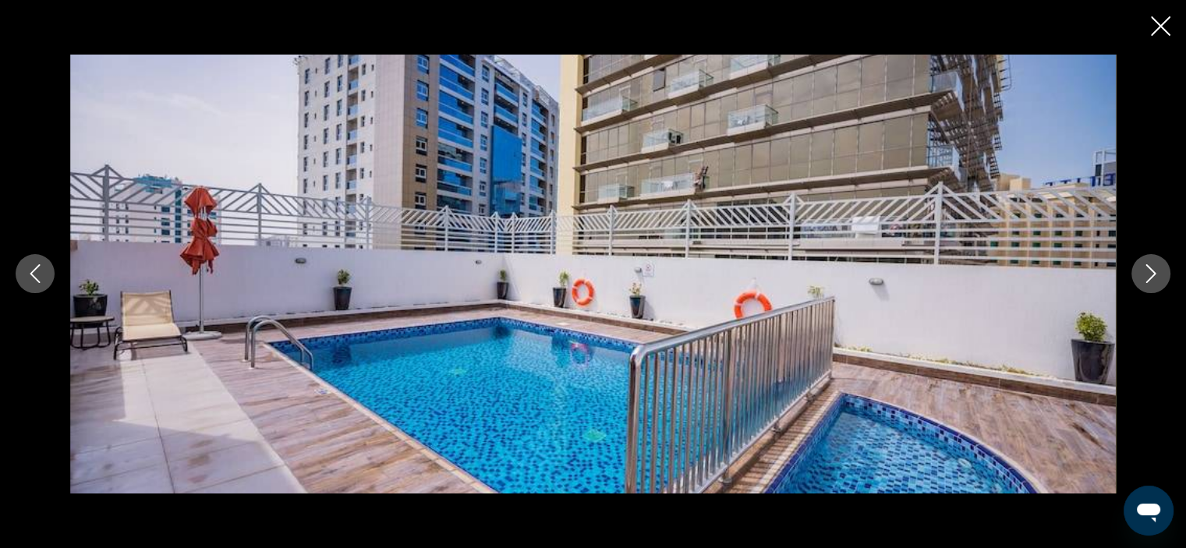
click at [1155, 274] on icon "Next image" at bounding box center [1150, 273] width 19 height 19
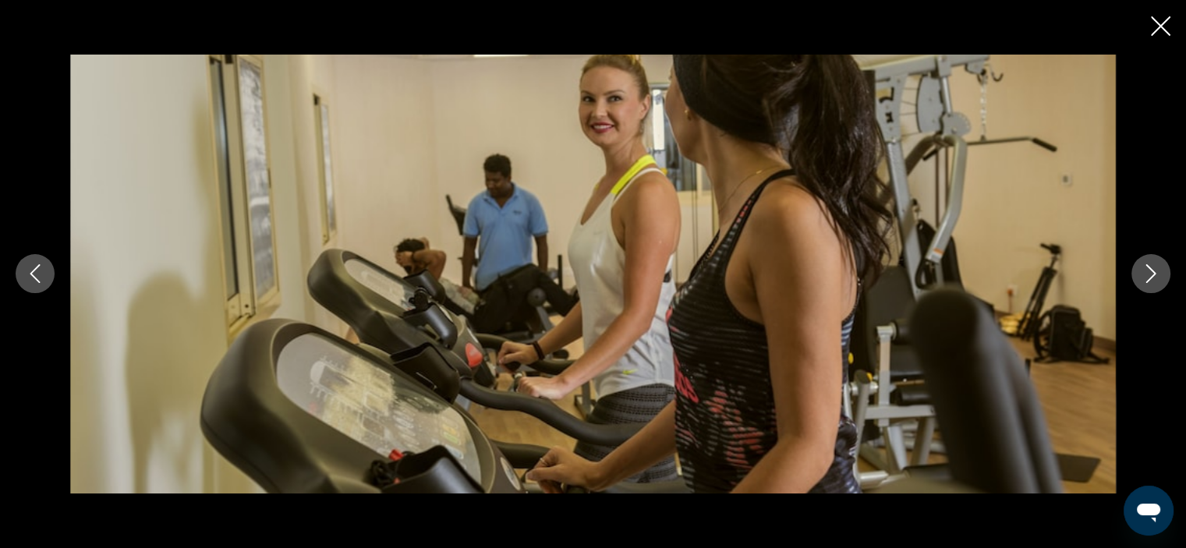
click at [1155, 274] on icon "Next image" at bounding box center [1150, 273] width 19 height 19
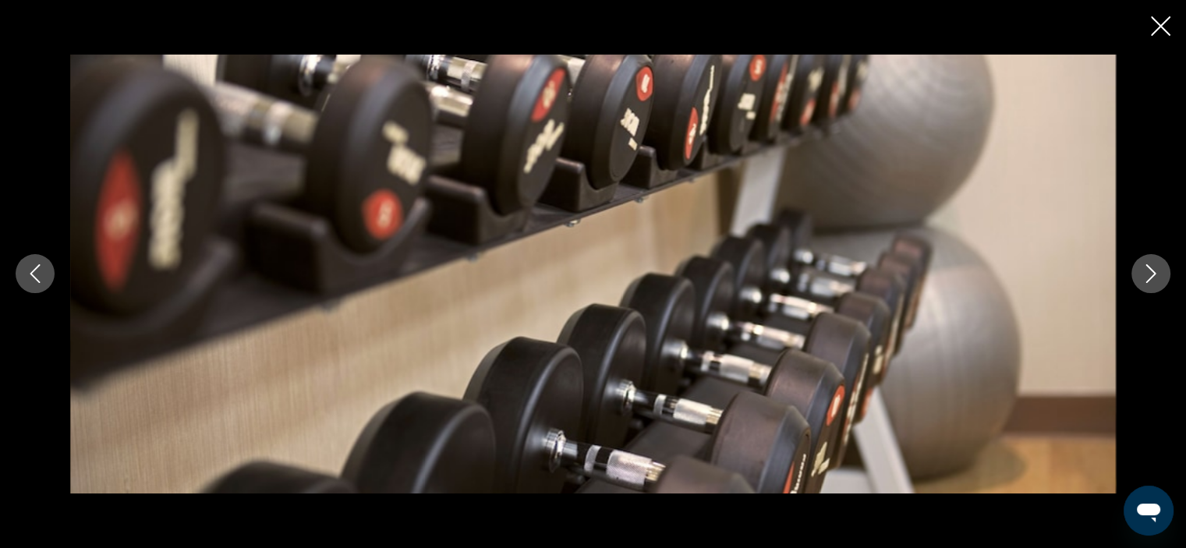
click at [1155, 274] on icon "Next image" at bounding box center [1150, 273] width 19 height 19
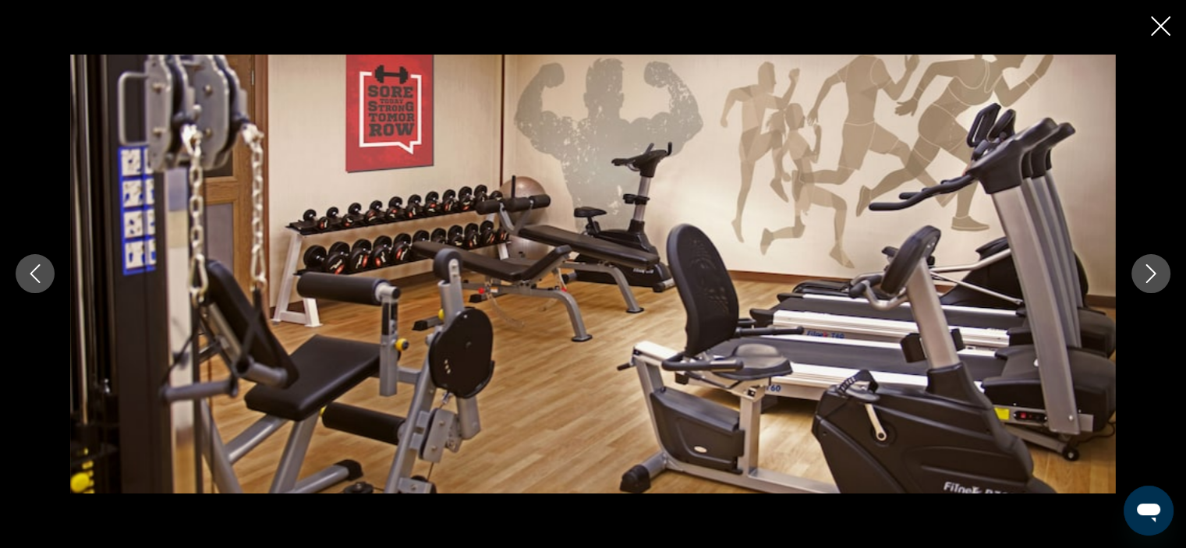
click at [1155, 274] on icon "Next image" at bounding box center [1150, 273] width 19 height 19
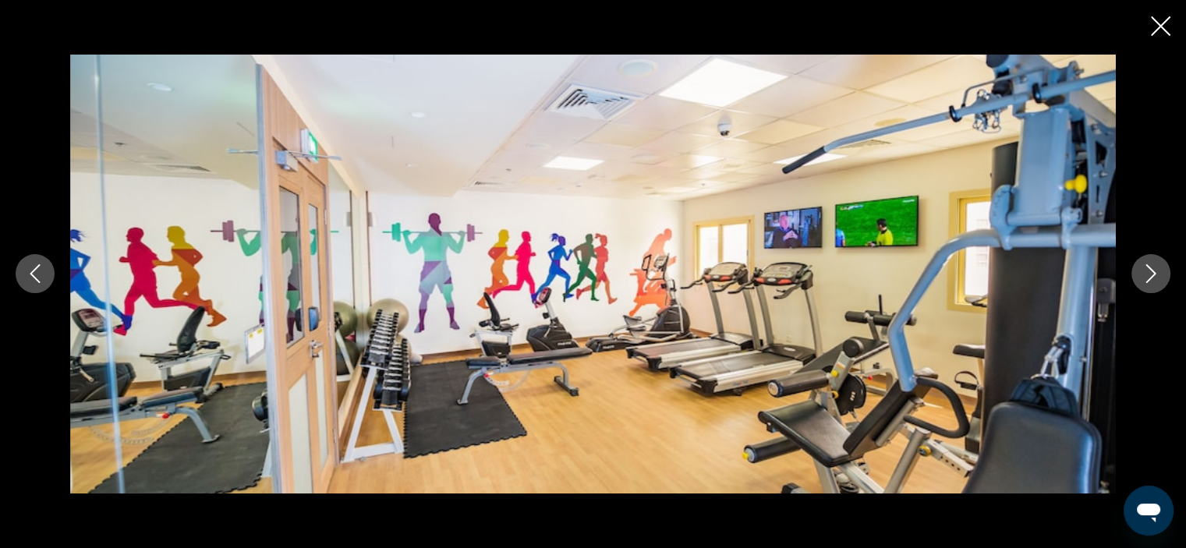
click at [1144, 274] on icon "Next image" at bounding box center [1150, 273] width 19 height 19
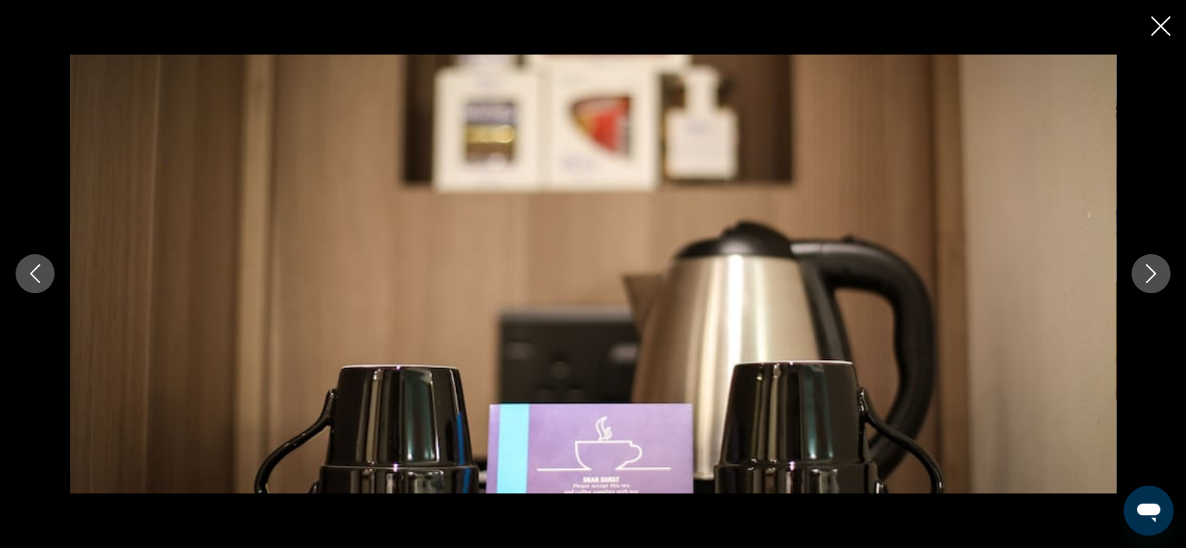
click at [1147, 274] on icon "Next image" at bounding box center [1150, 273] width 19 height 19
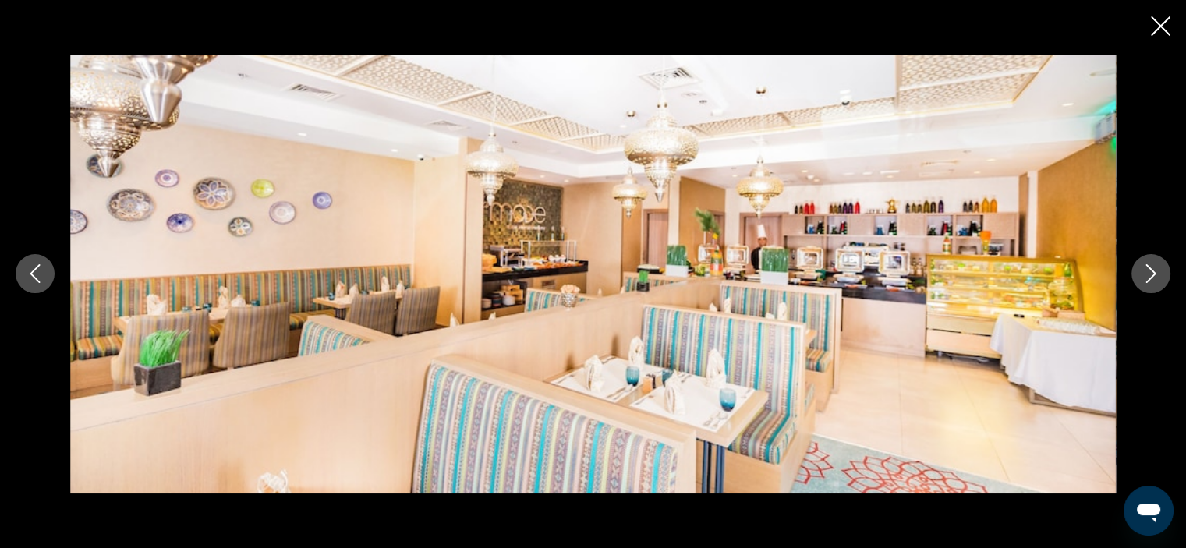
click at [1148, 274] on icon "Next image" at bounding box center [1150, 273] width 19 height 19
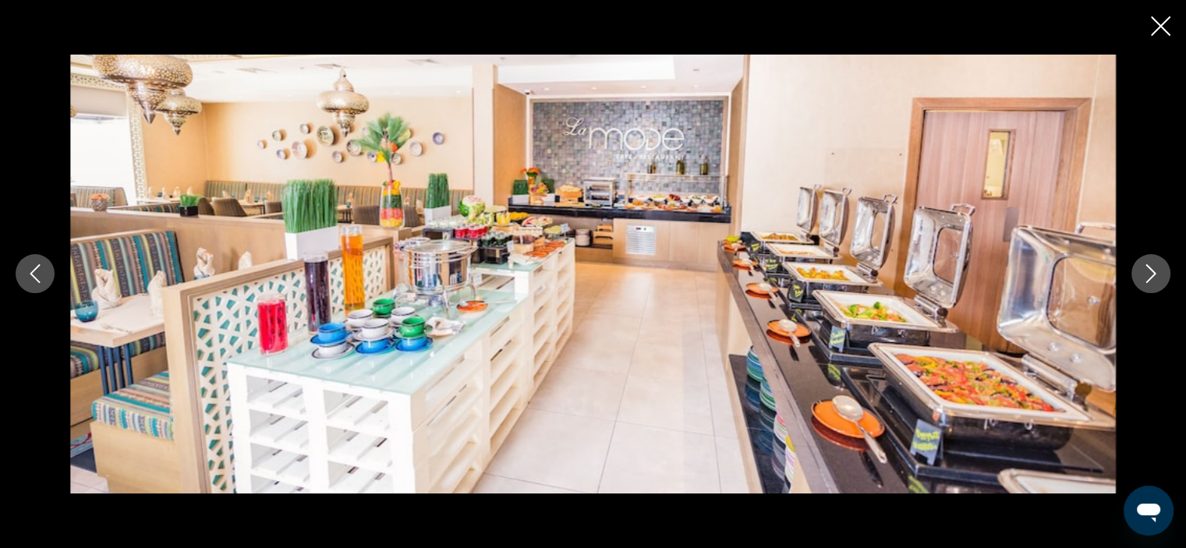
click at [1148, 274] on icon "Next image" at bounding box center [1150, 273] width 19 height 19
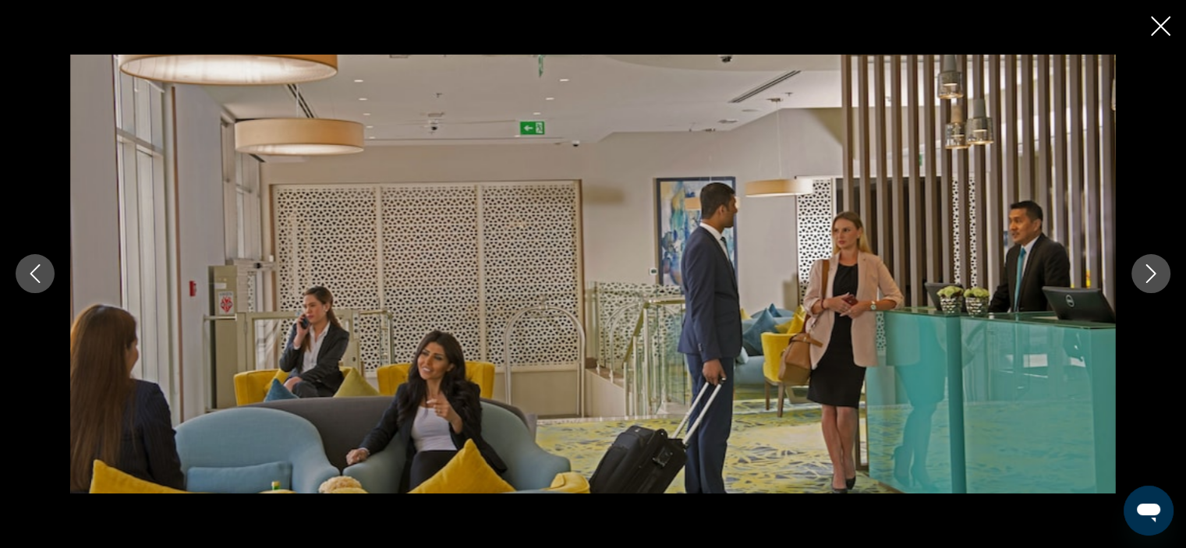
click at [1148, 274] on icon "Next image" at bounding box center [1150, 273] width 19 height 19
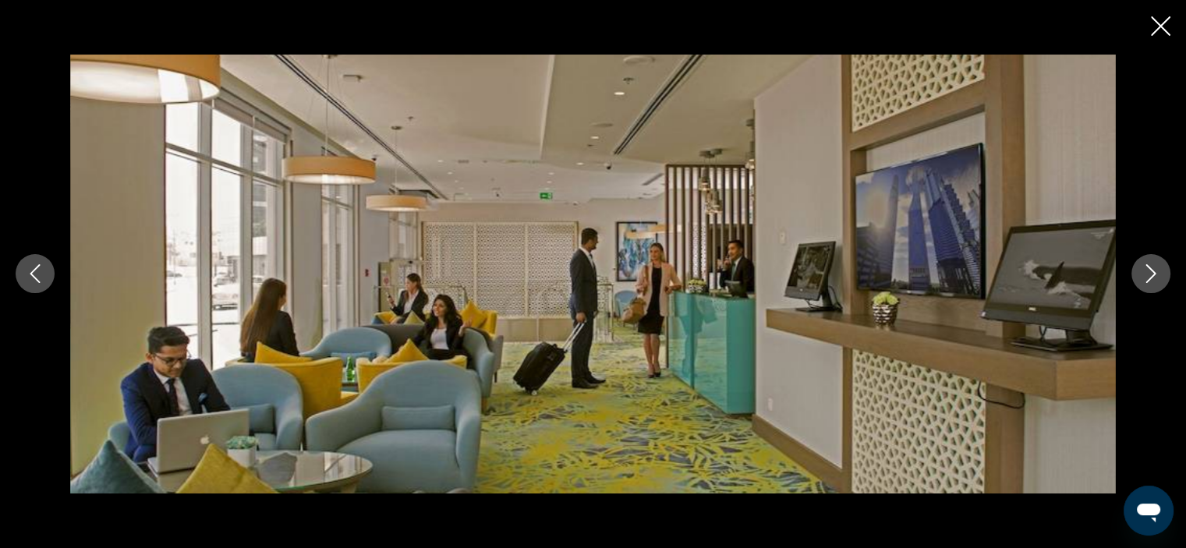
click at [1148, 274] on icon "Next image" at bounding box center [1150, 273] width 19 height 19
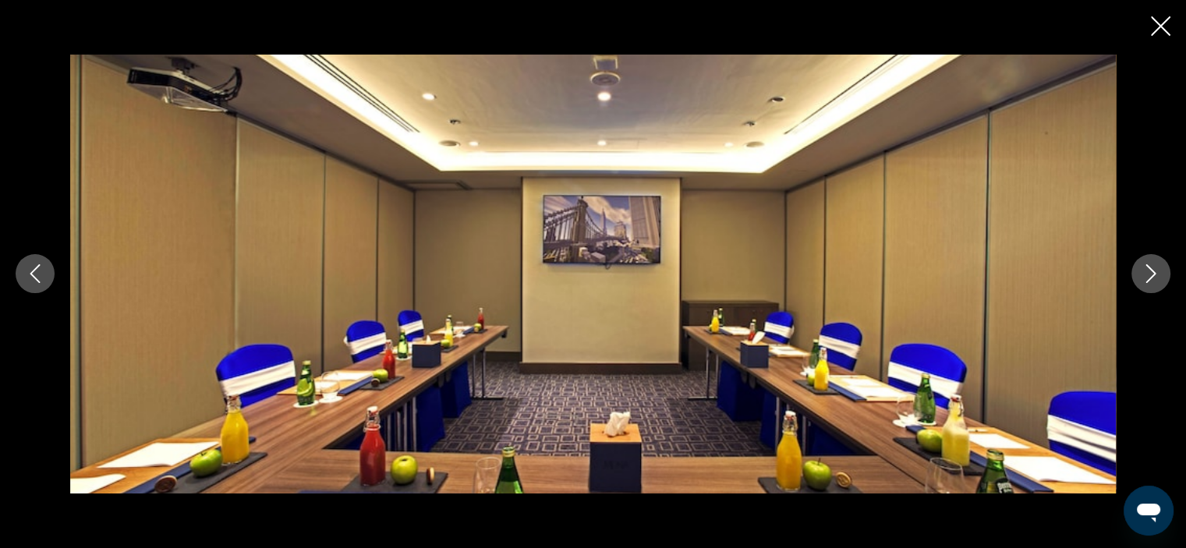
click at [1148, 274] on icon "Next image" at bounding box center [1150, 273] width 19 height 19
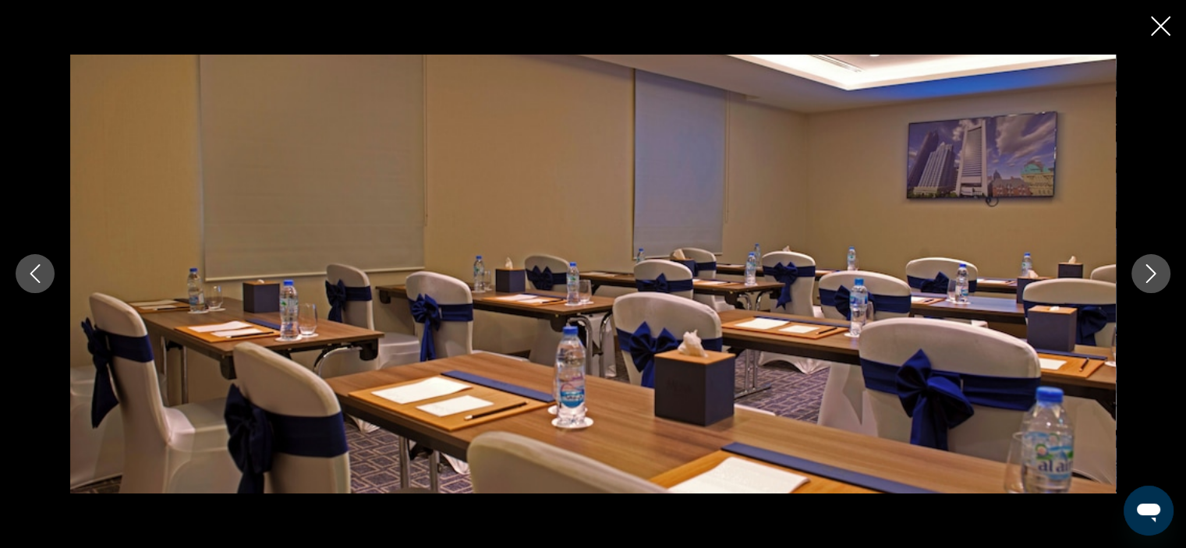
click at [1148, 274] on icon "Next image" at bounding box center [1150, 273] width 19 height 19
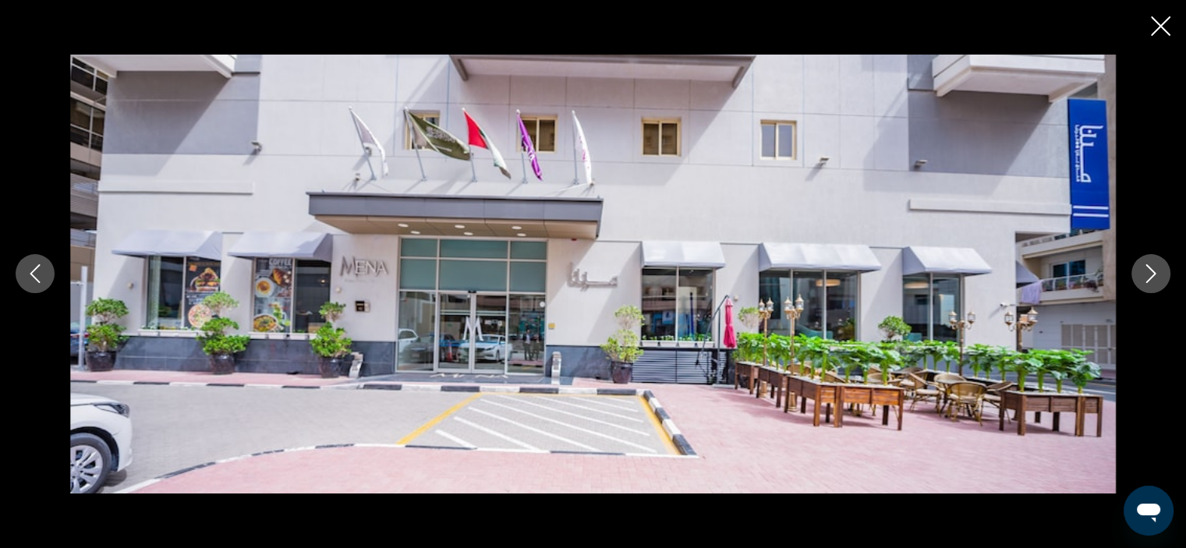
click at [1148, 274] on icon "Next image" at bounding box center [1150, 273] width 19 height 19
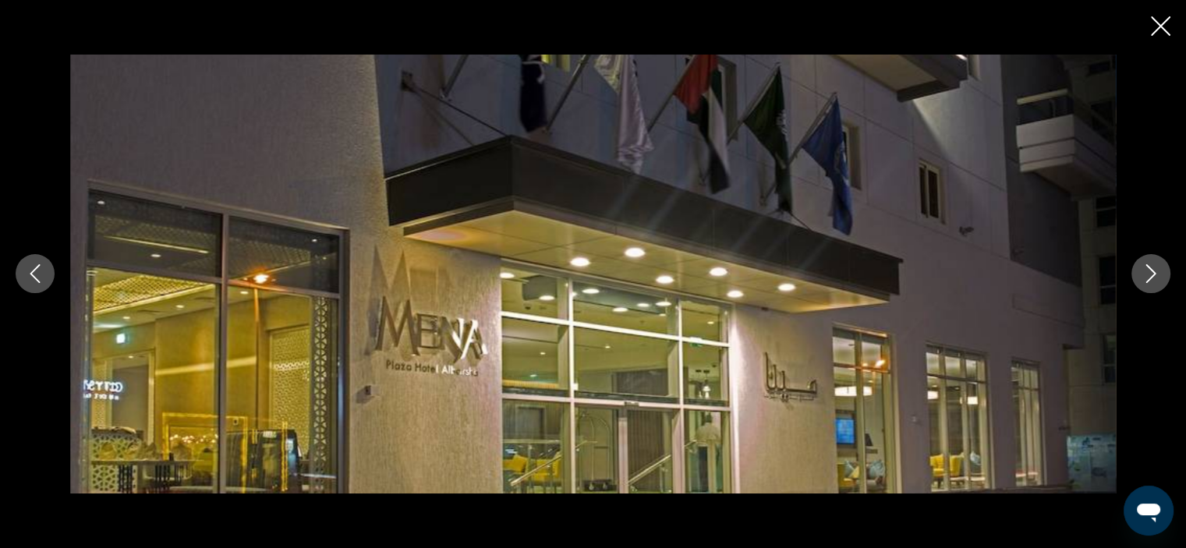
click at [1148, 274] on icon "Next image" at bounding box center [1150, 273] width 19 height 19
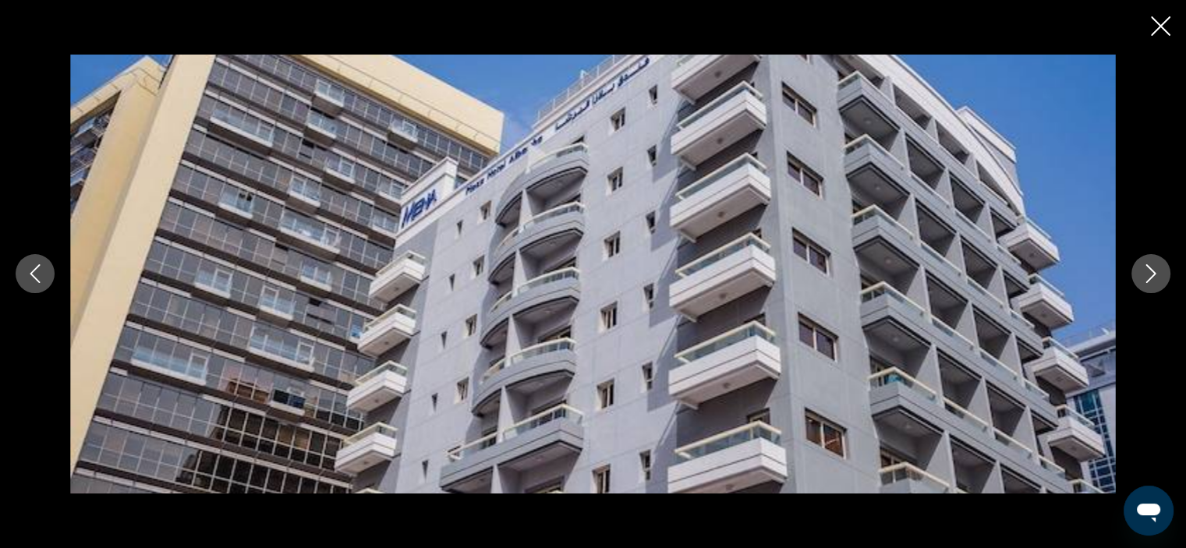
click at [1148, 274] on icon "Next image" at bounding box center [1150, 273] width 19 height 19
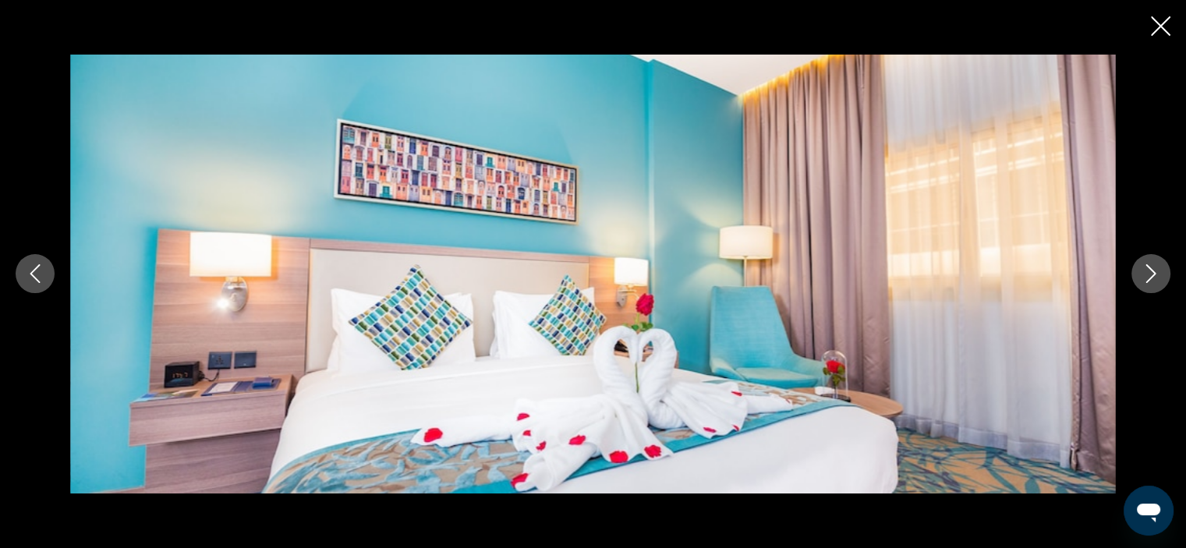
click at [1148, 274] on icon "Next image" at bounding box center [1150, 273] width 19 height 19
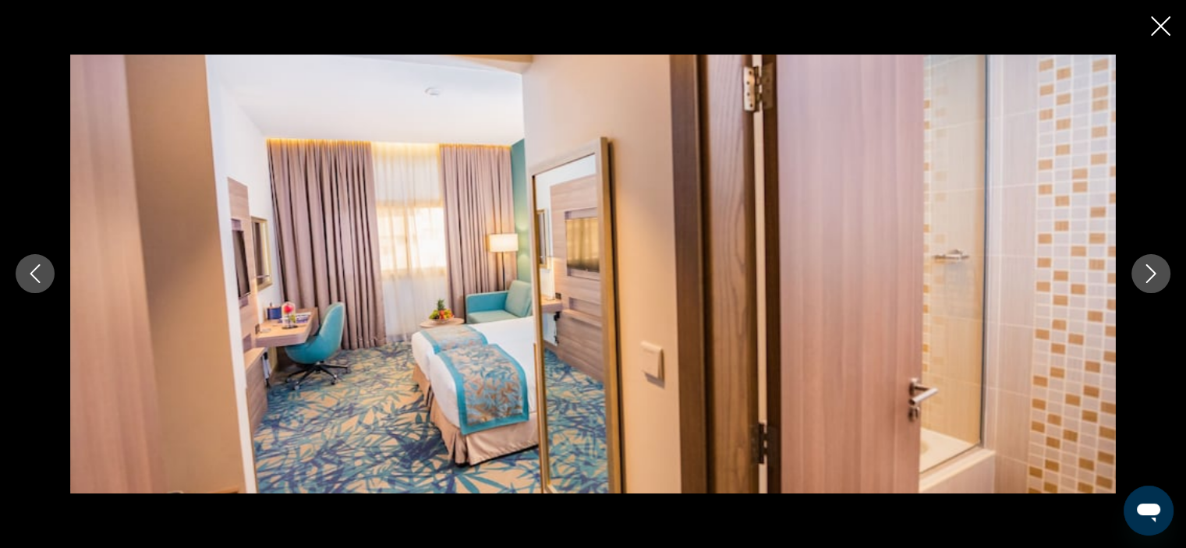
click at [1148, 274] on icon "Next image" at bounding box center [1150, 273] width 19 height 19
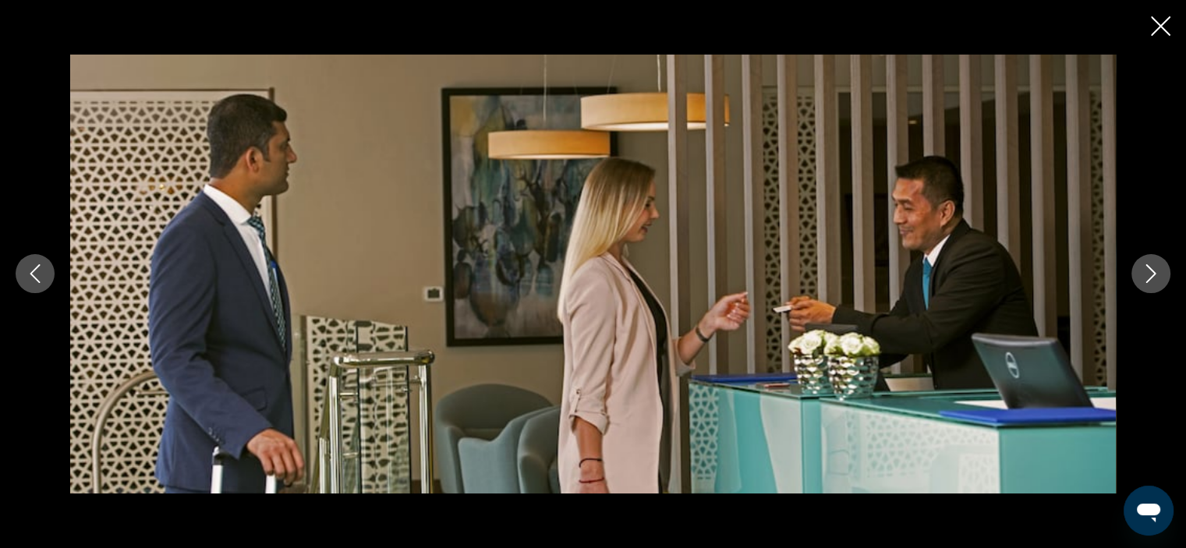
click at [1148, 274] on icon "Next image" at bounding box center [1150, 273] width 19 height 19
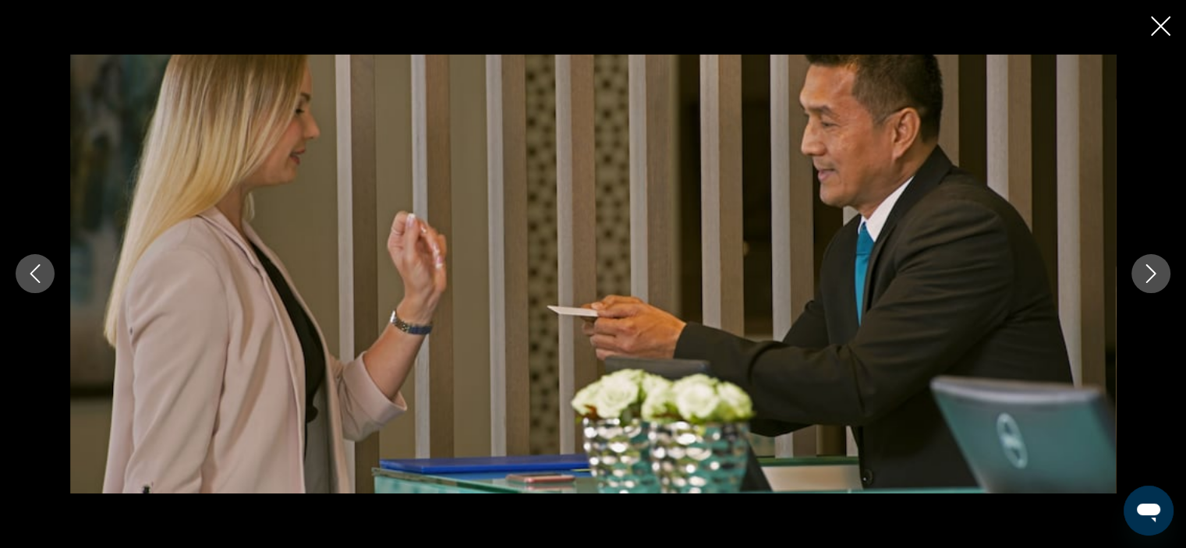
click at [1158, 21] on icon "Close slideshow" at bounding box center [1160, 25] width 19 height 19
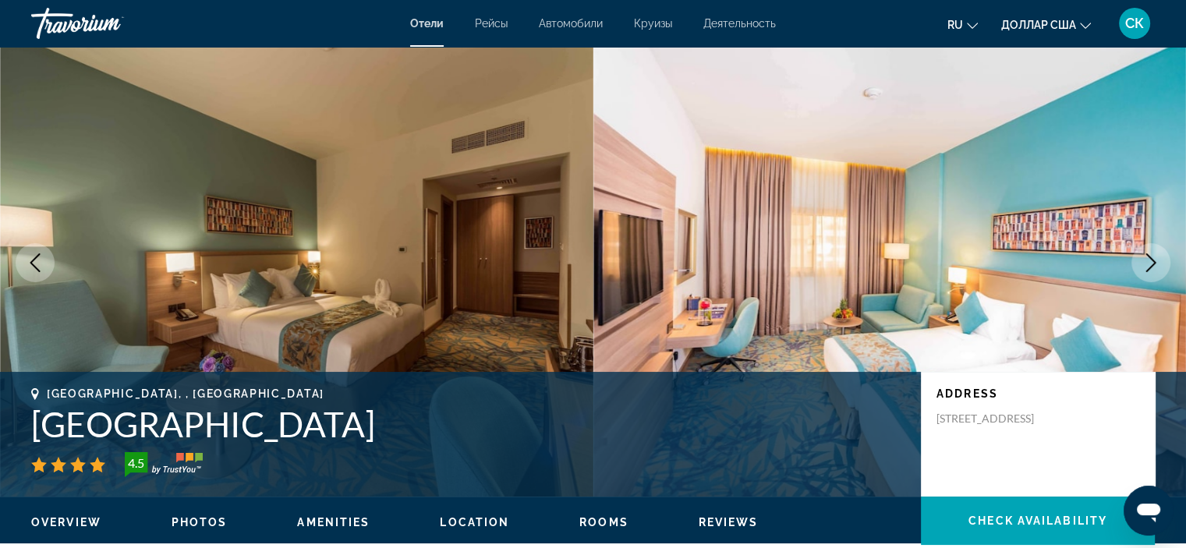
scroll to position [0, 0]
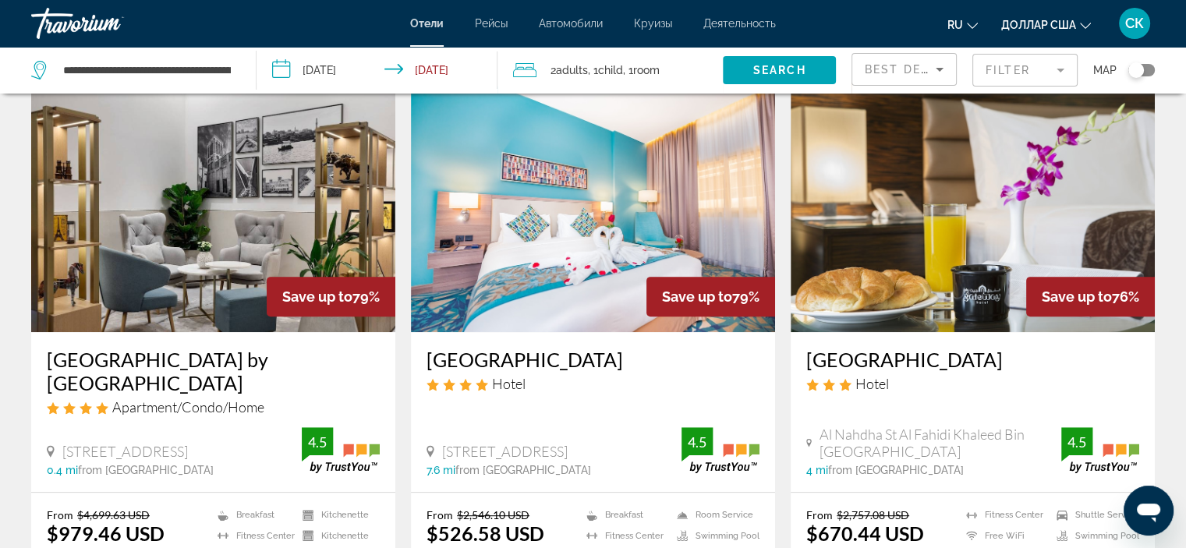
scroll to position [678, 0]
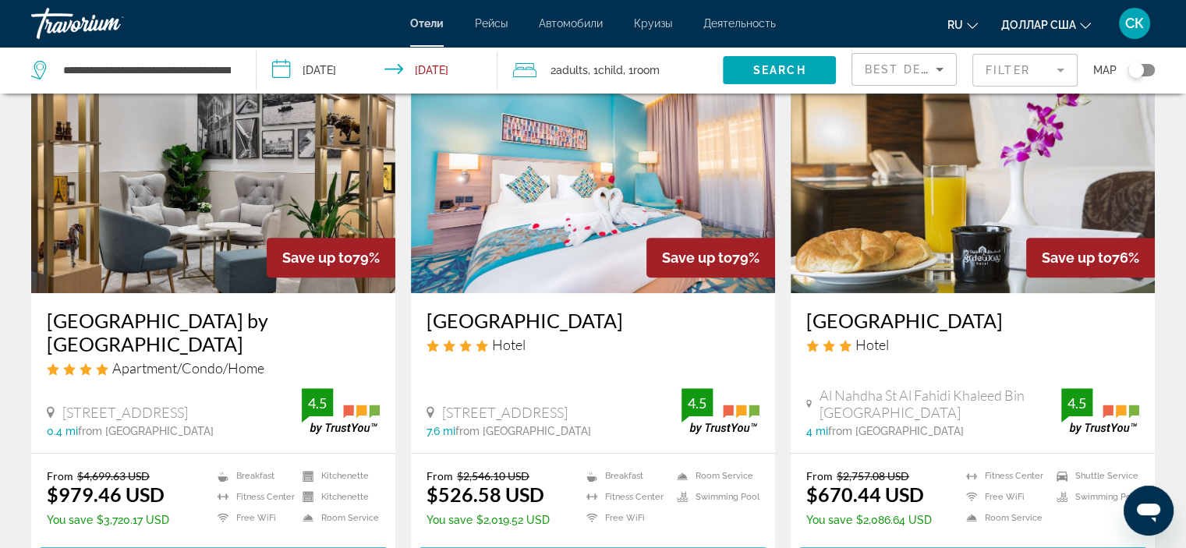
click at [974, 210] on img "Основное содержание" at bounding box center [972, 168] width 364 height 249
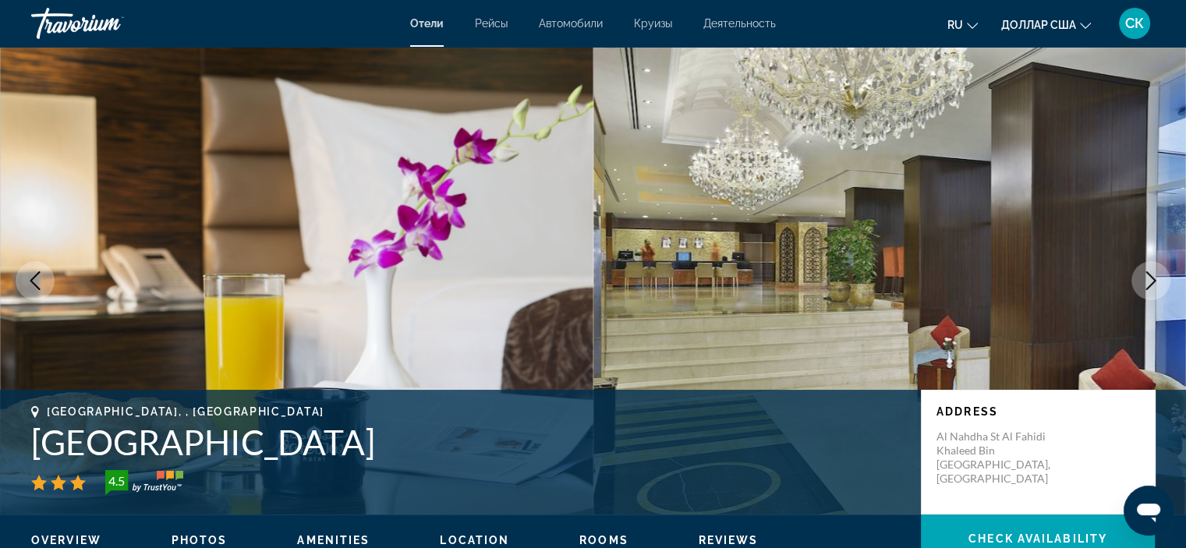
click at [1151, 280] on icon "Next image" at bounding box center [1150, 280] width 19 height 19
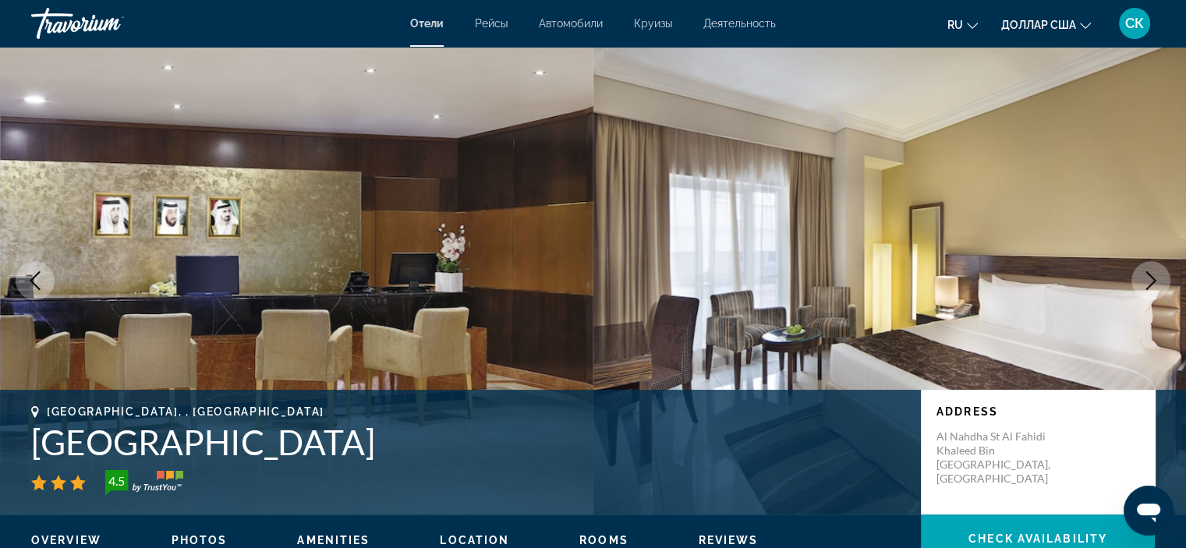
click at [1151, 280] on icon "Next image" at bounding box center [1150, 280] width 19 height 19
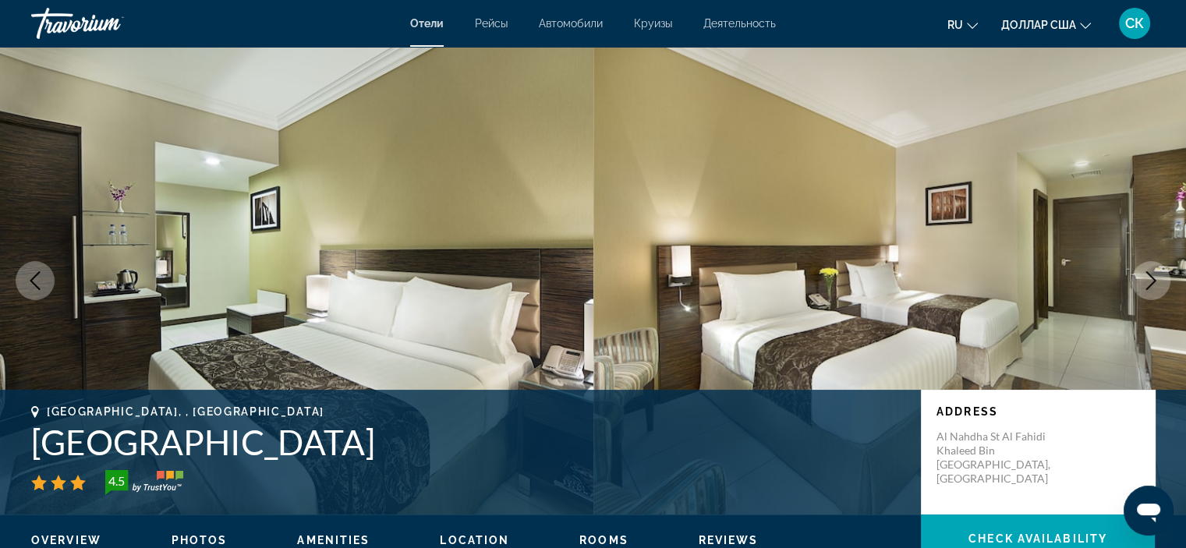
click at [1151, 280] on icon "Next image" at bounding box center [1150, 280] width 19 height 19
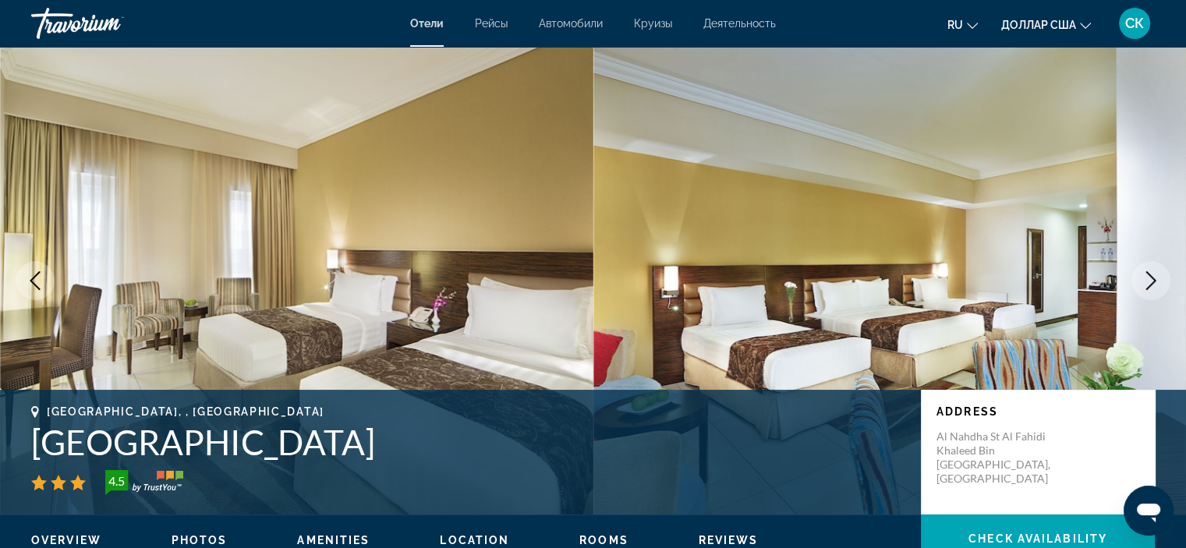
click at [1151, 280] on icon "Next image" at bounding box center [1150, 280] width 19 height 19
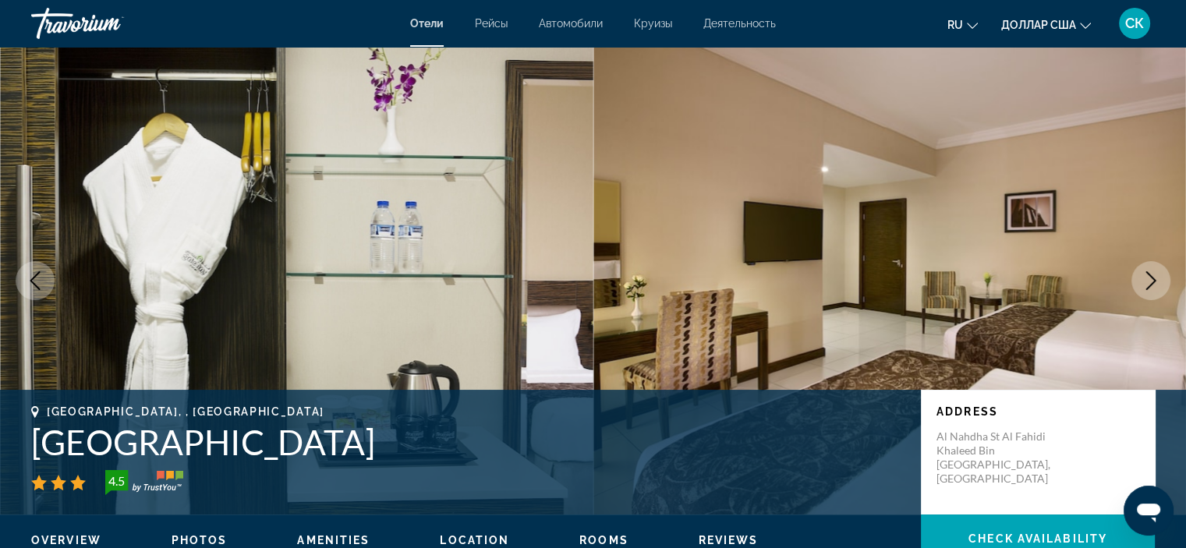
click at [1151, 280] on icon "Next image" at bounding box center [1150, 280] width 19 height 19
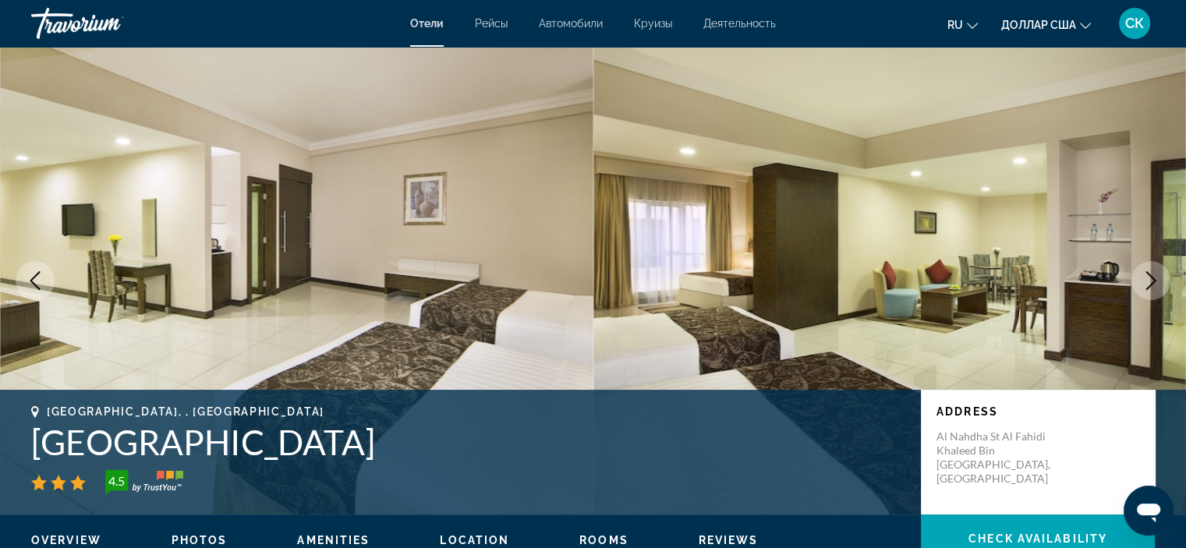
click at [1151, 280] on icon "Next image" at bounding box center [1150, 280] width 19 height 19
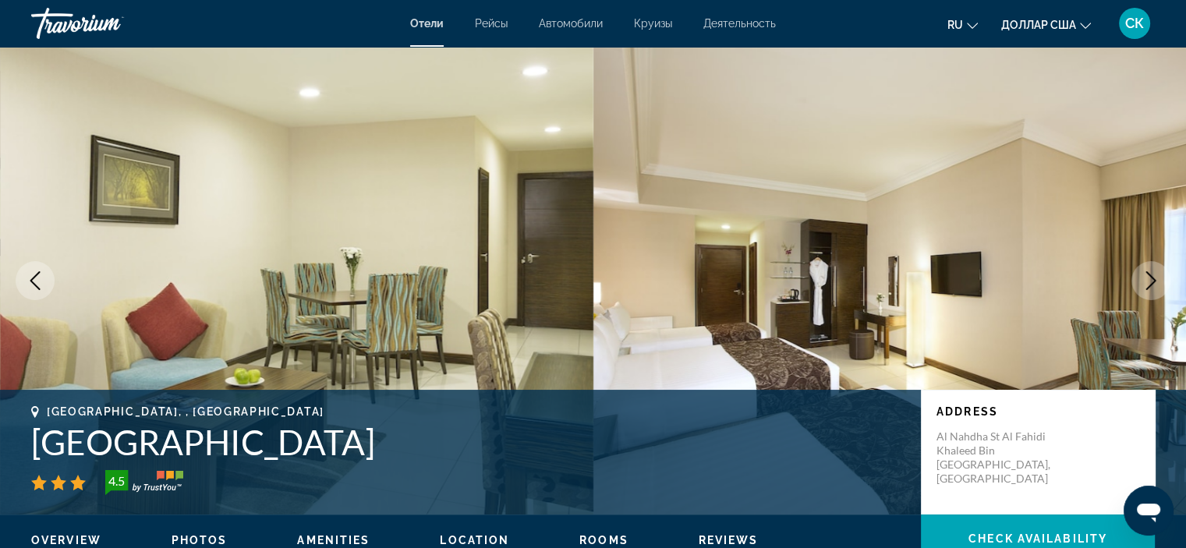
click at [1151, 280] on icon "Next image" at bounding box center [1150, 280] width 19 height 19
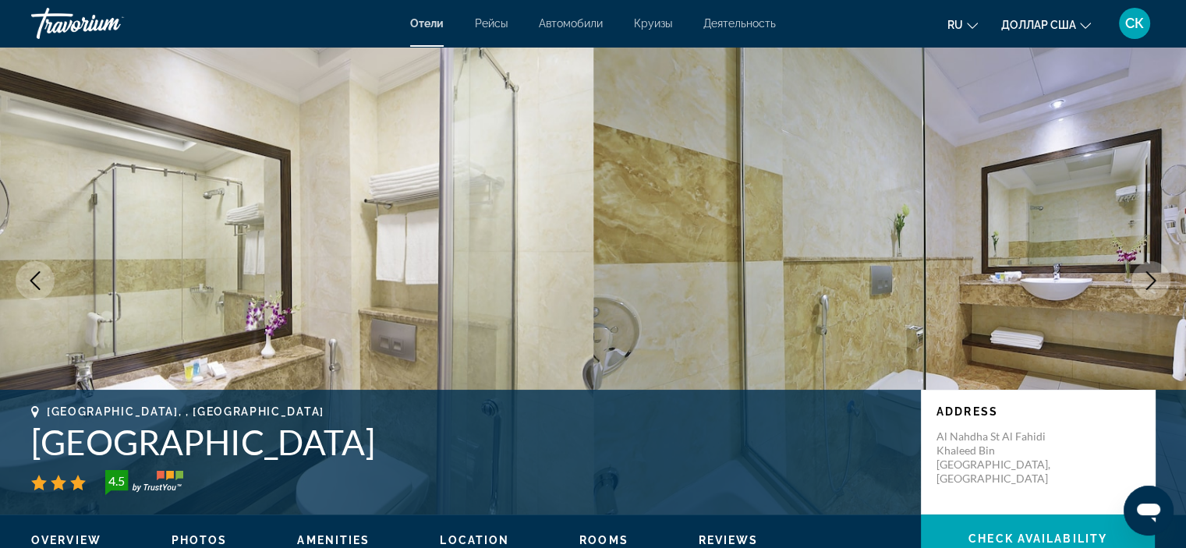
click at [1151, 280] on icon "Next image" at bounding box center [1150, 280] width 19 height 19
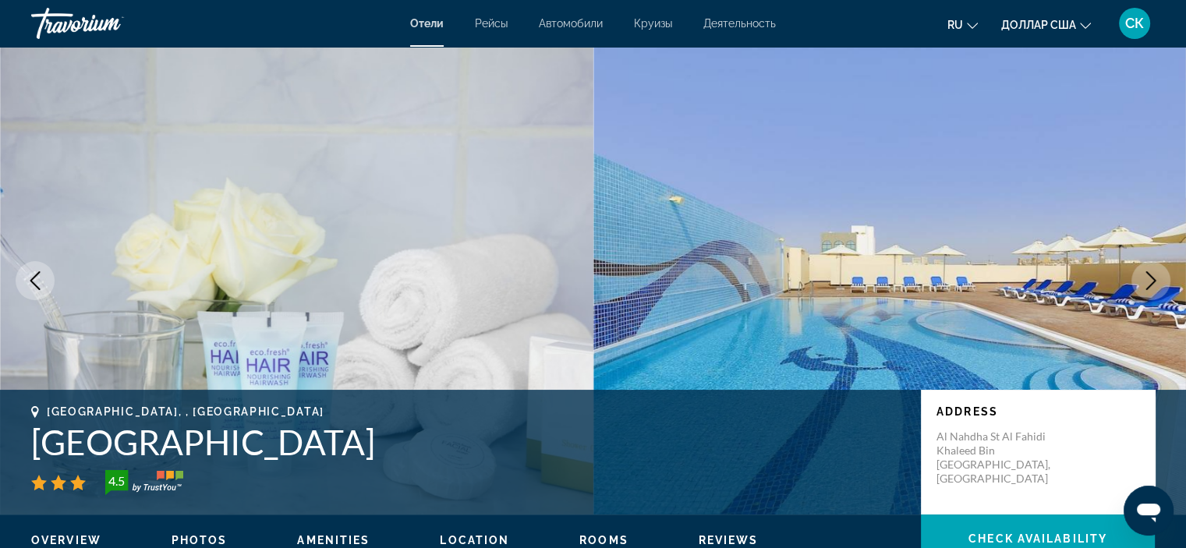
click at [1151, 280] on icon "Next image" at bounding box center [1150, 280] width 19 height 19
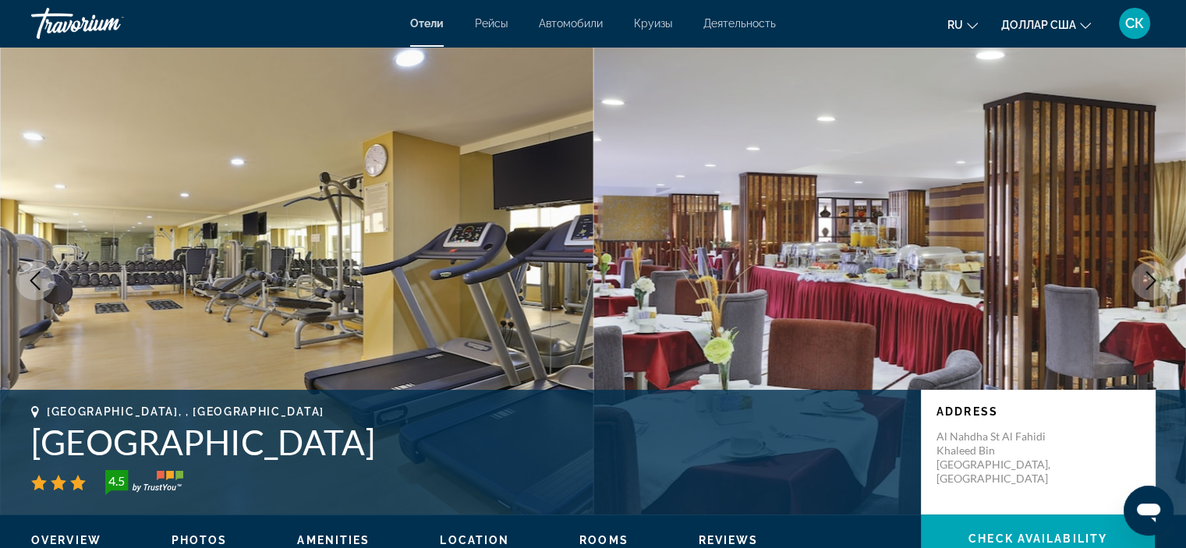
click at [1138, 277] on button "Next image" at bounding box center [1150, 280] width 39 height 39
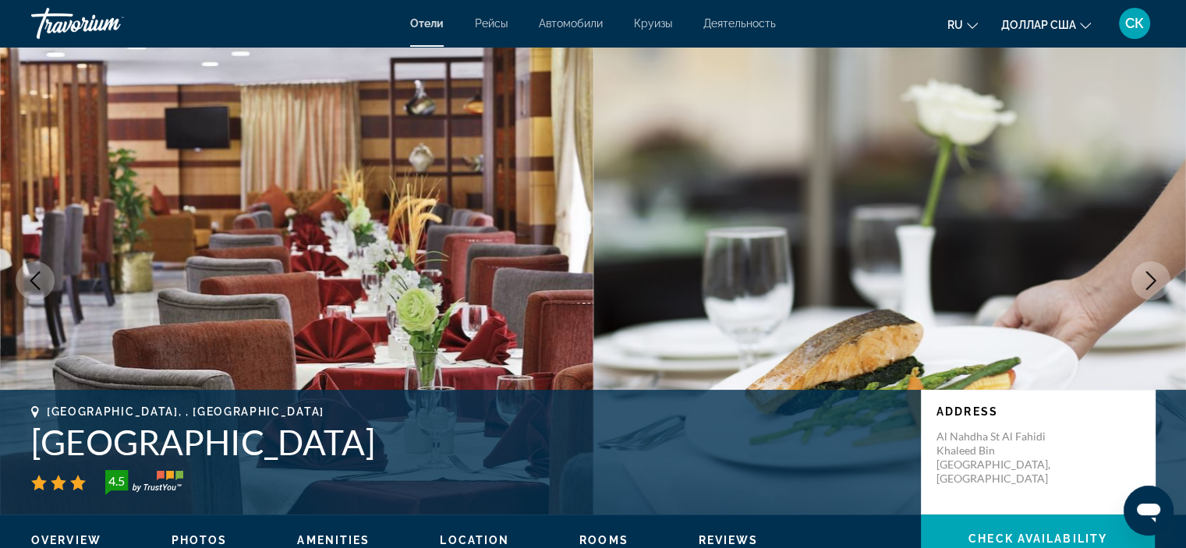
click at [1138, 278] on button "Next image" at bounding box center [1150, 280] width 39 height 39
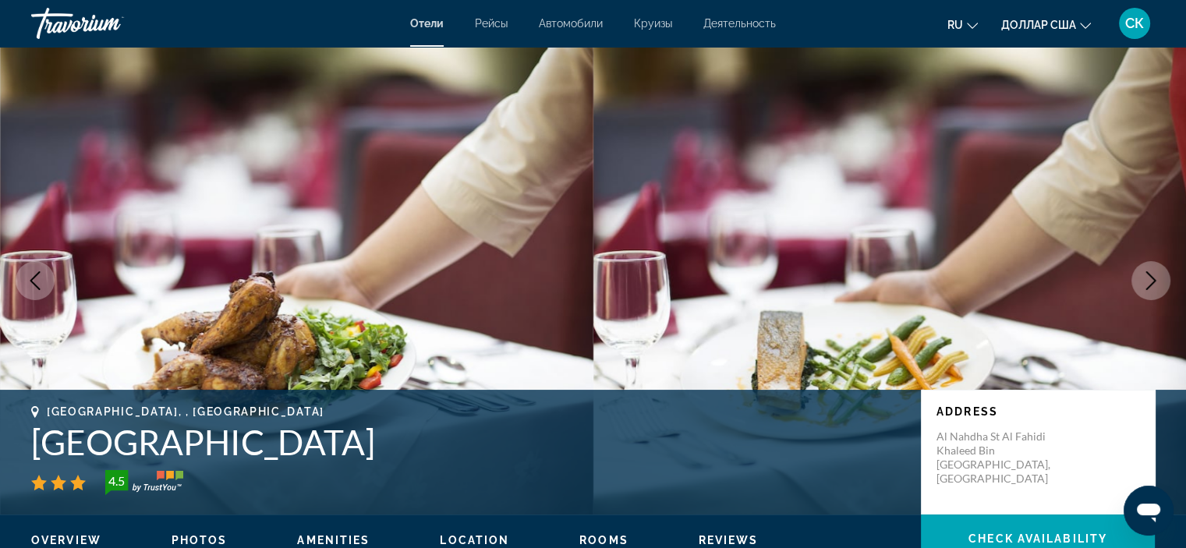
click at [1138, 278] on button "Next image" at bounding box center [1150, 280] width 39 height 39
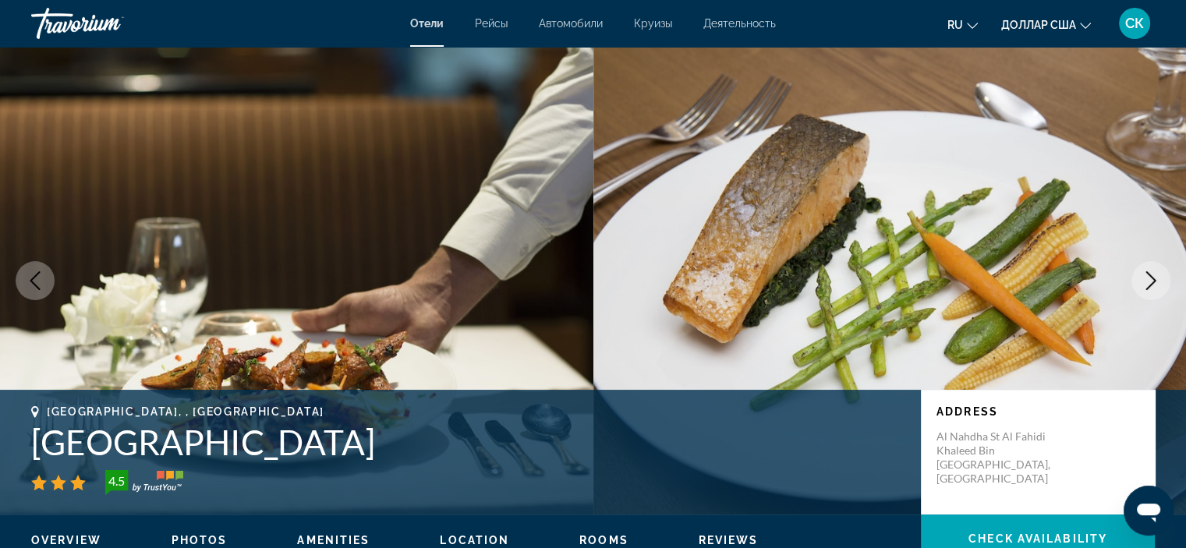
click at [1138, 278] on button "Next image" at bounding box center [1150, 280] width 39 height 39
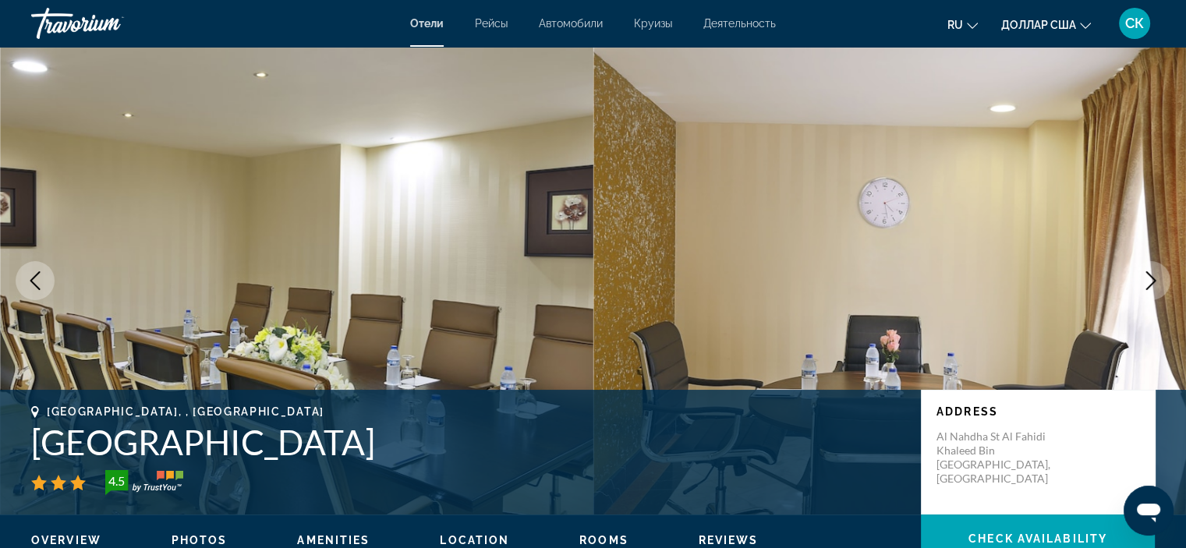
click at [1138, 278] on button "Next image" at bounding box center [1150, 280] width 39 height 39
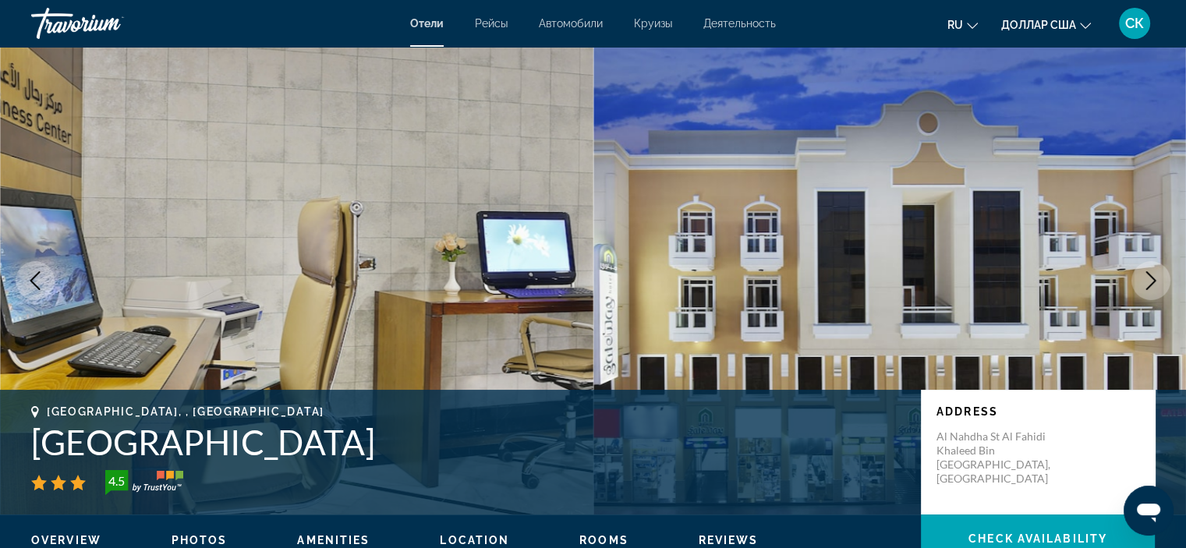
click at [1138, 278] on button "Next image" at bounding box center [1150, 280] width 39 height 39
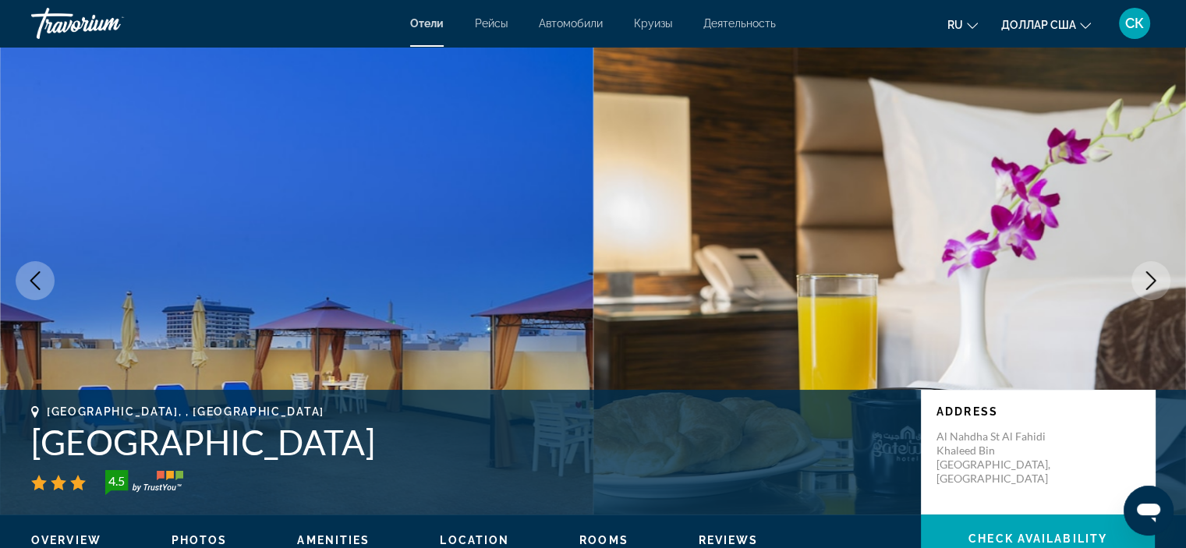
click at [1144, 277] on icon "Next image" at bounding box center [1150, 280] width 19 height 19
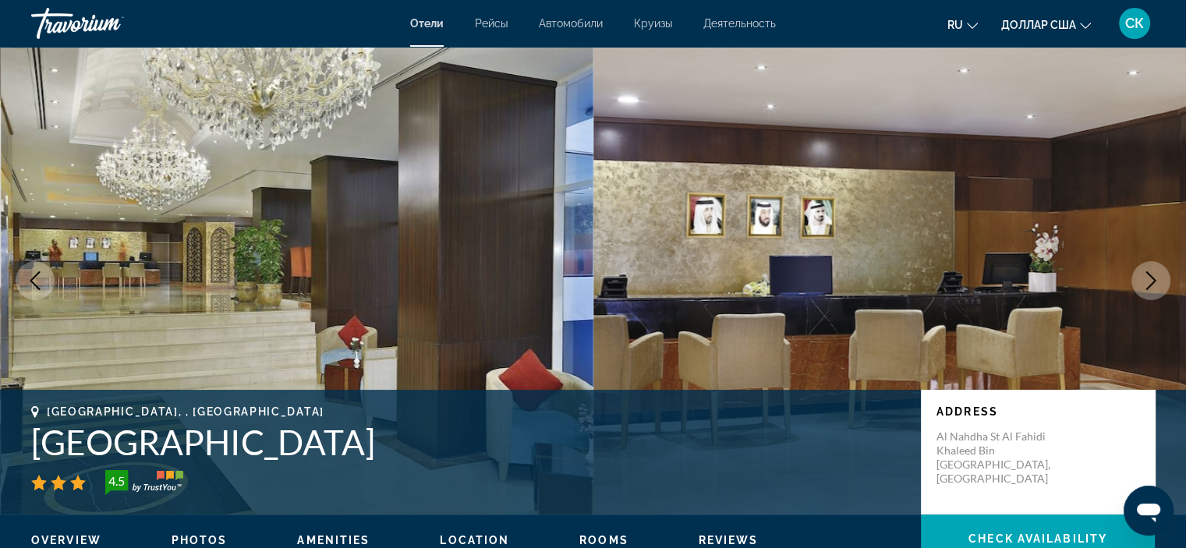
click at [1144, 277] on icon "Next image" at bounding box center [1150, 280] width 19 height 19
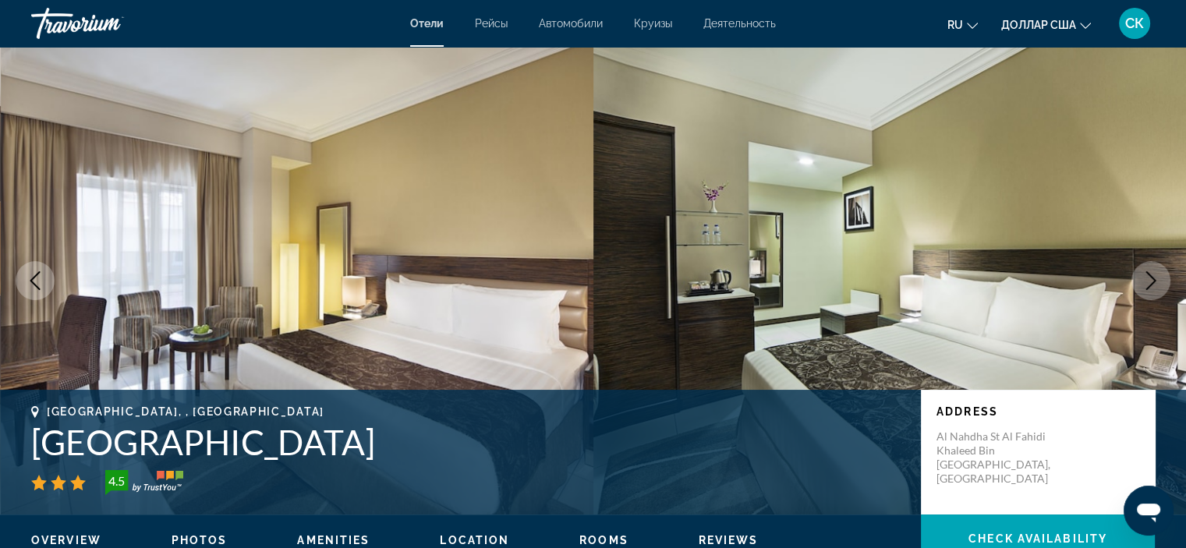
click at [1153, 288] on icon "Next image" at bounding box center [1150, 280] width 19 height 19
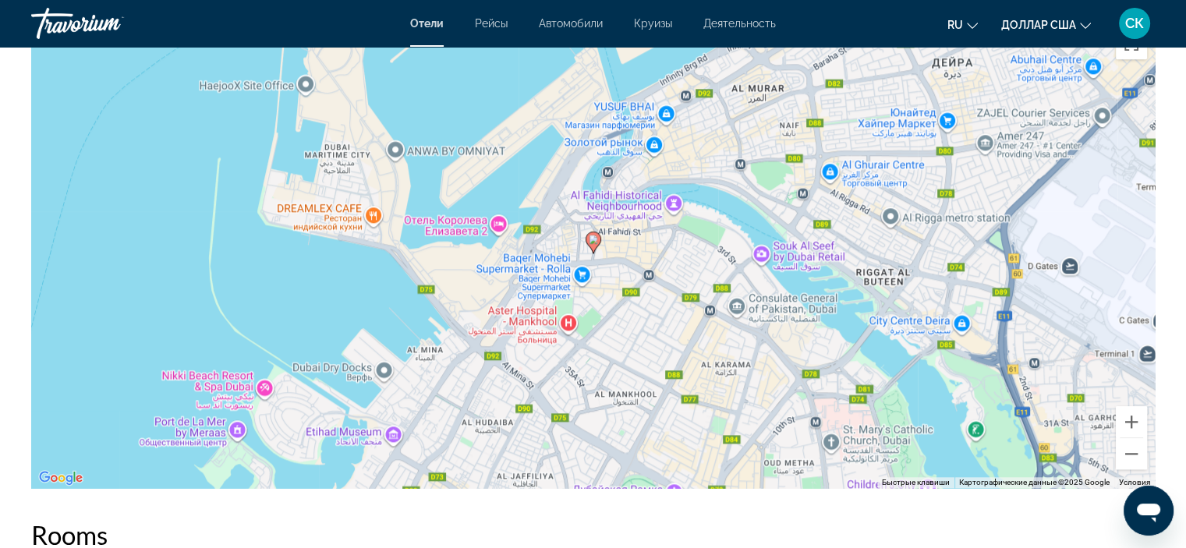
scroll to position [1552, 0]
